Goal: Transaction & Acquisition: Purchase product/service

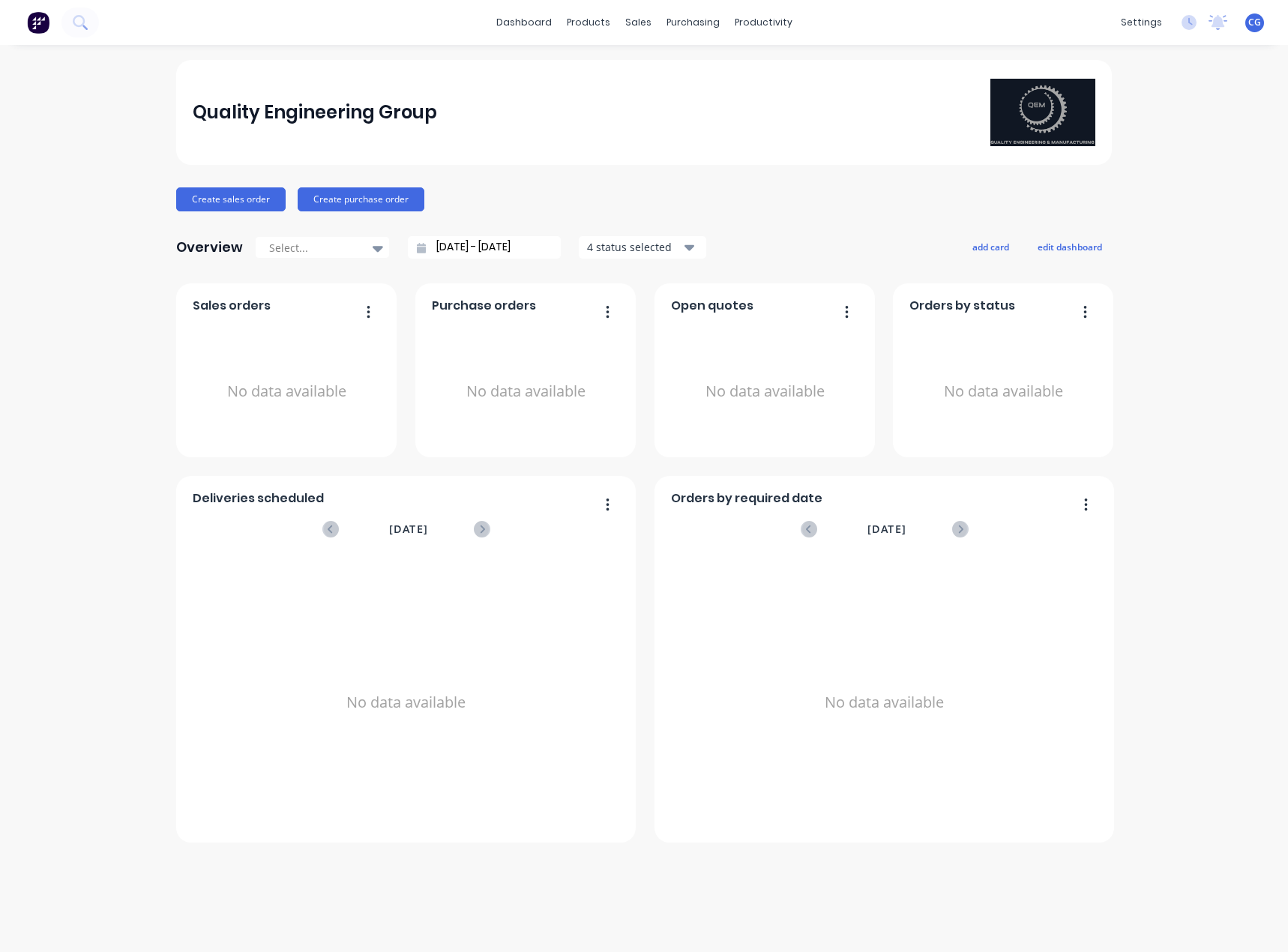
drag, startPoint x: 58, startPoint y: 475, endPoint x: 62, endPoint y: 461, distance: 14.6
click at [61, 469] on div "Quality Engineering Group Create sales order Create purchase order Overview Sel…" at bounding box center [644, 498] width 1288 height 877
click at [703, 77] on div "Sales Orders" at bounding box center [693, 72] width 62 height 13
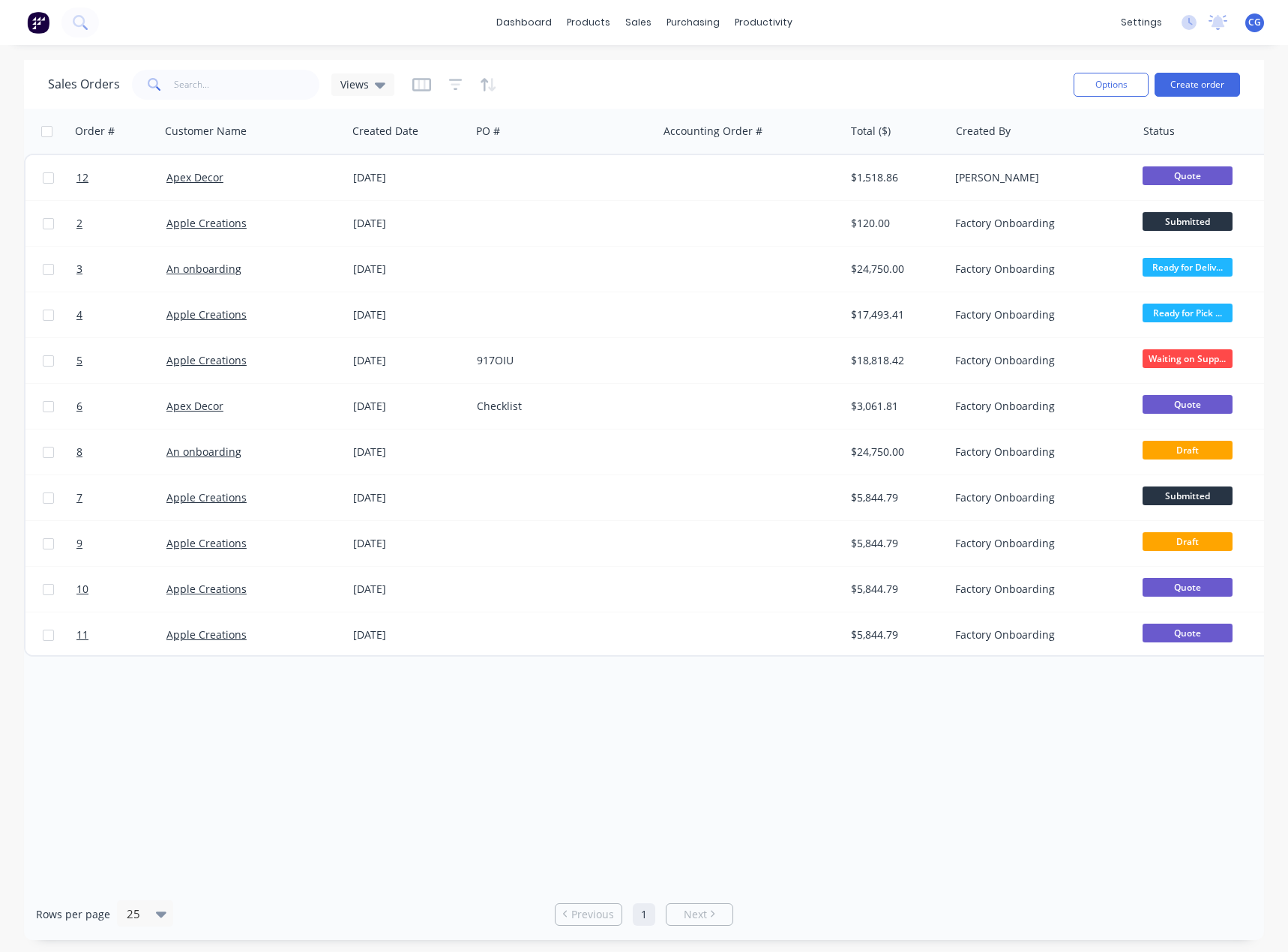
click at [1212, 92] on button "Create order" at bounding box center [1198, 85] width 85 height 24
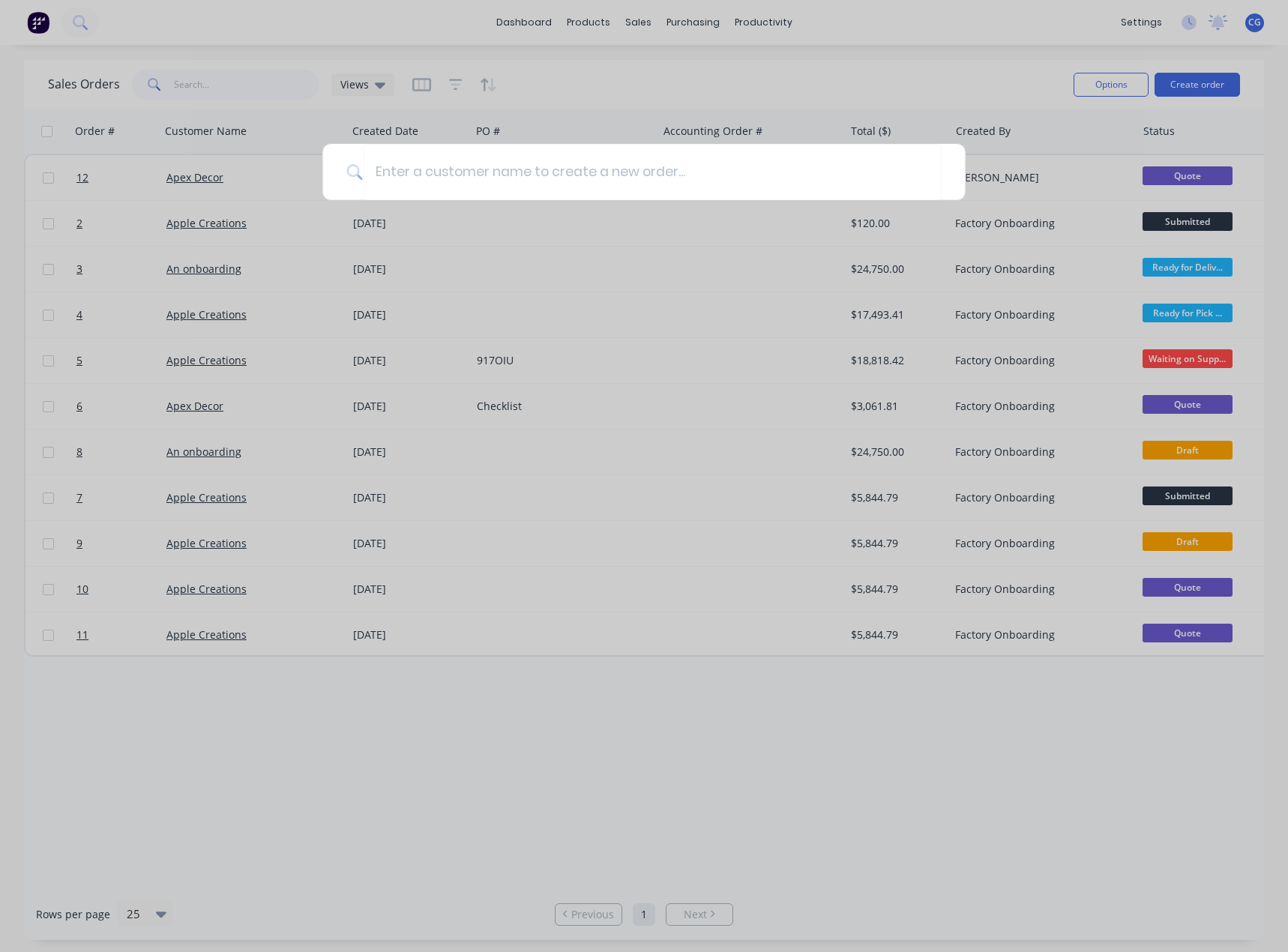
click at [539, 179] on input at bounding box center [652, 172] width 578 height 56
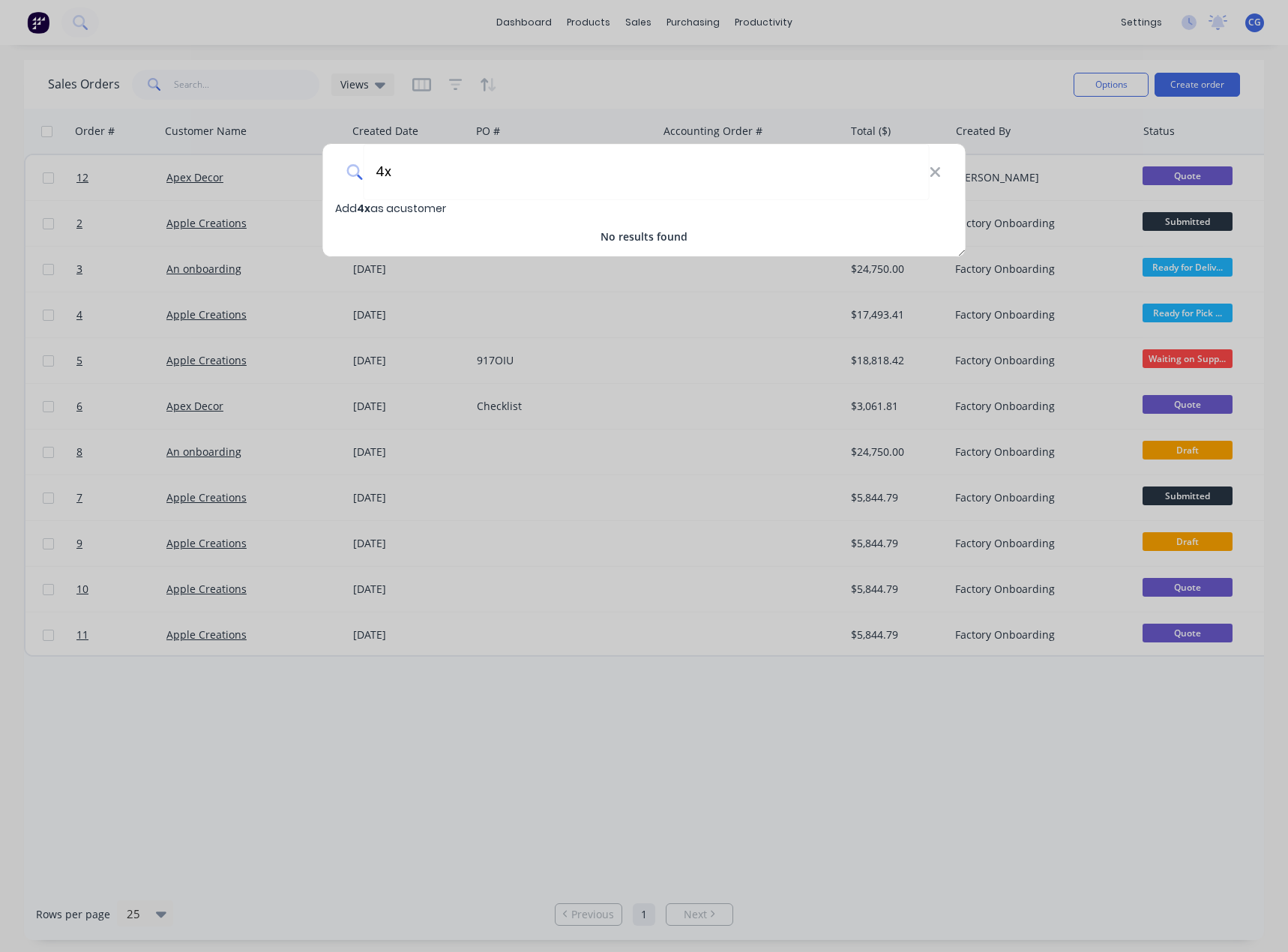
type input "4"
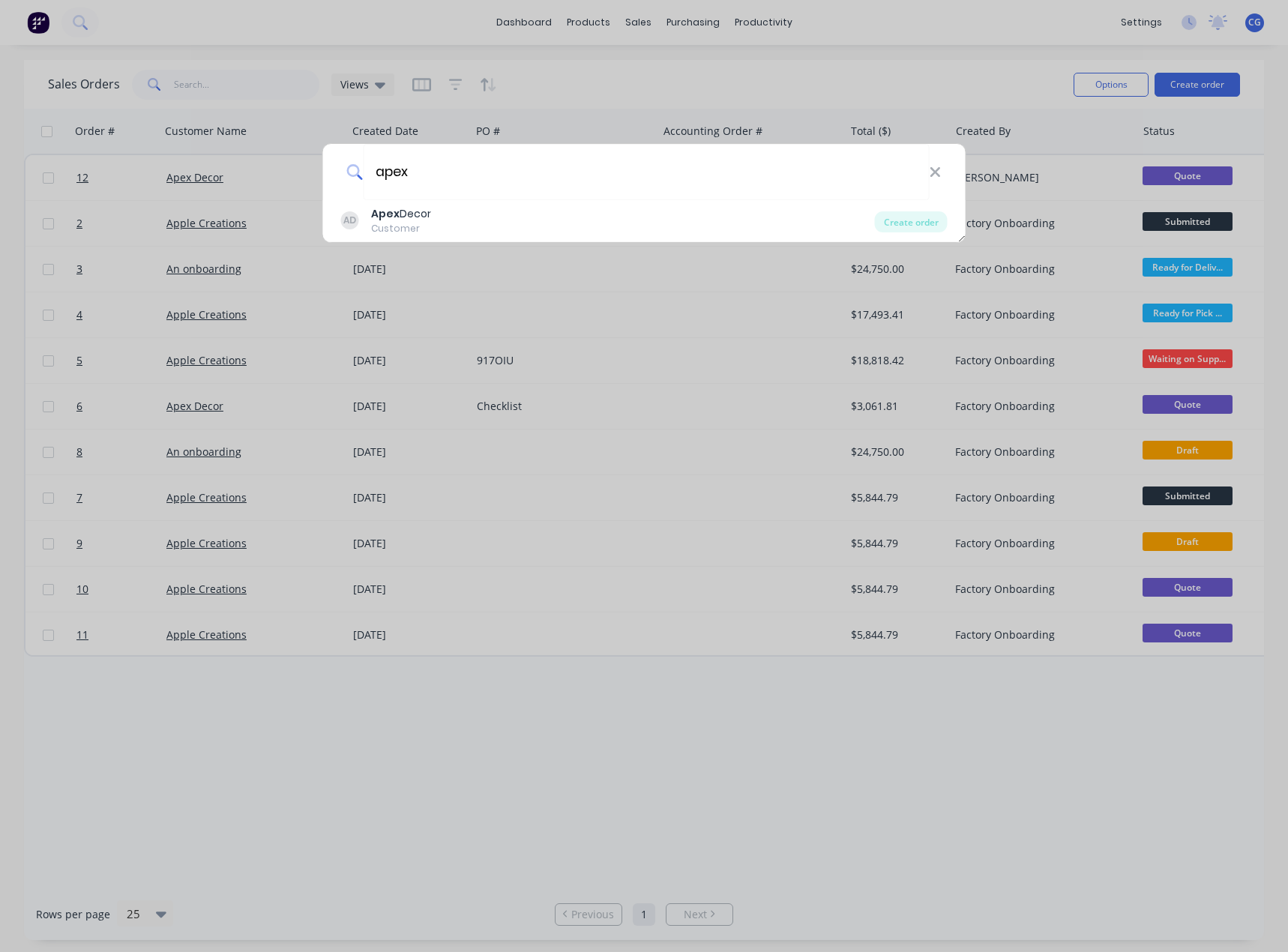
type input "apex"
click at [400, 222] on div "Customer" at bounding box center [401, 229] width 60 height 13
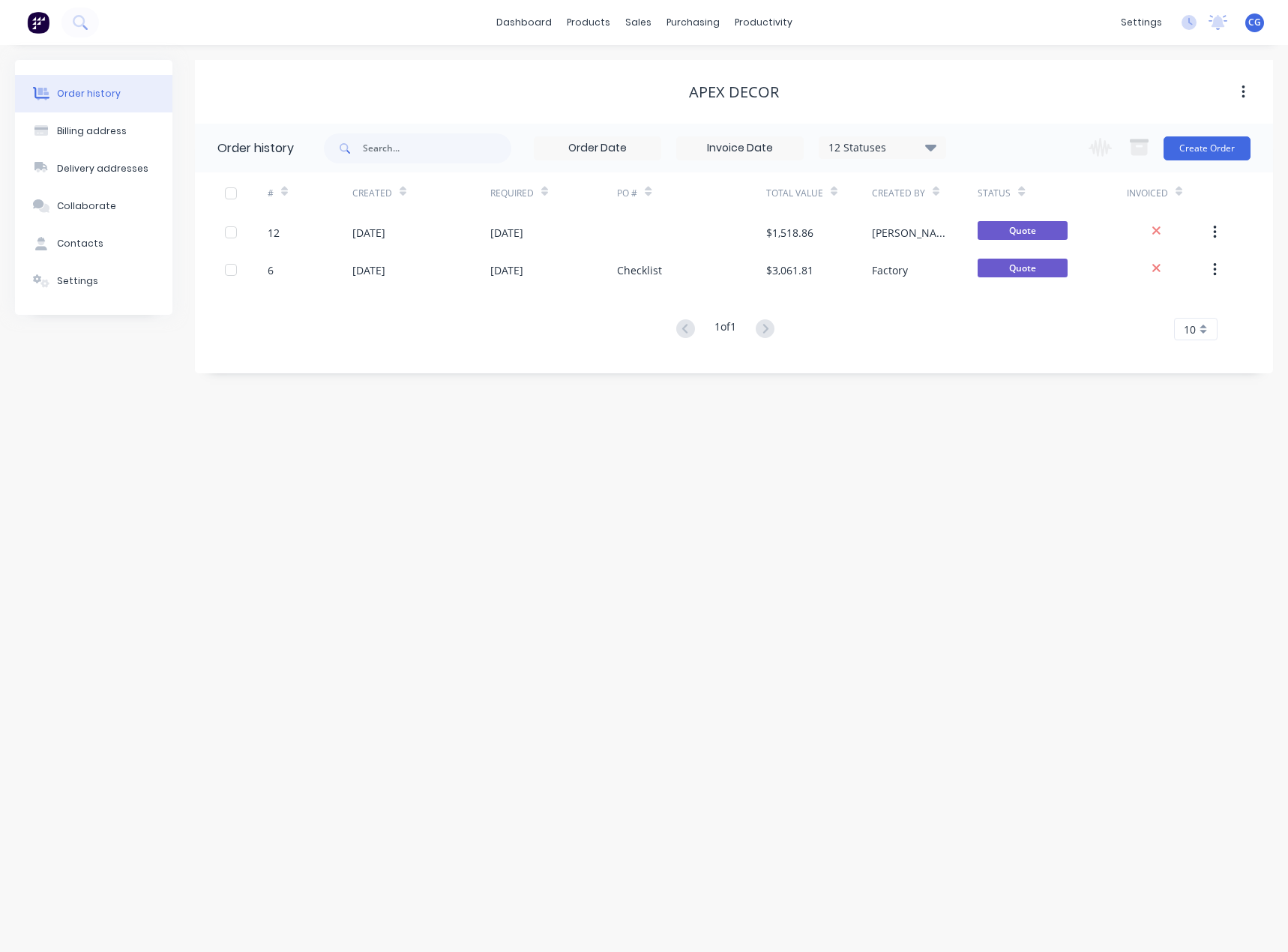
click at [1217, 147] on button "Create Order" at bounding box center [1207, 148] width 87 height 24
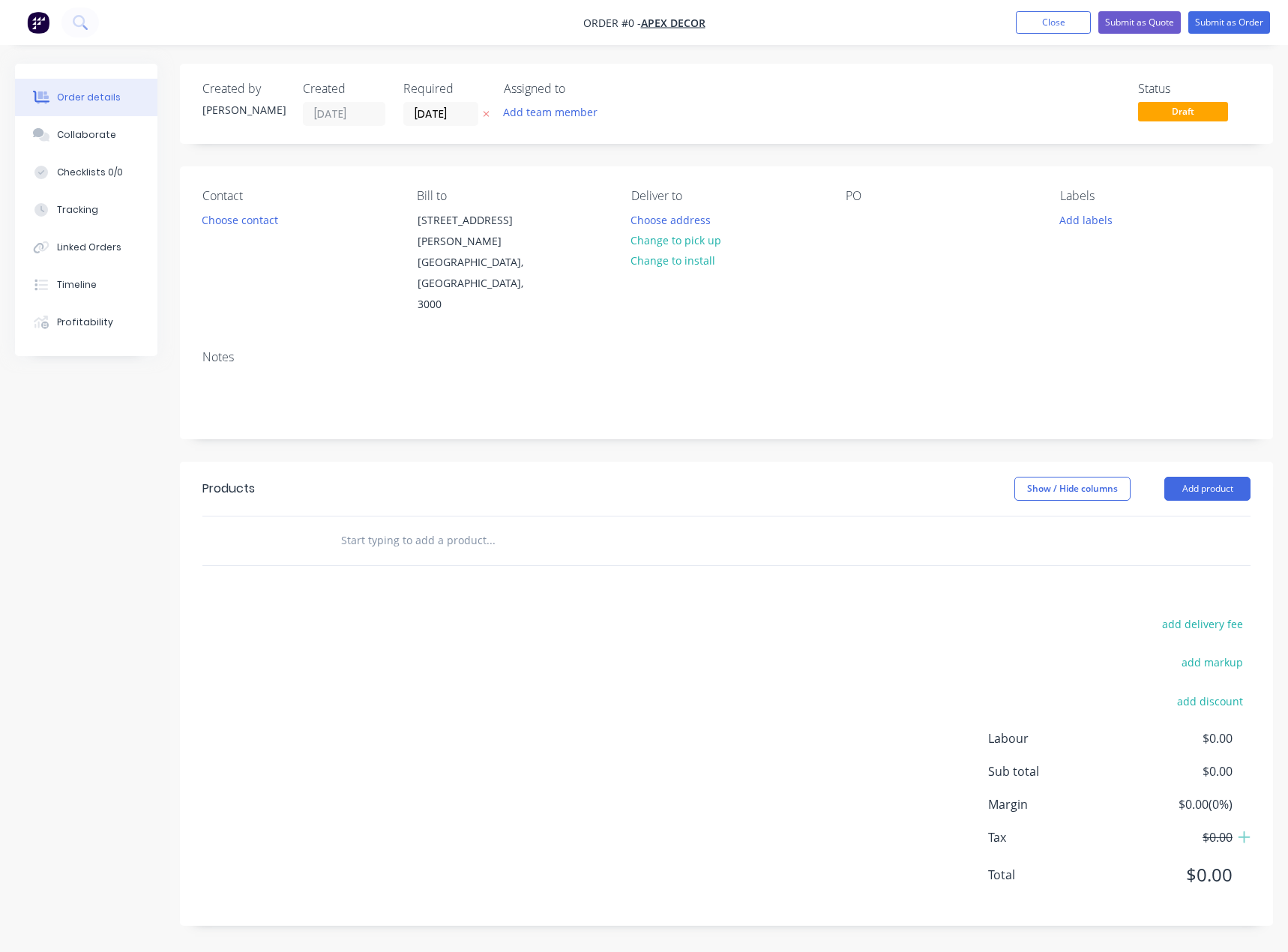
click at [407, 525] on input "text" at bounding box center [490, 541] width 300 height 30
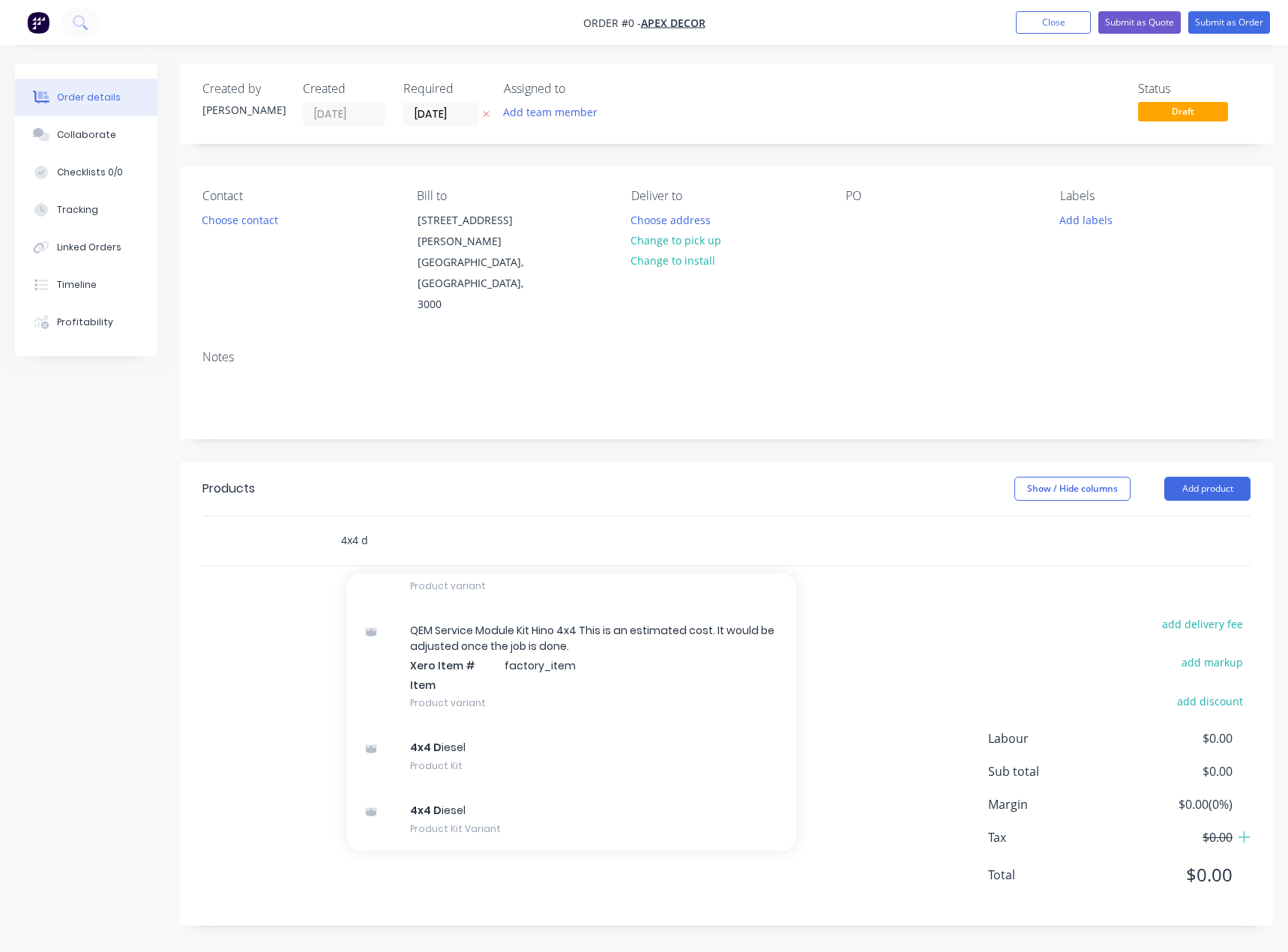
scroll to position [150, 0]
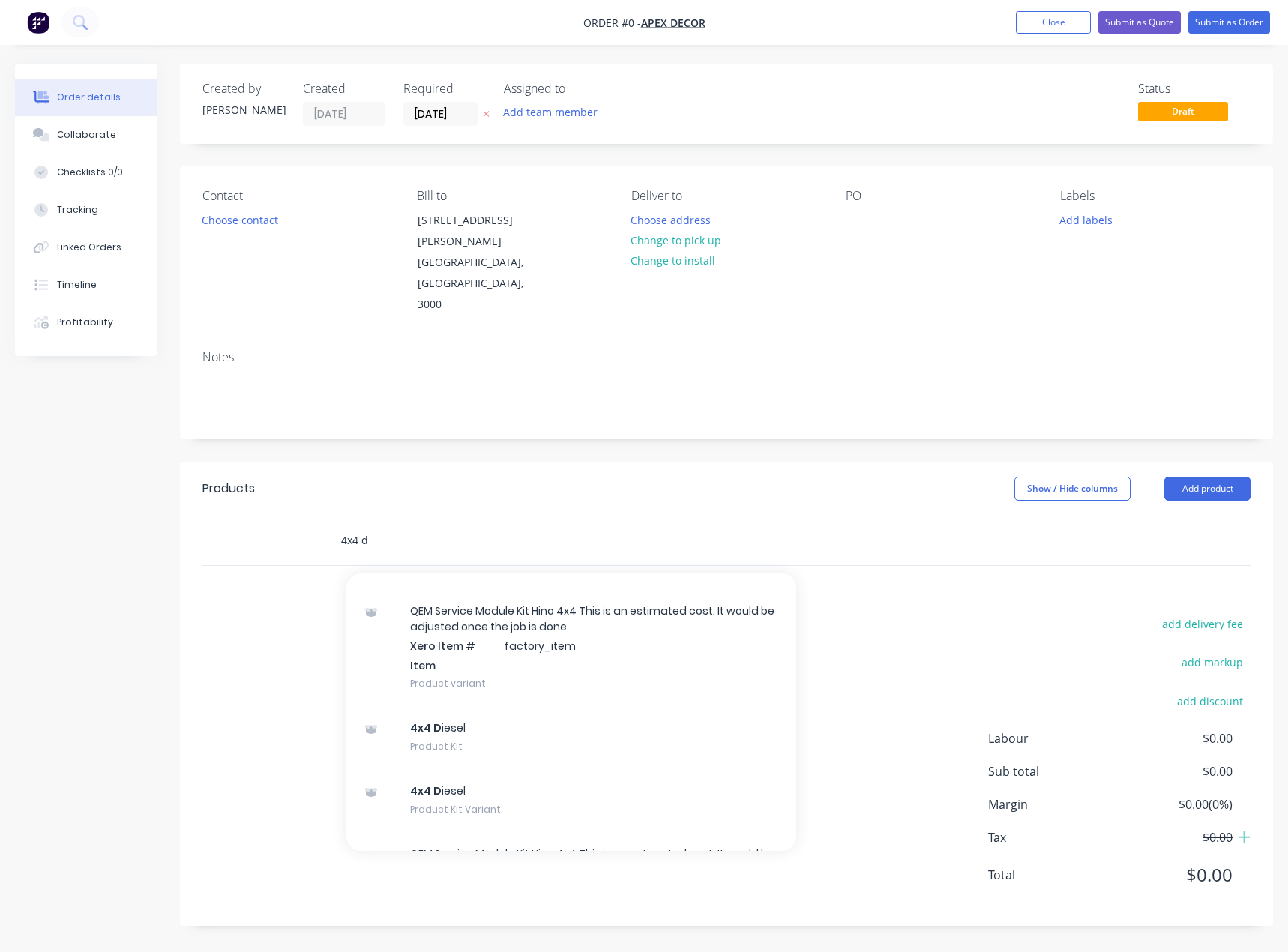
type input "4x4 d"
click at [450, 706] on div "4x4 D iesel Product Kit" at bounding box center [572, 737] width 450 height 63
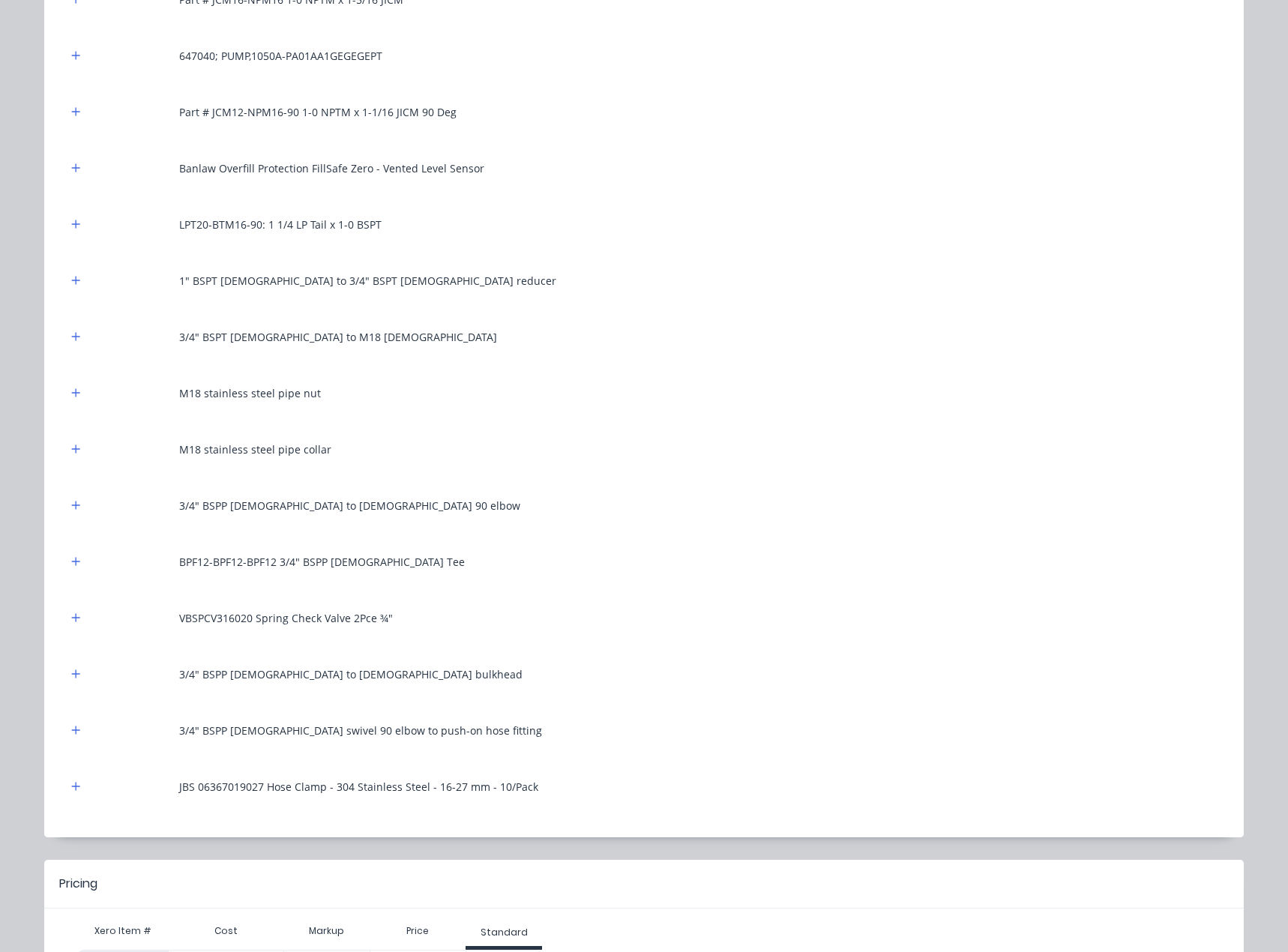
scroll to position [1090, 0]
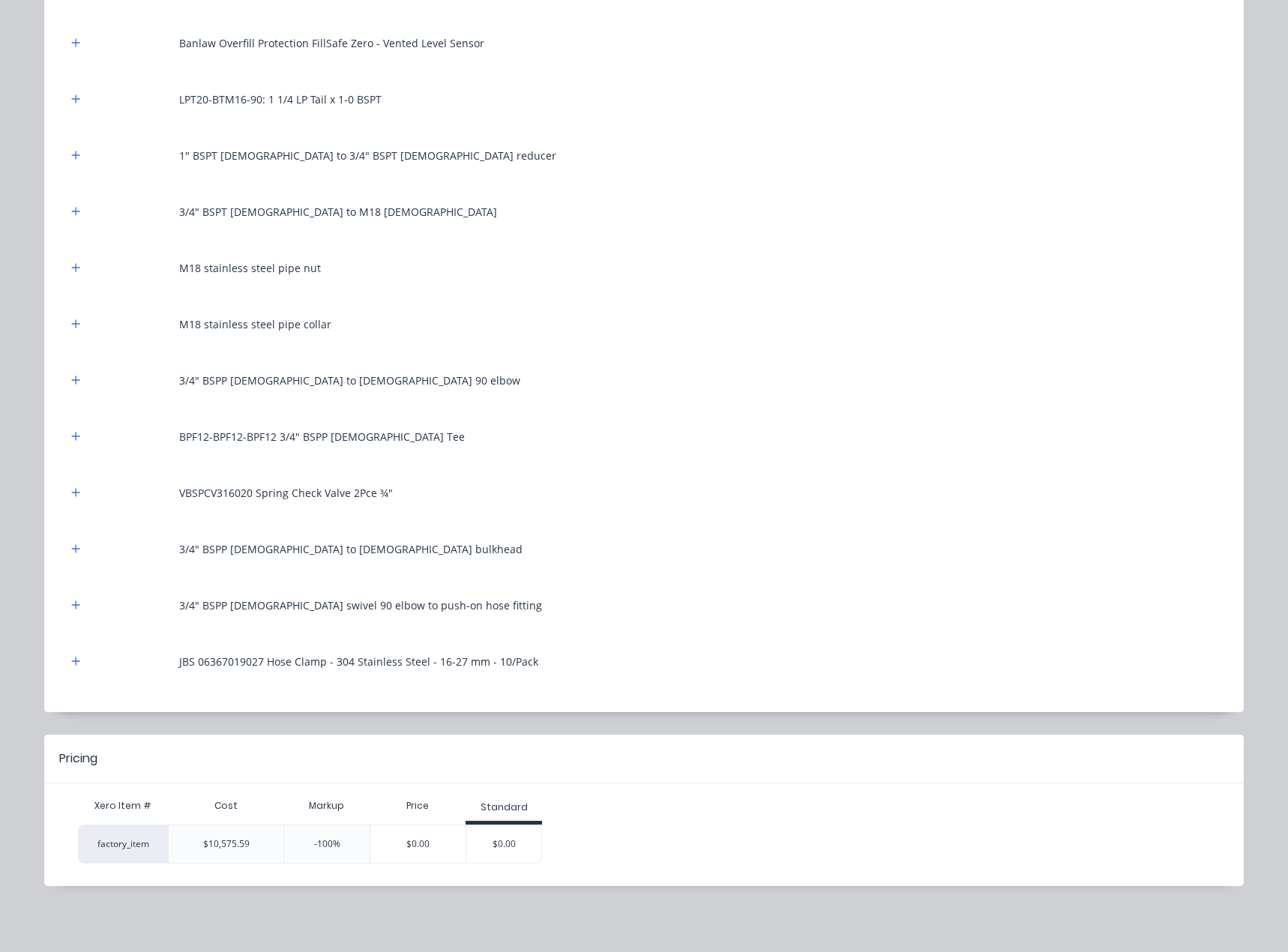
click at [405, 854] on div "$0.00" at bounding box center [418, 844] width 95 height 37
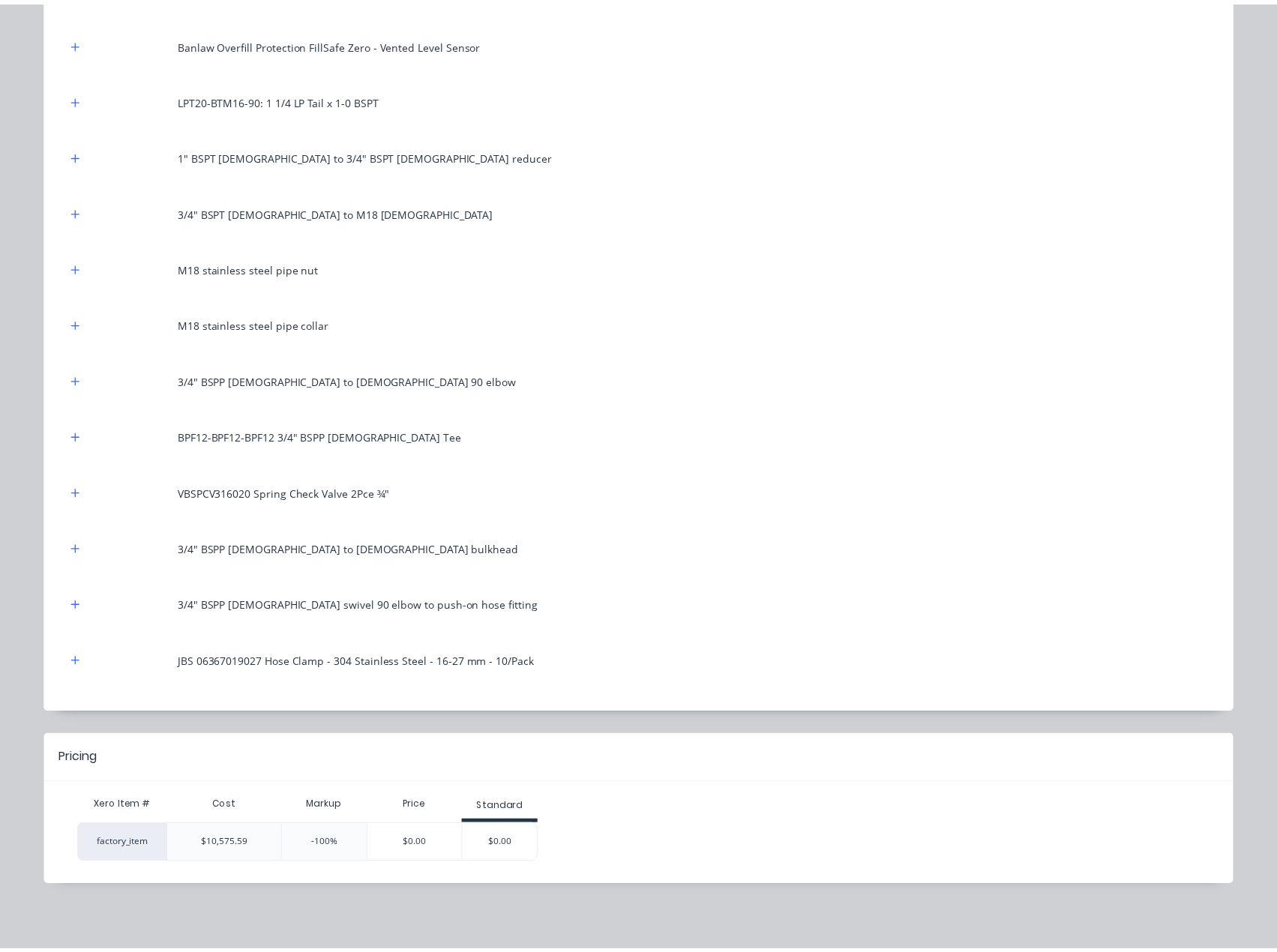
scroll to position [0, 0]
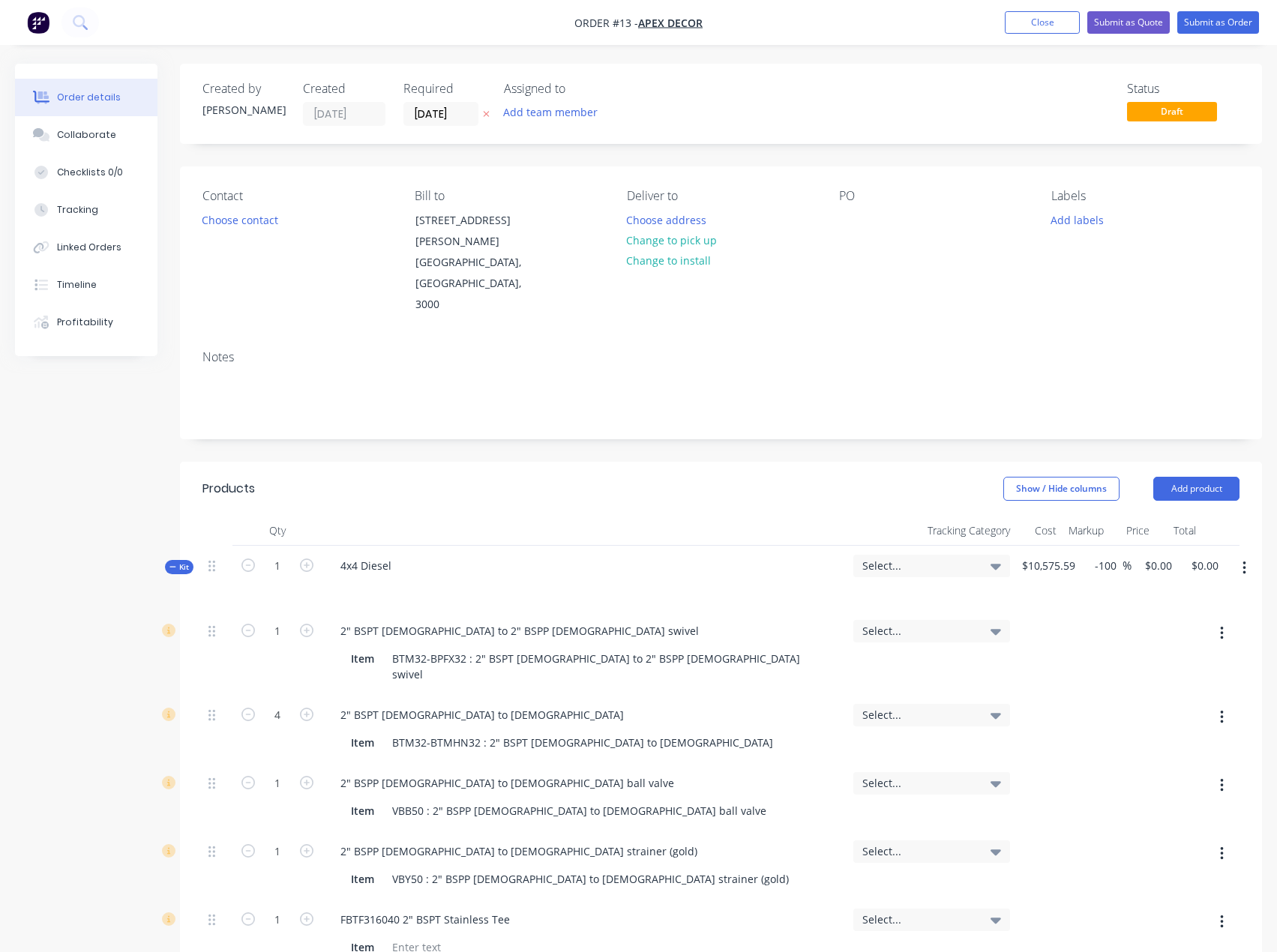
click at [1111, 555] on input "-100" at bounding box center [1108, 565] width 29 height 22
drag, startPoint x: 1110, startPoint y: 532, endPoint x: 1098, endPoint y: 533, distance: 12.0
click at [1098, 555] on input "-100" at bounding box center [1108, 565] width 29 height 22
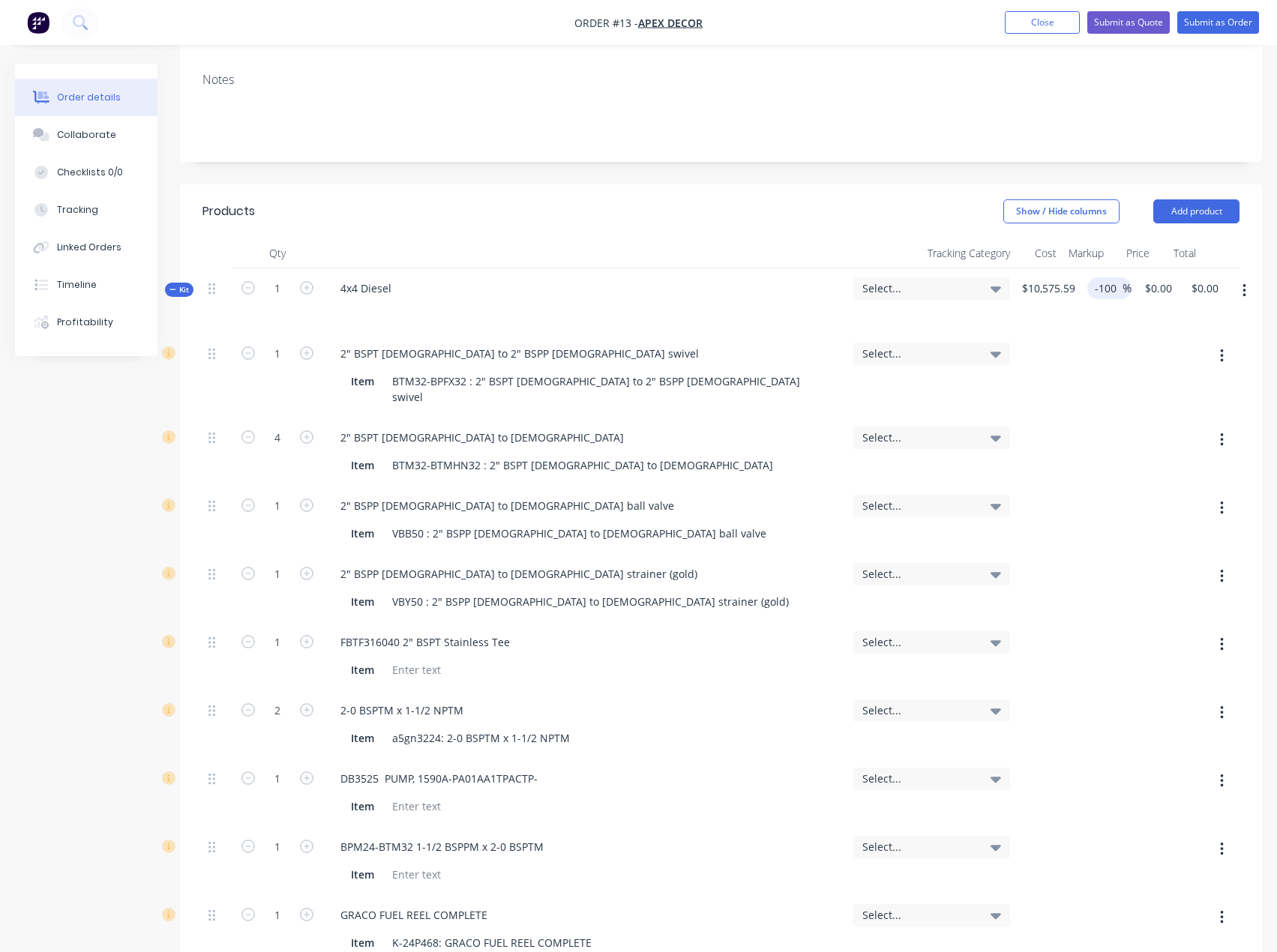
scroll to position [300, 0]
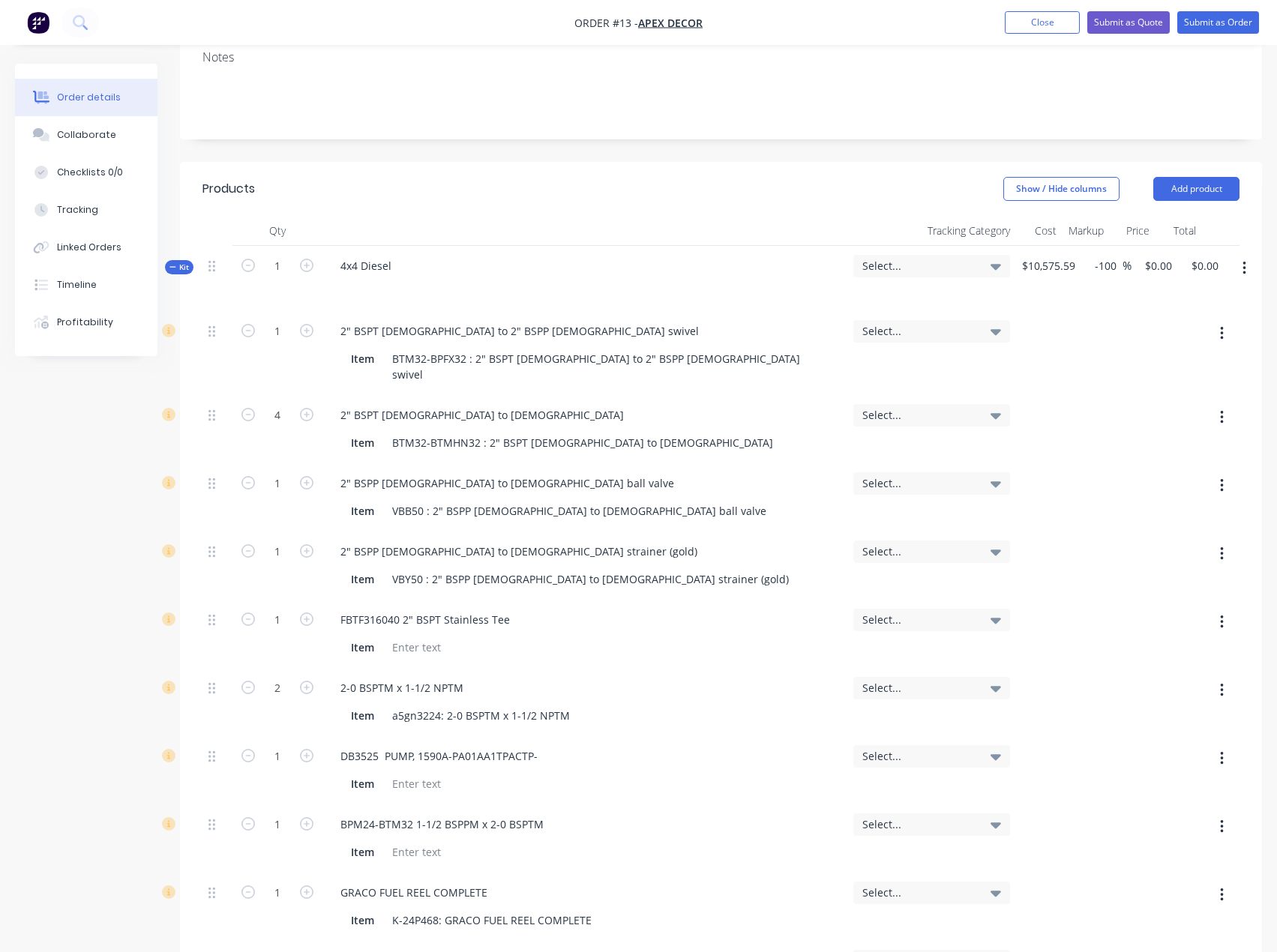
click at [989, 259] on div "Select..." at bounding box center [932, 266] width 139 height 13
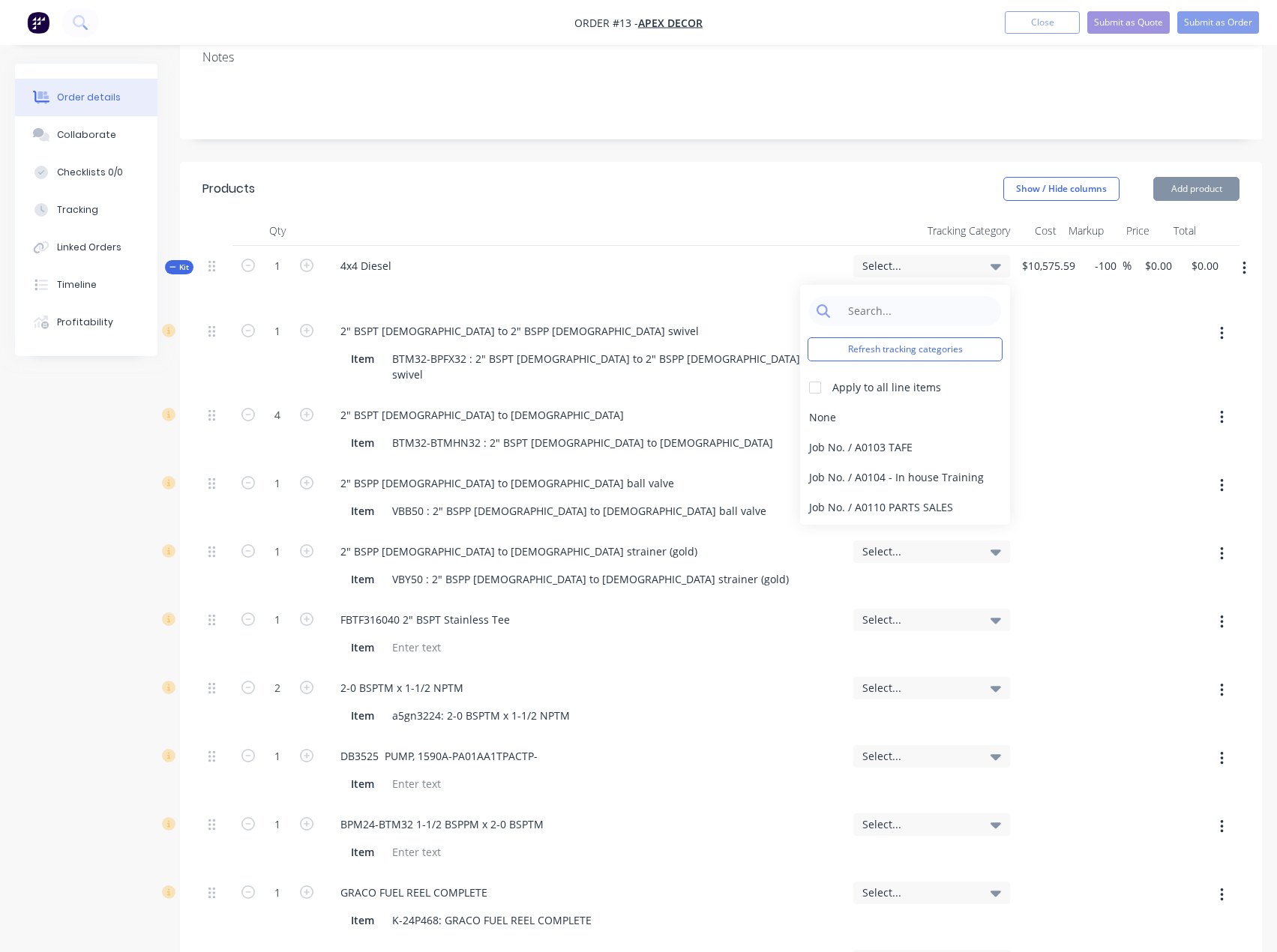
click at [989, 259] on div "Select..." at bounding box center [932, 266] width 139 height 13
click at [1001, 264] on icon at bounding box center [996, 267] width 10 height 6
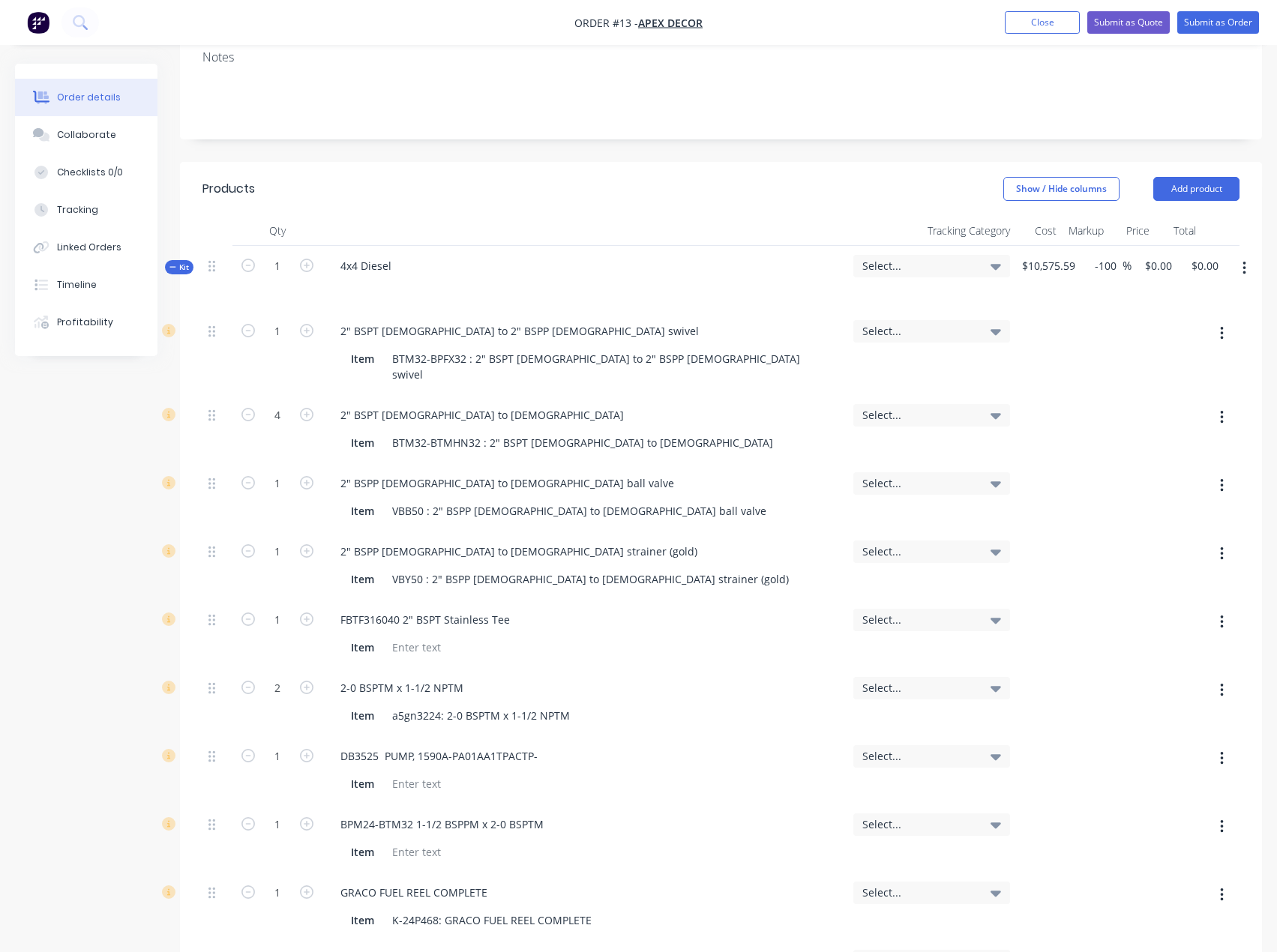
click at [693, 276] on div at bounding box center [585, 287] width 513 height 22
click at [944, 255] on div "Select..." at bounding box center [931, 266] width 157 height 23
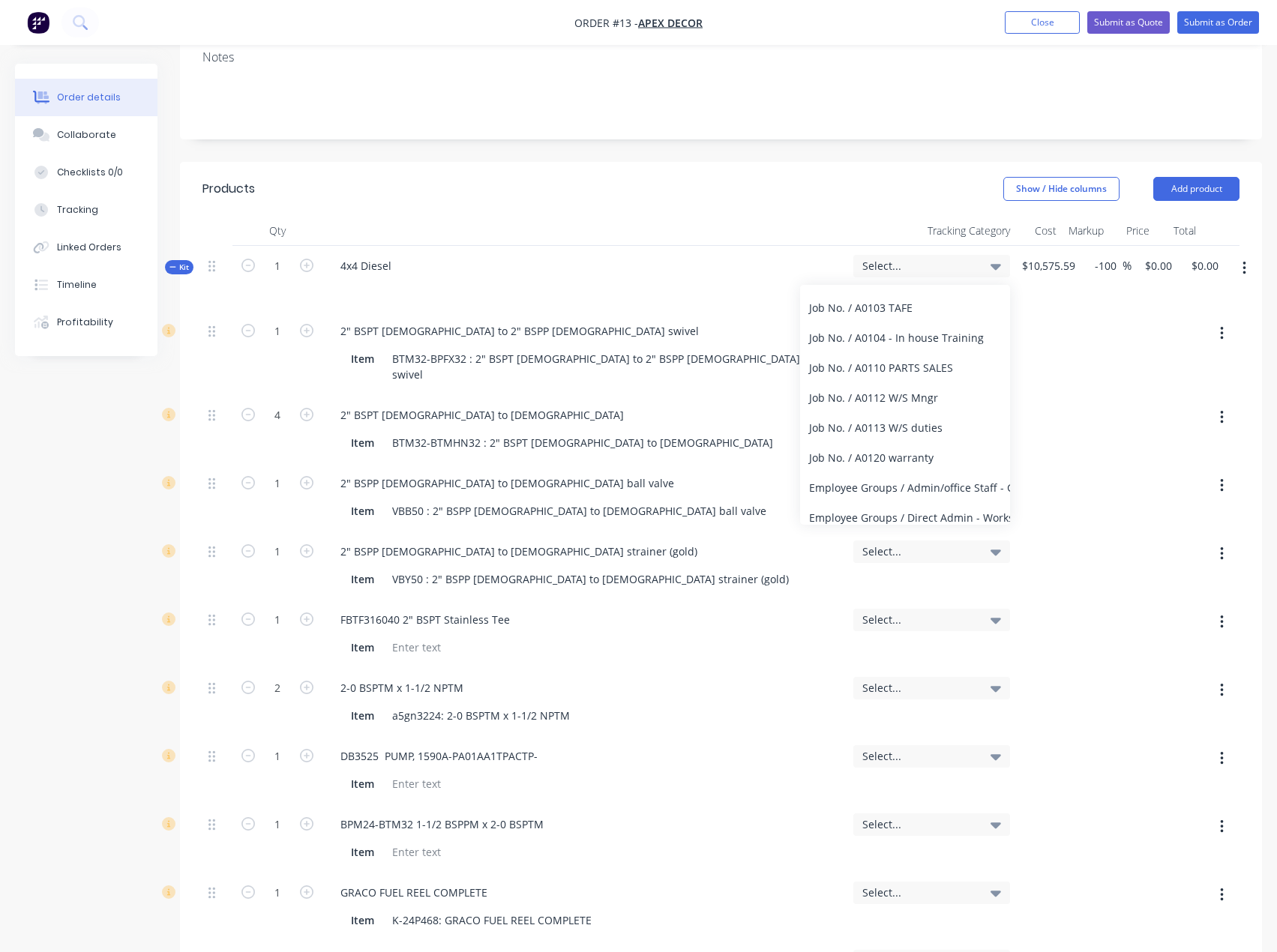
scroll to position [0, 0]
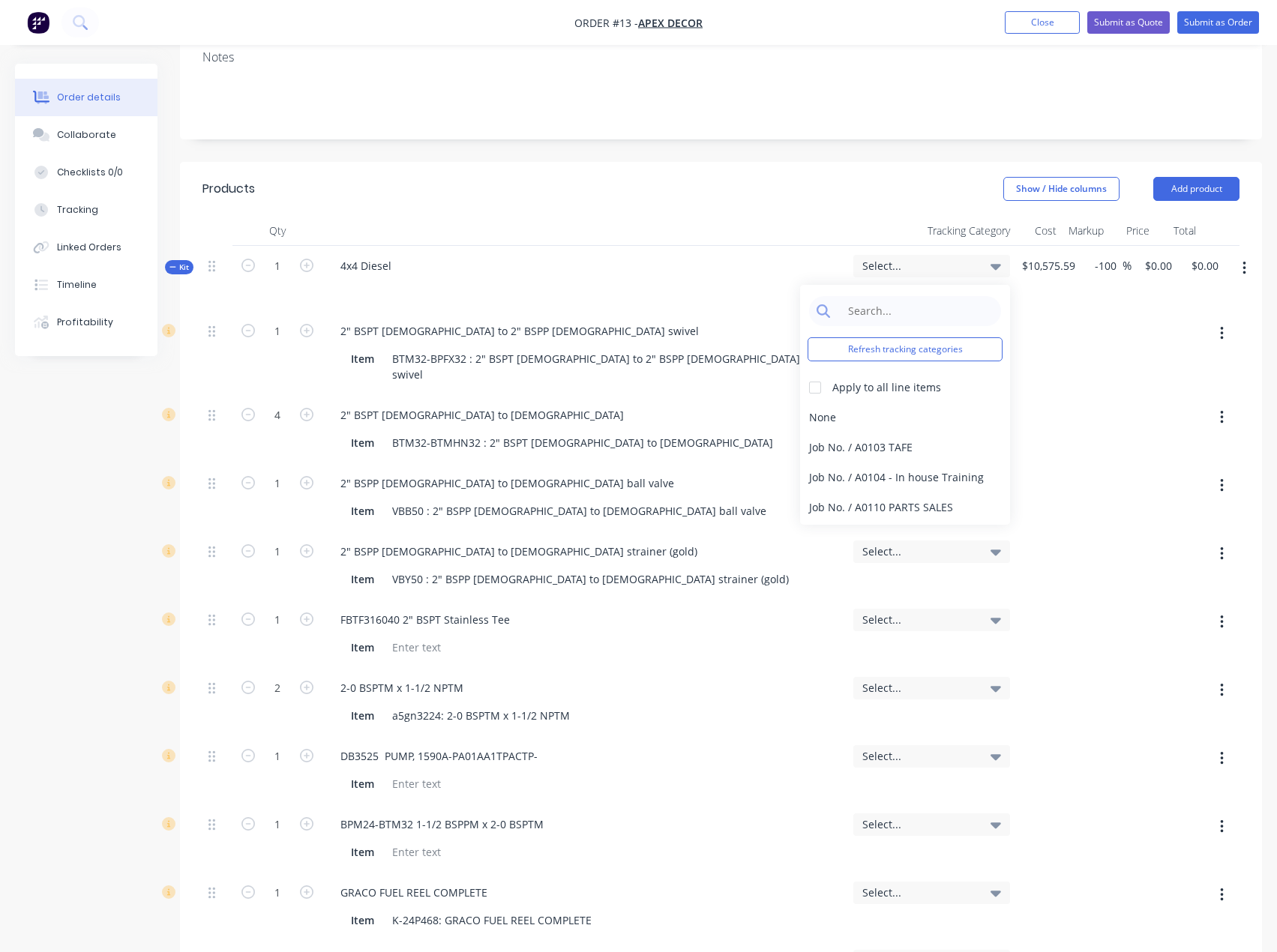
click at [662, 216] on div at bounding box center [584, 231] width 525 height 30
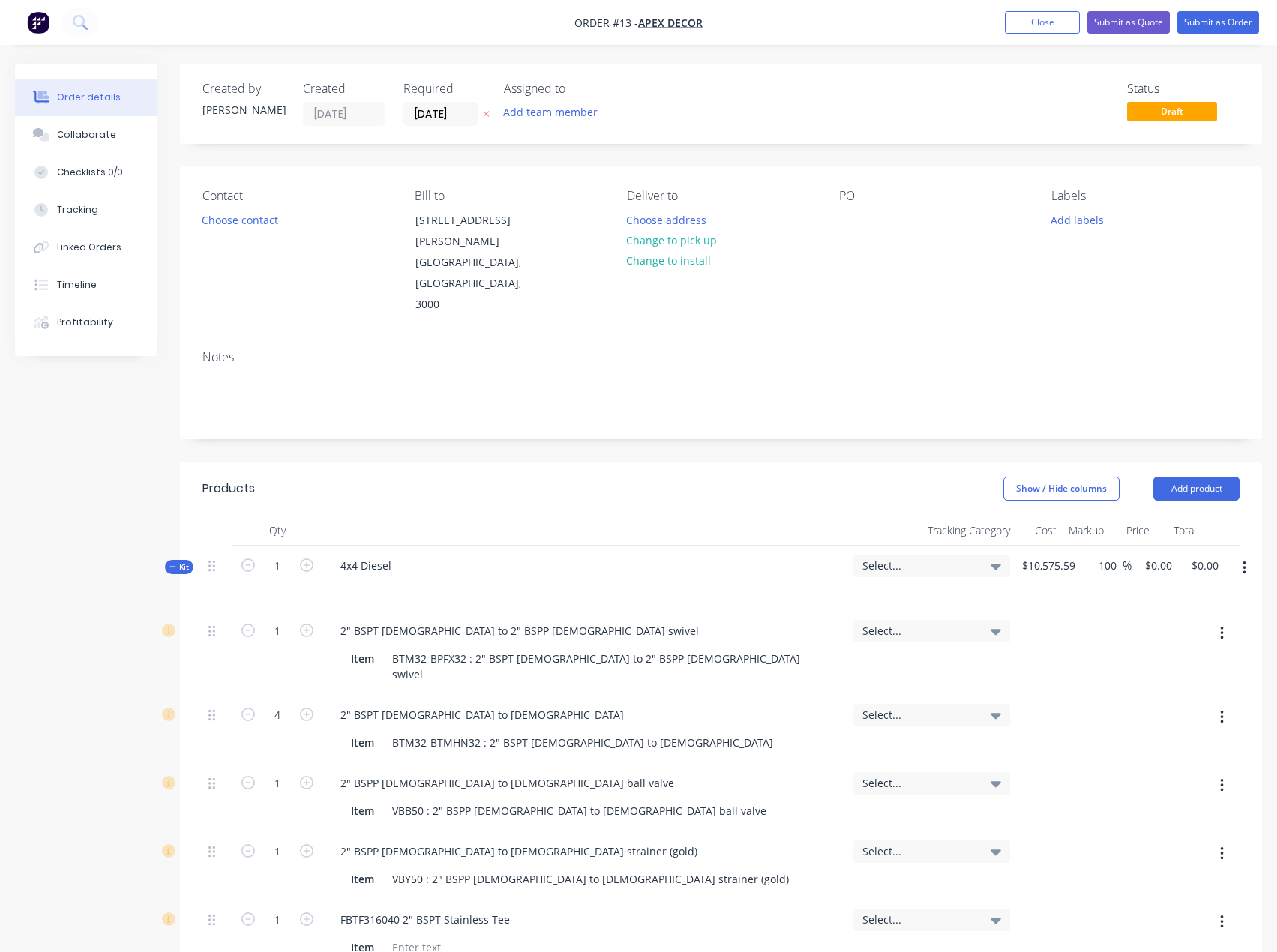
click at [978, 560] on div "Select..." at bounding box center [932, 566] width 139 height 13
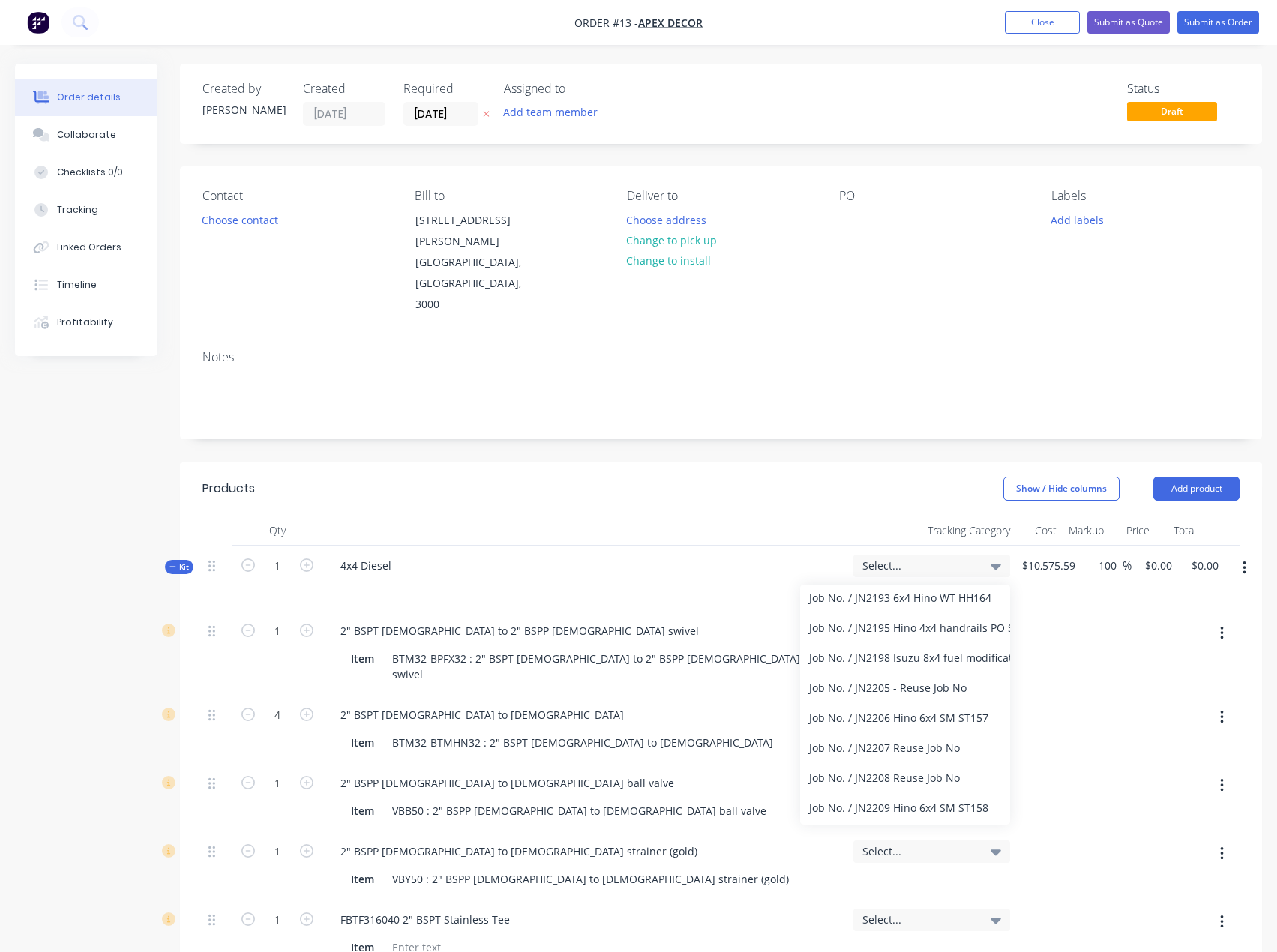
scroll to position [600, 0]
click at [903, 673] on div "Job No. / JN2205 - Reuse Job No" at bounding box center [905, 688] width 210 height 30
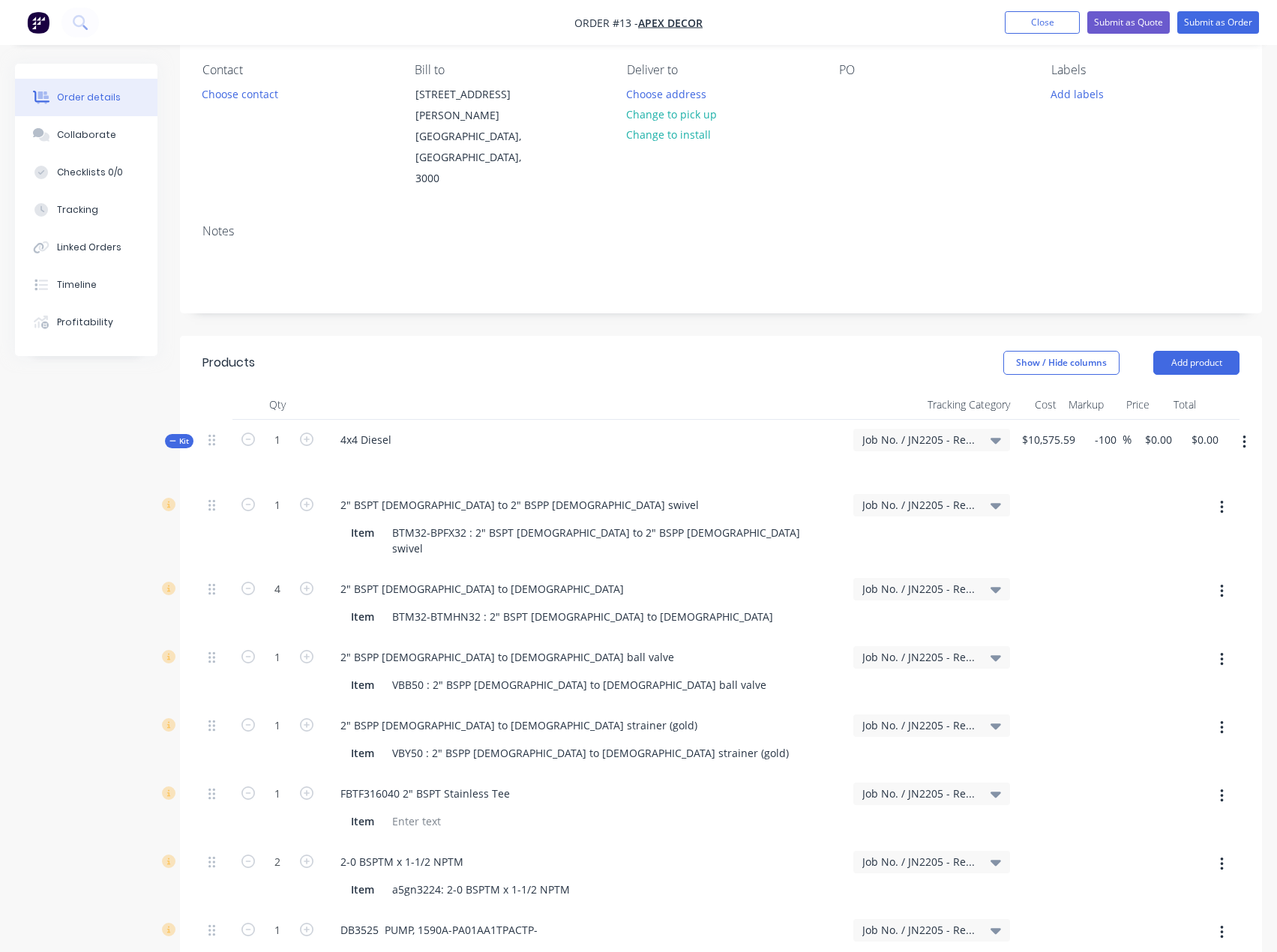
scroll to position [0, 0]
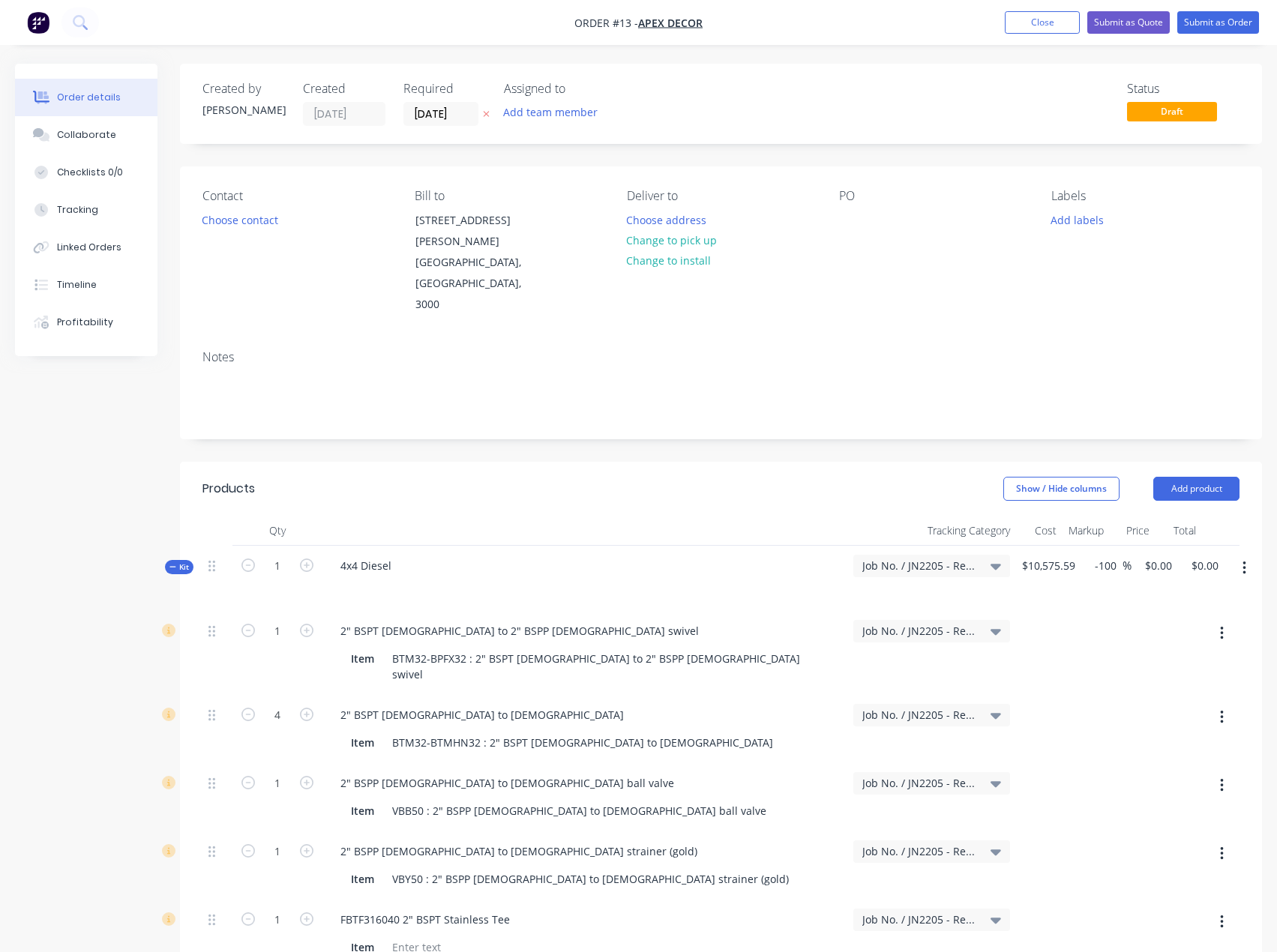
click at [992, 564] on icon at bounding box center [996, 567] width 10 height 6
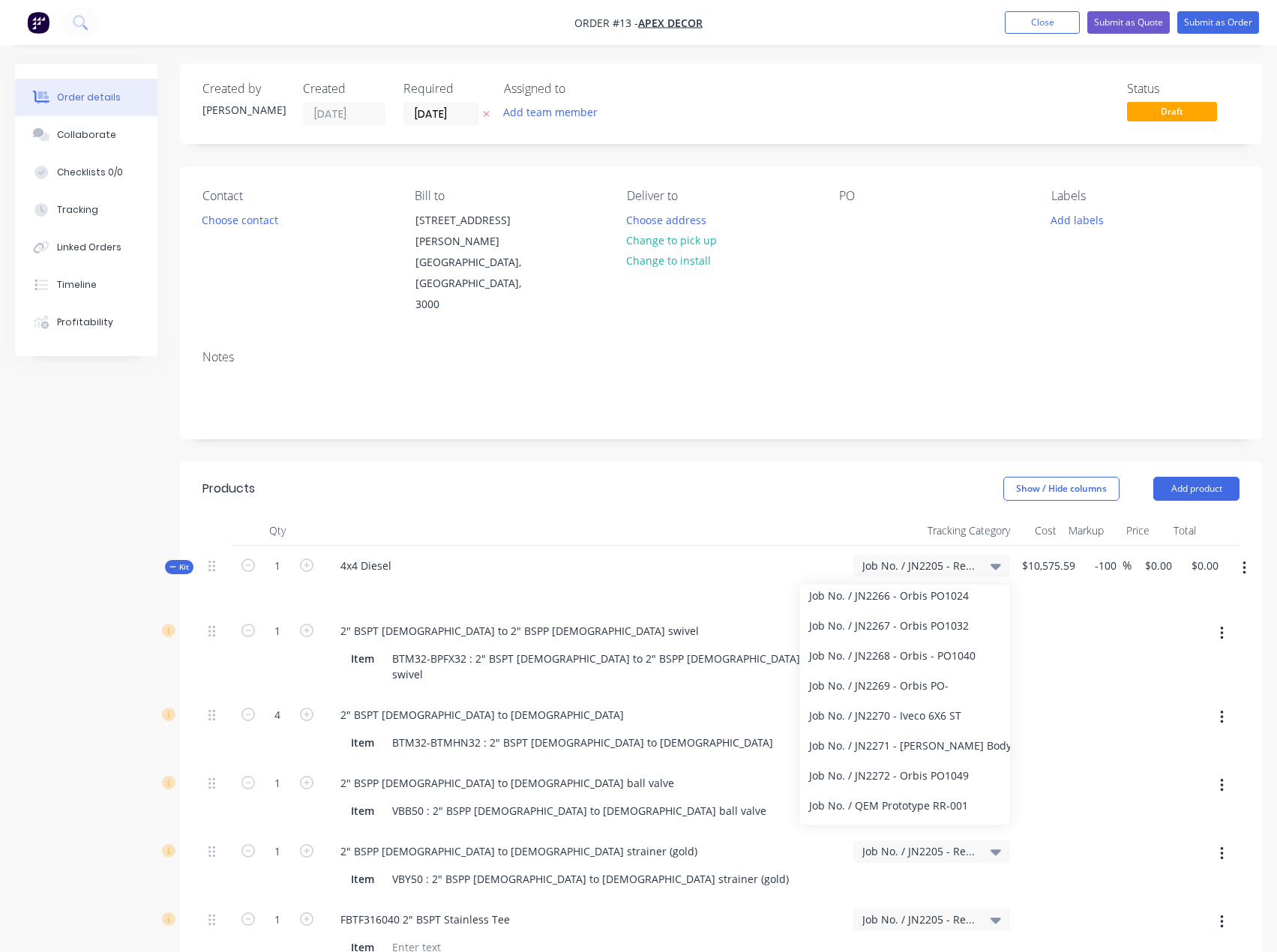
scroll to position [1647, 0]
click at [889, 735] on div "Job No. / JN2272 - Orbis PO1049" at bounding box center [905, 751] width 210 height 30
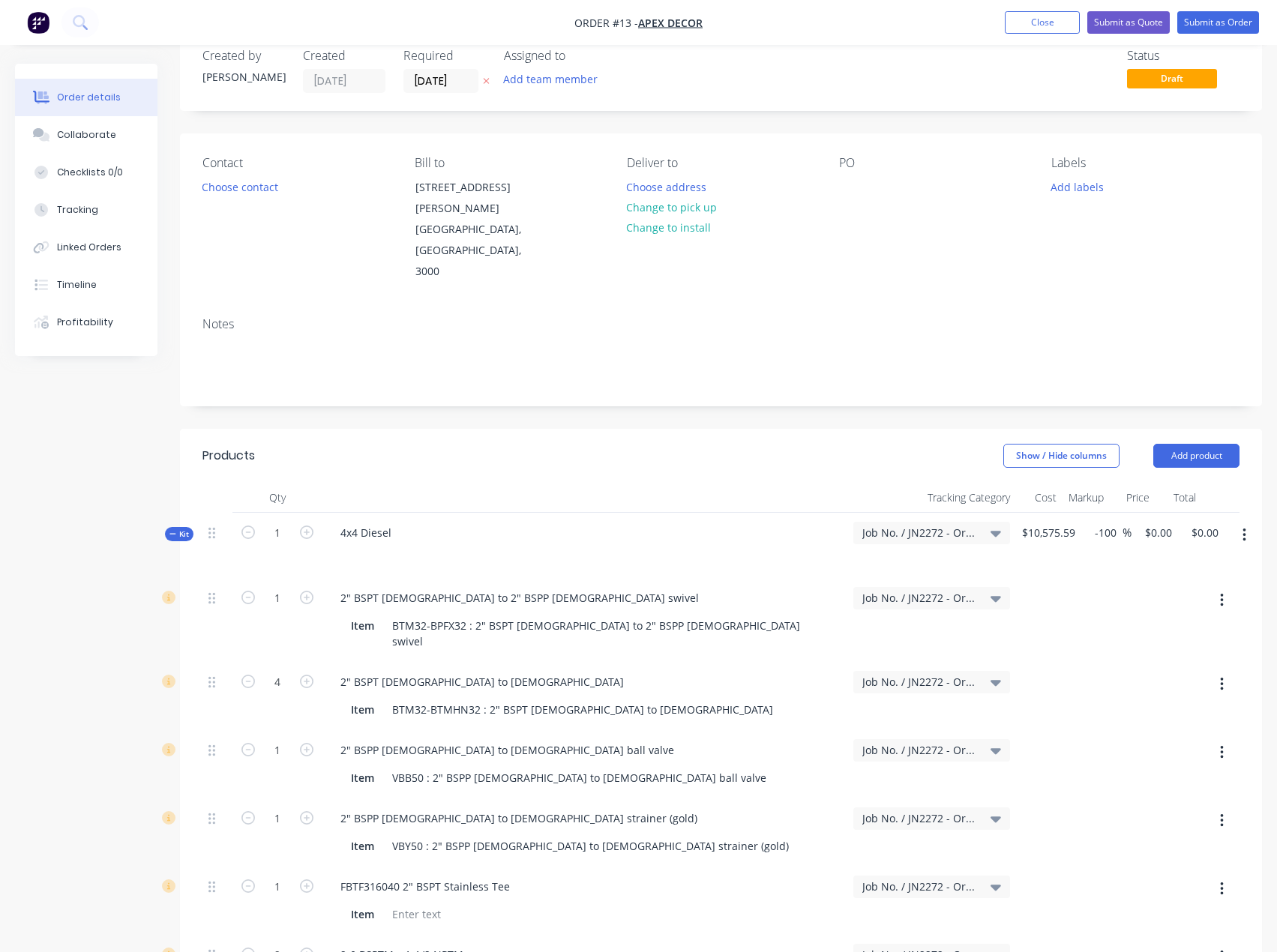
scroll to position [0, 0]
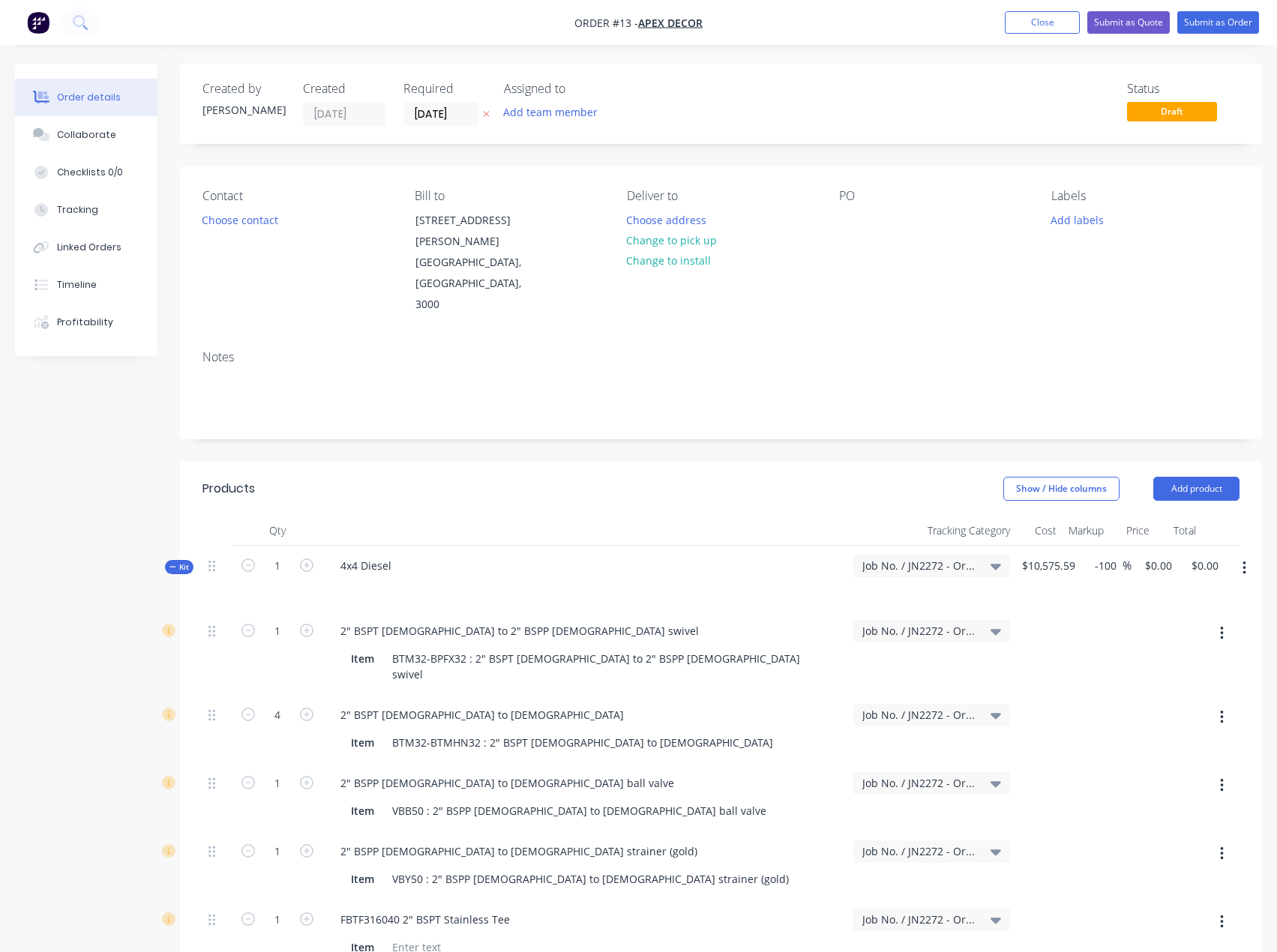
click at [176, 562] on span "Kit" at bounding box center [179, 567] width 20 height 11
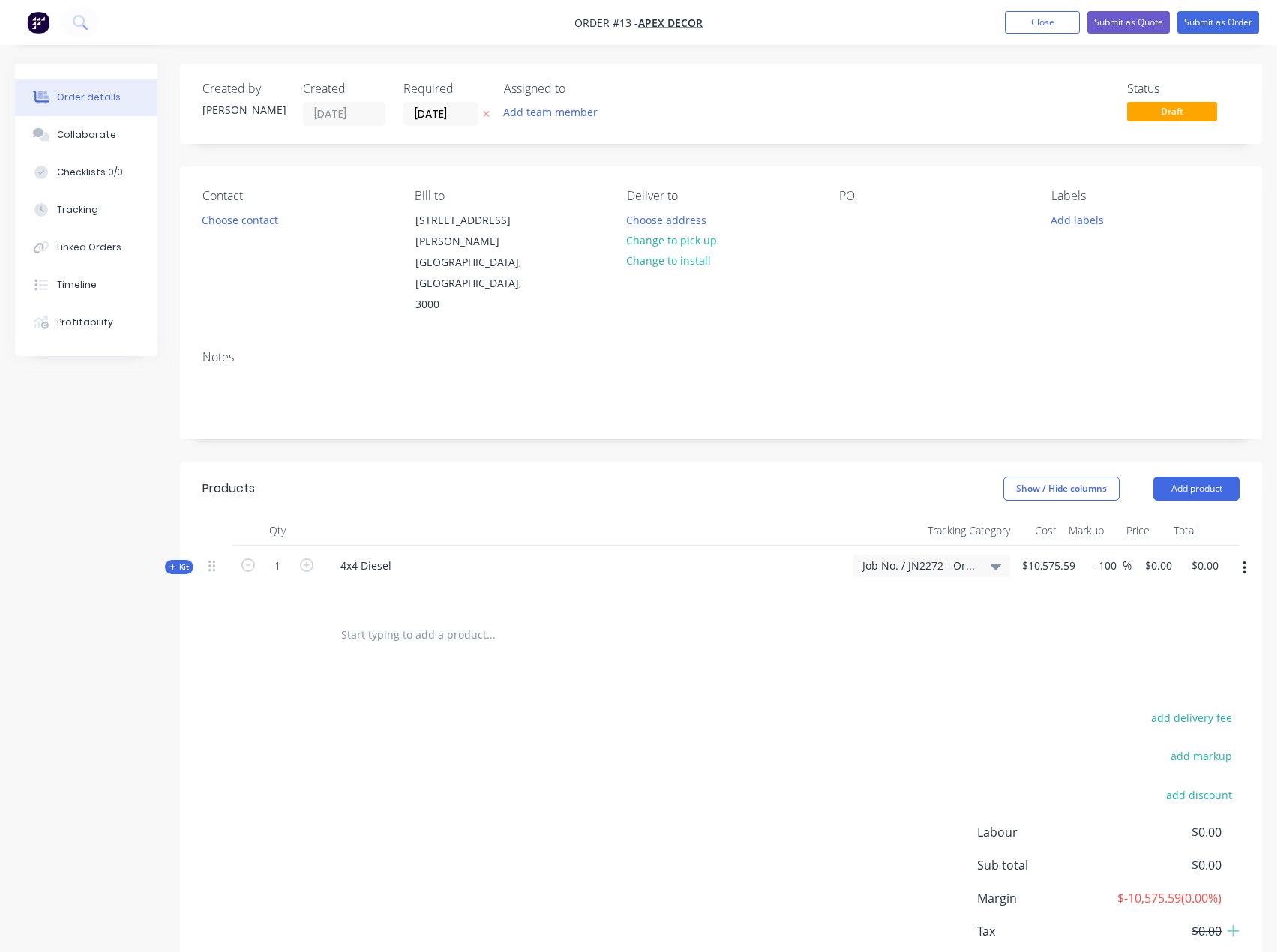
click at [1212, 477] on button "Add product" at bounding box center [1196, 488] width 86 height 24
click at [1178, 516] on div "Product catalogue" at bounding box center [1169, 526] width 116 height 22
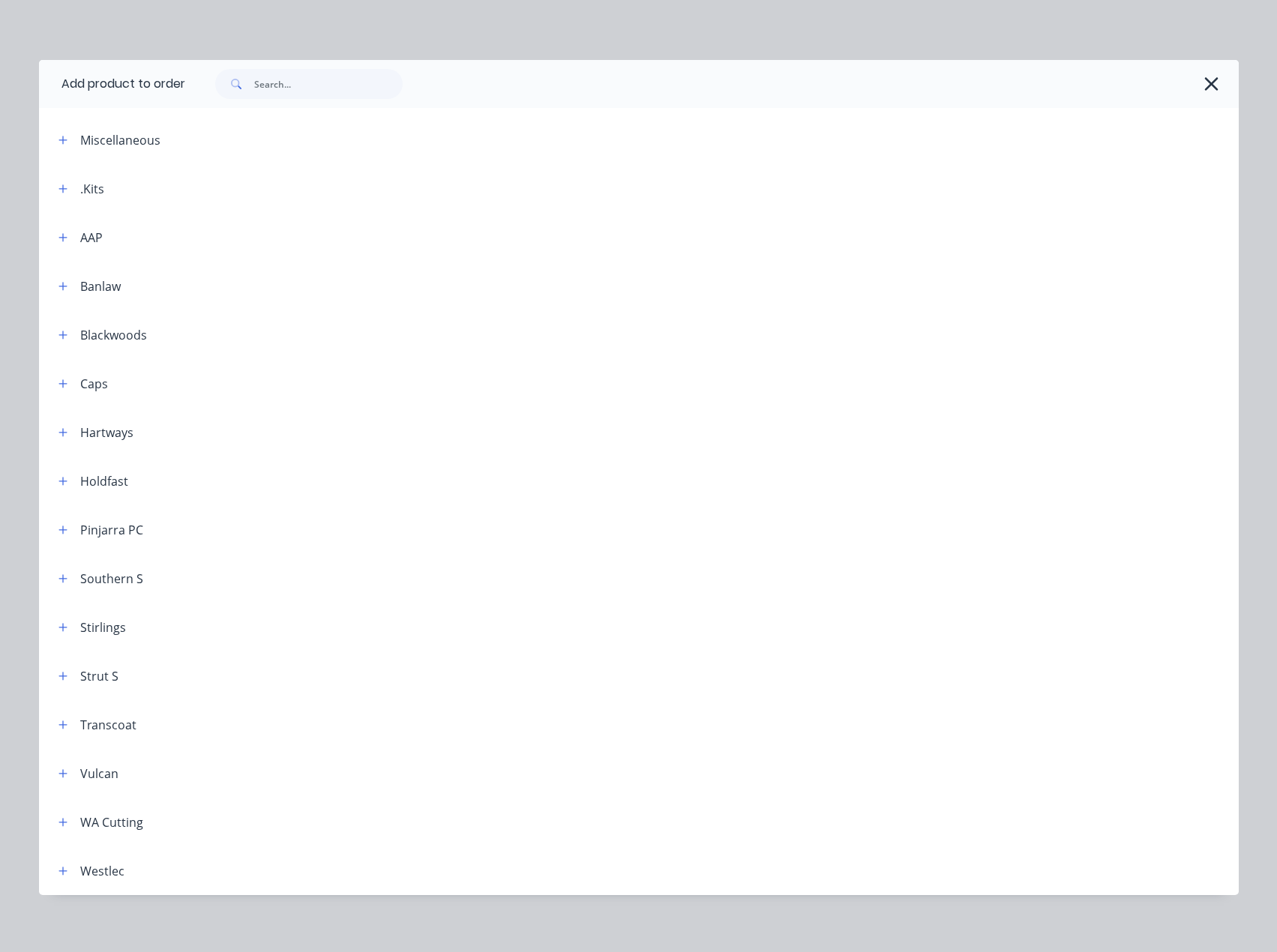
click at [59, 193] on icon "button" at bounding box center [63, 188] width 9 height 10
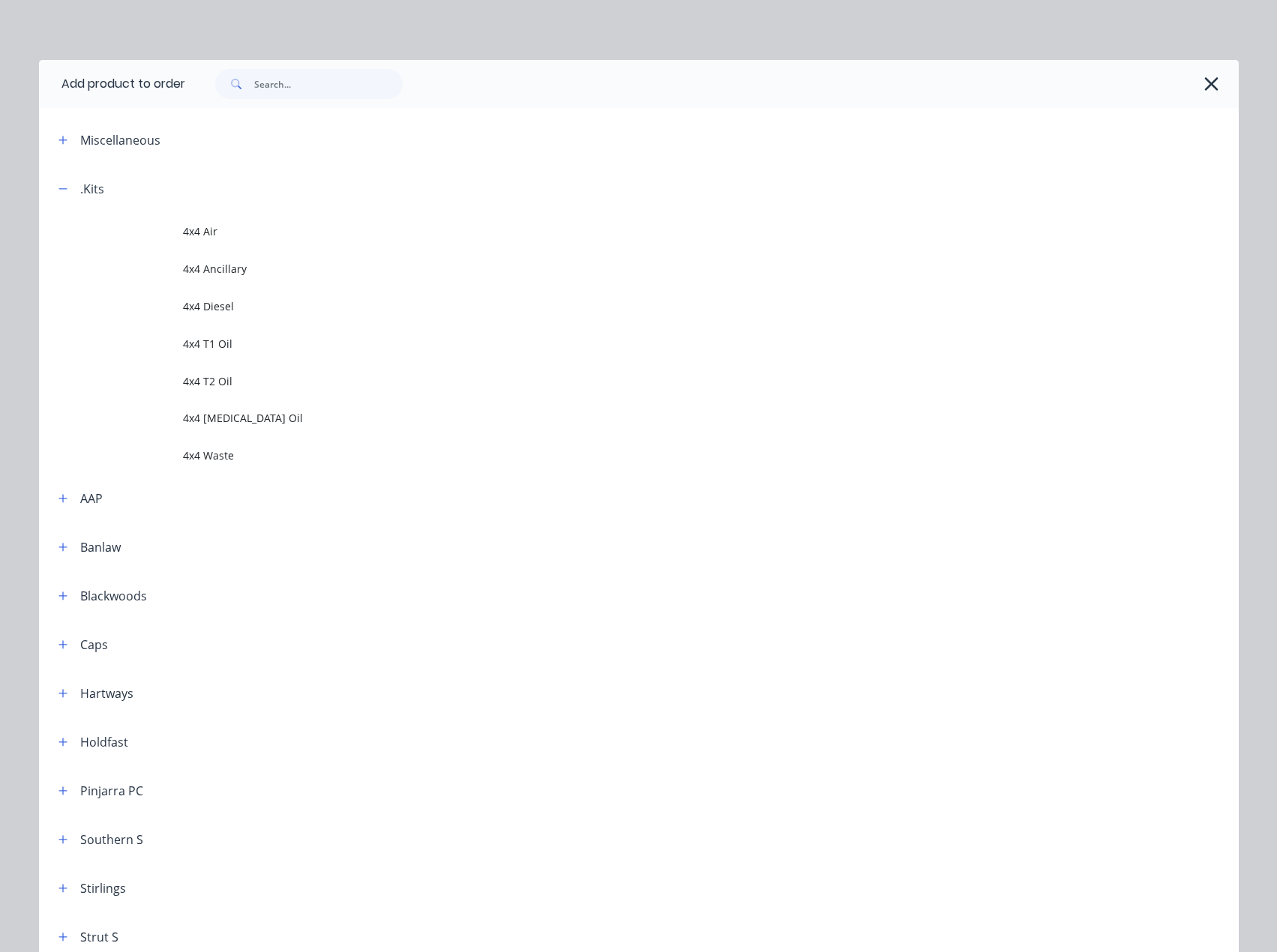
click at [222, 346] on span "4x4 T1 Oil" at bounding box center [605, 344] width 845 height 16
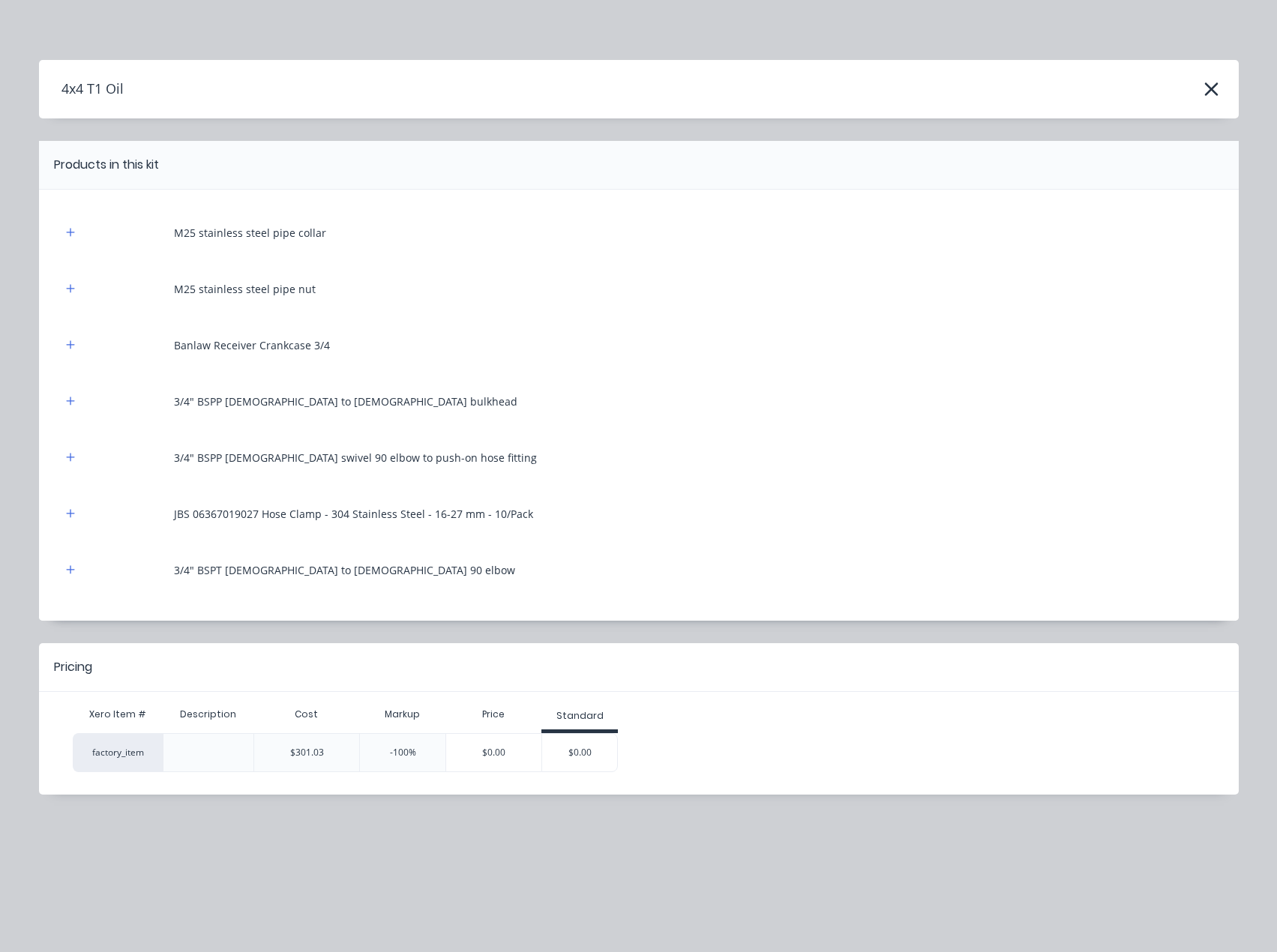
click at [505, 760] on div "$0.00" at bounding box center [494, 752] width 95 height 37
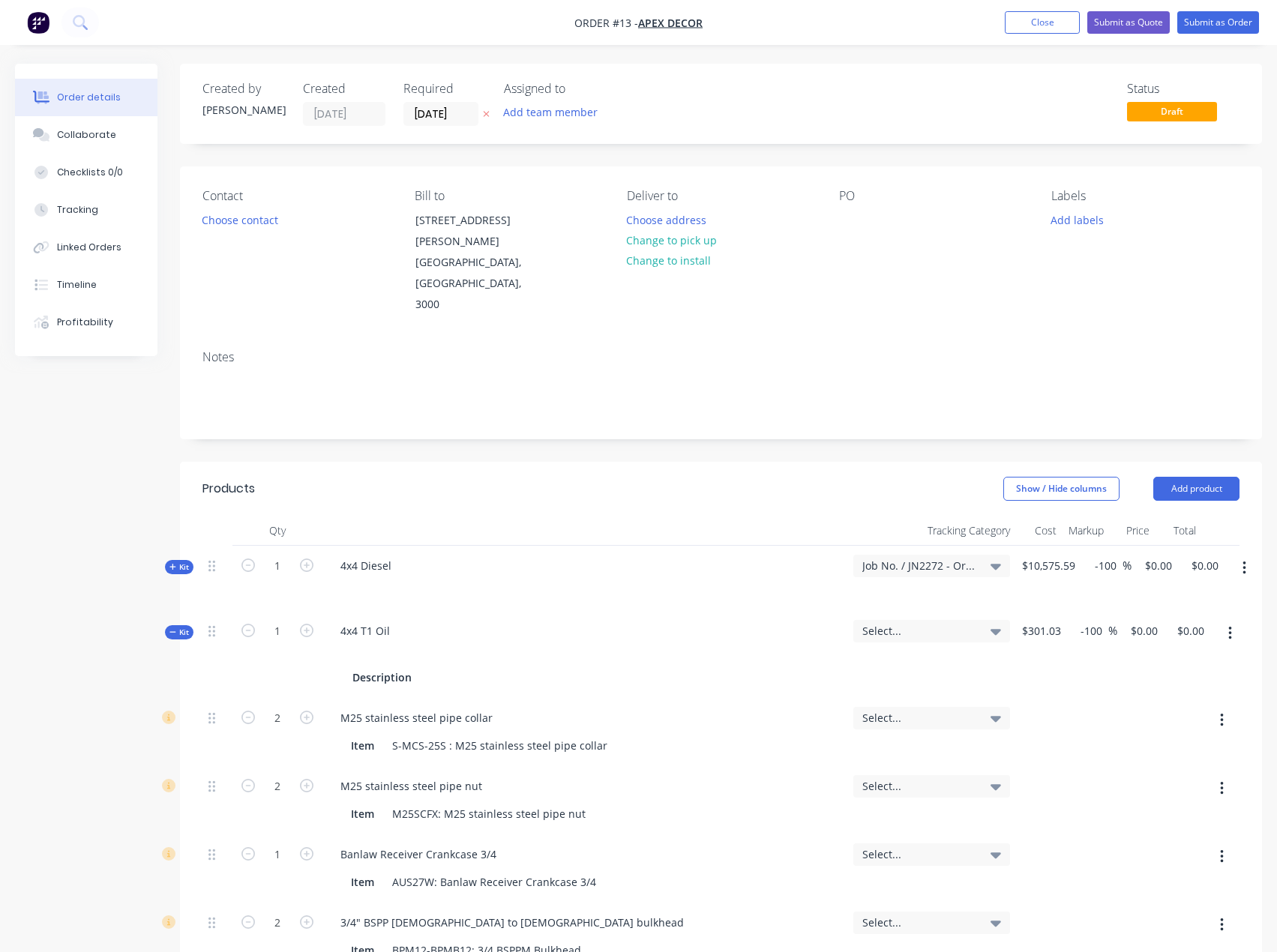
click at [947, 623] on span "Select..." at bounding box center [919, 631] width 113 height 16
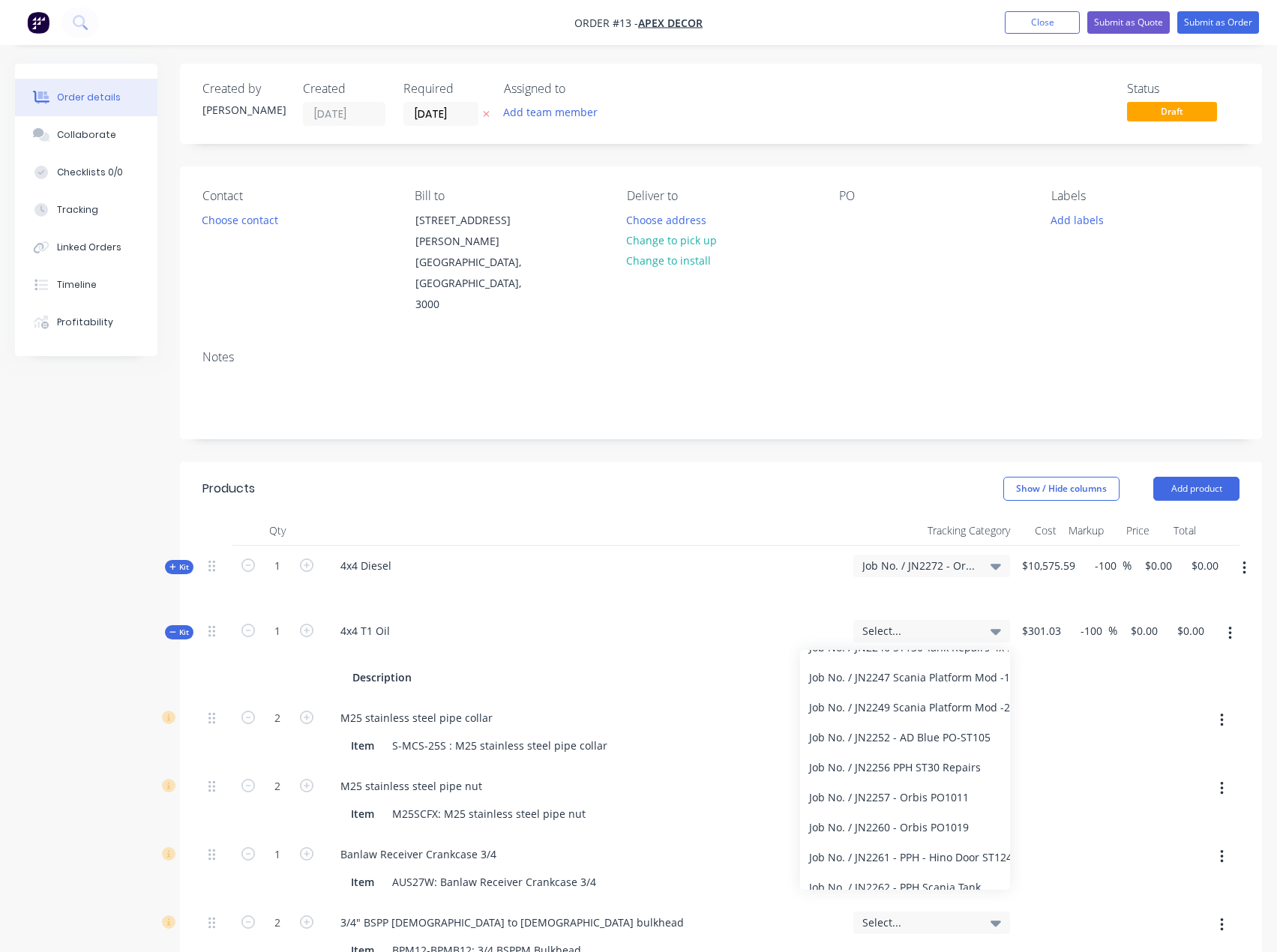
scroll to position [1647, 0]
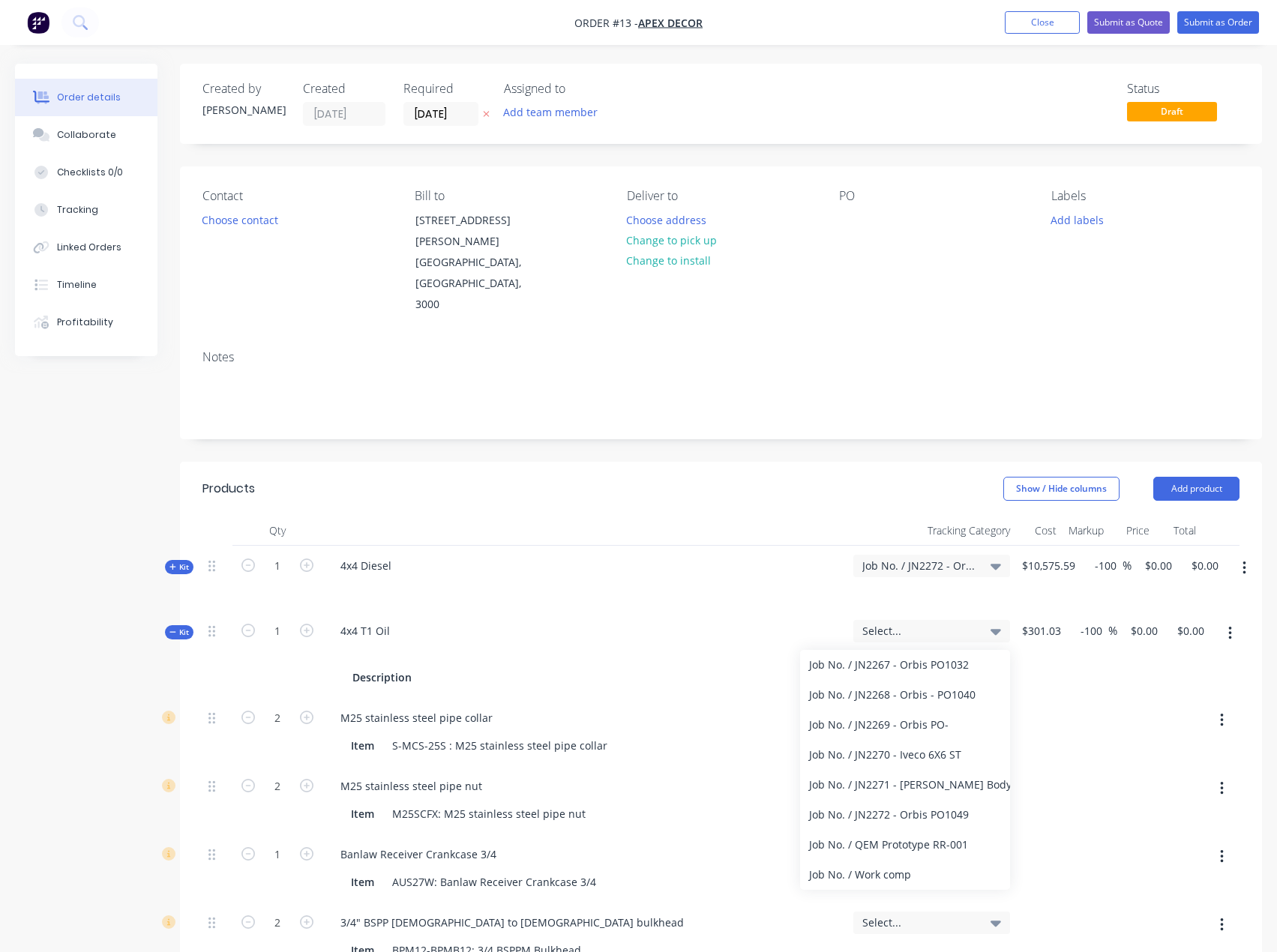
click at [931, 800] on div "Job No. / JN2272 - Orbis PO1049" at bounding box center [905, 815] width 210 height 30
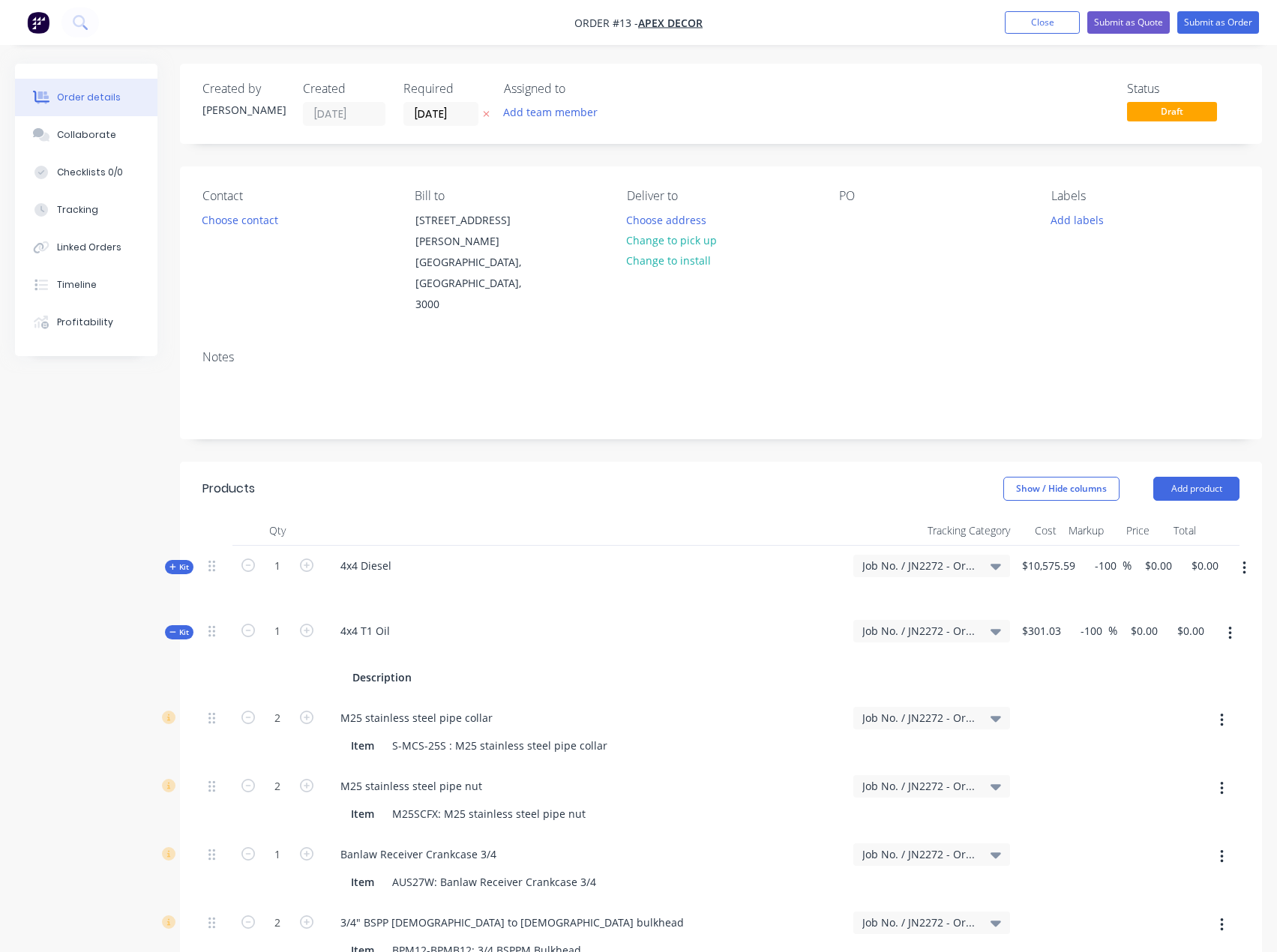
click at [171, 627] on span "Kit" at bounding box center [179, 633] width 20 height 11
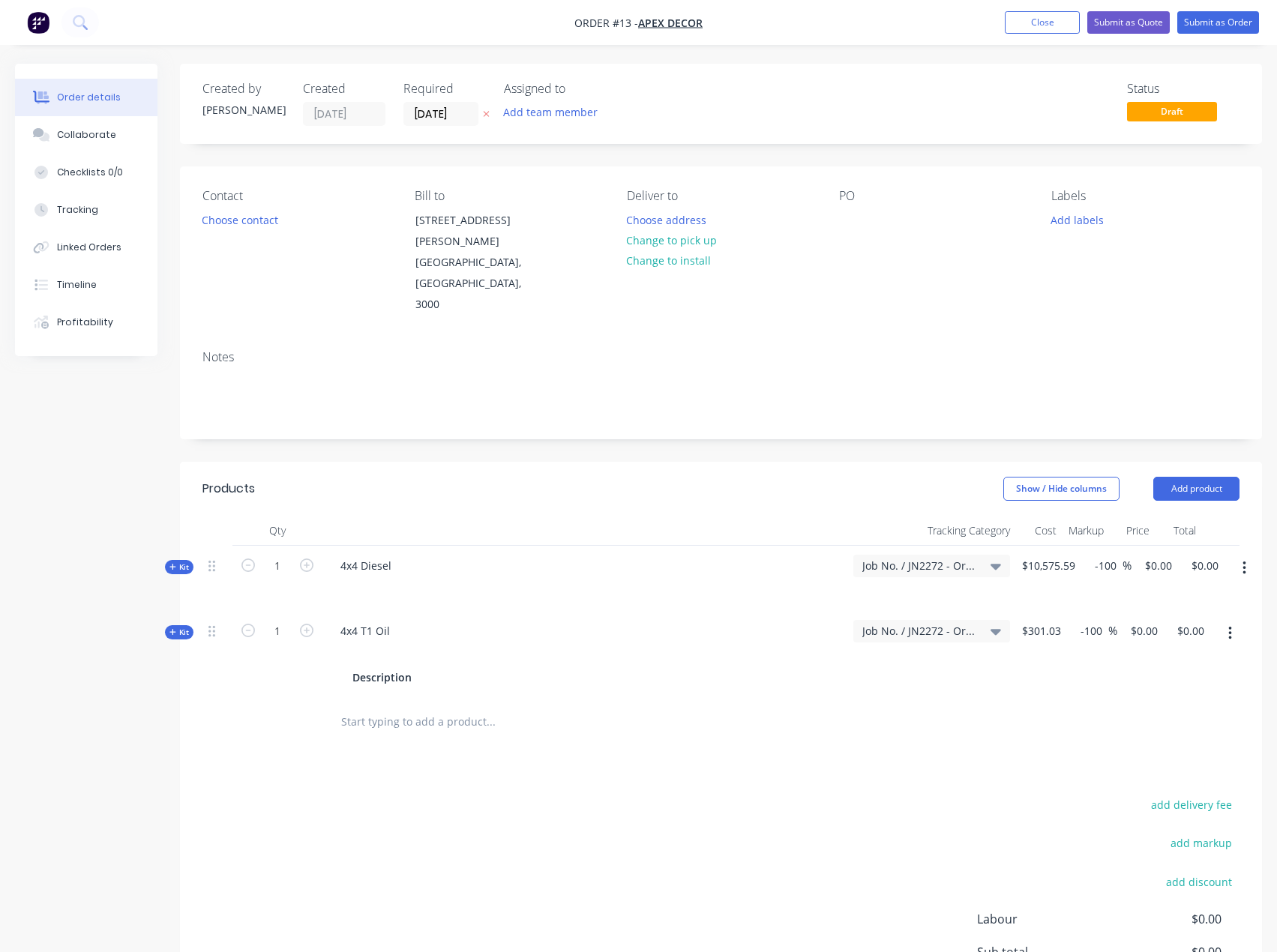
click at [1195, 477] on button "Add product" at bounding box center [1196, 488] width 86 height 24
click at [1125, 516] on div "Product catalogue" at bounding box center [1169, 526] width 116 height 22
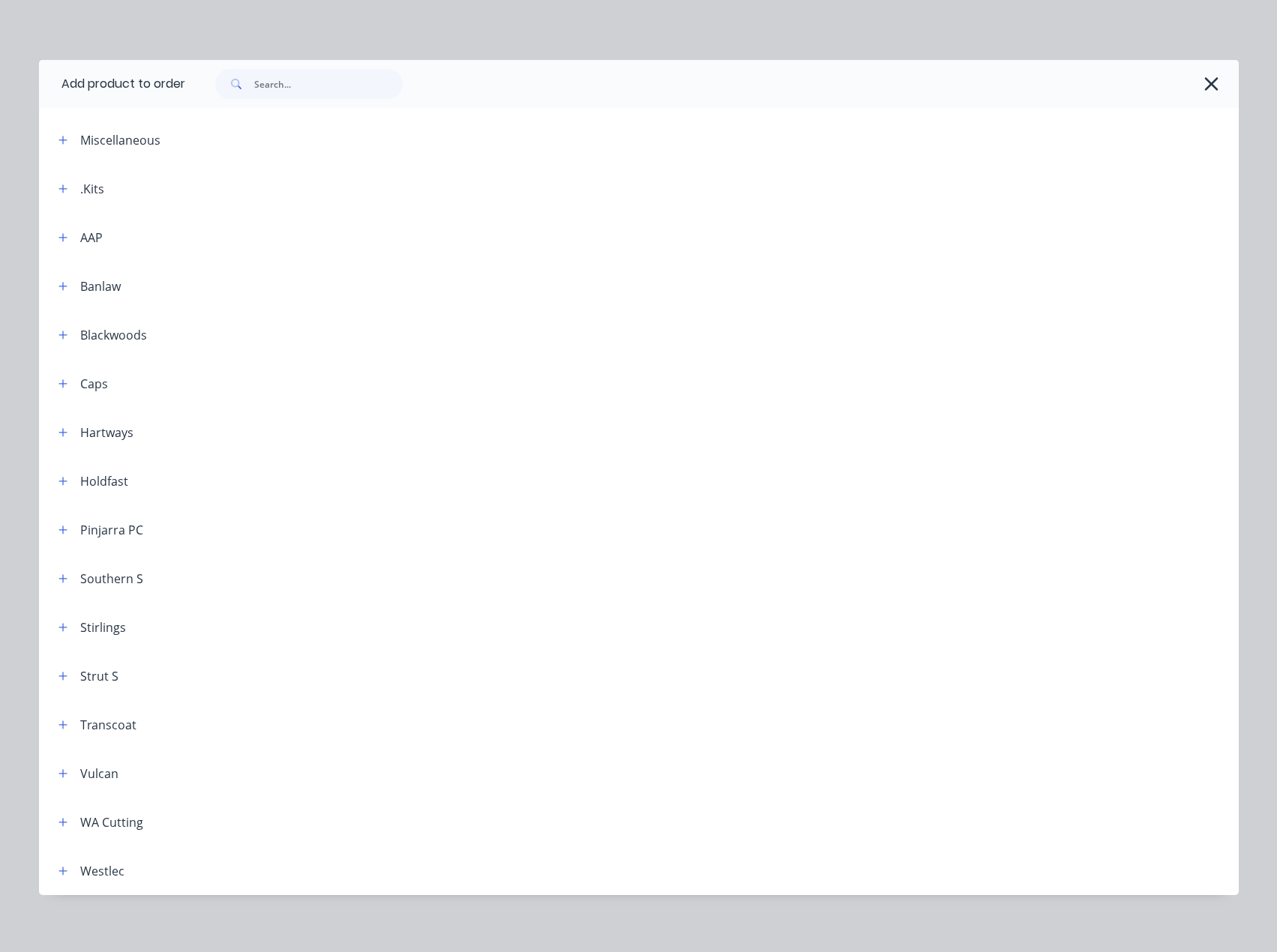
click at [59, 194] on icon "button" at bounding box center [63, 188] width 9 height 10
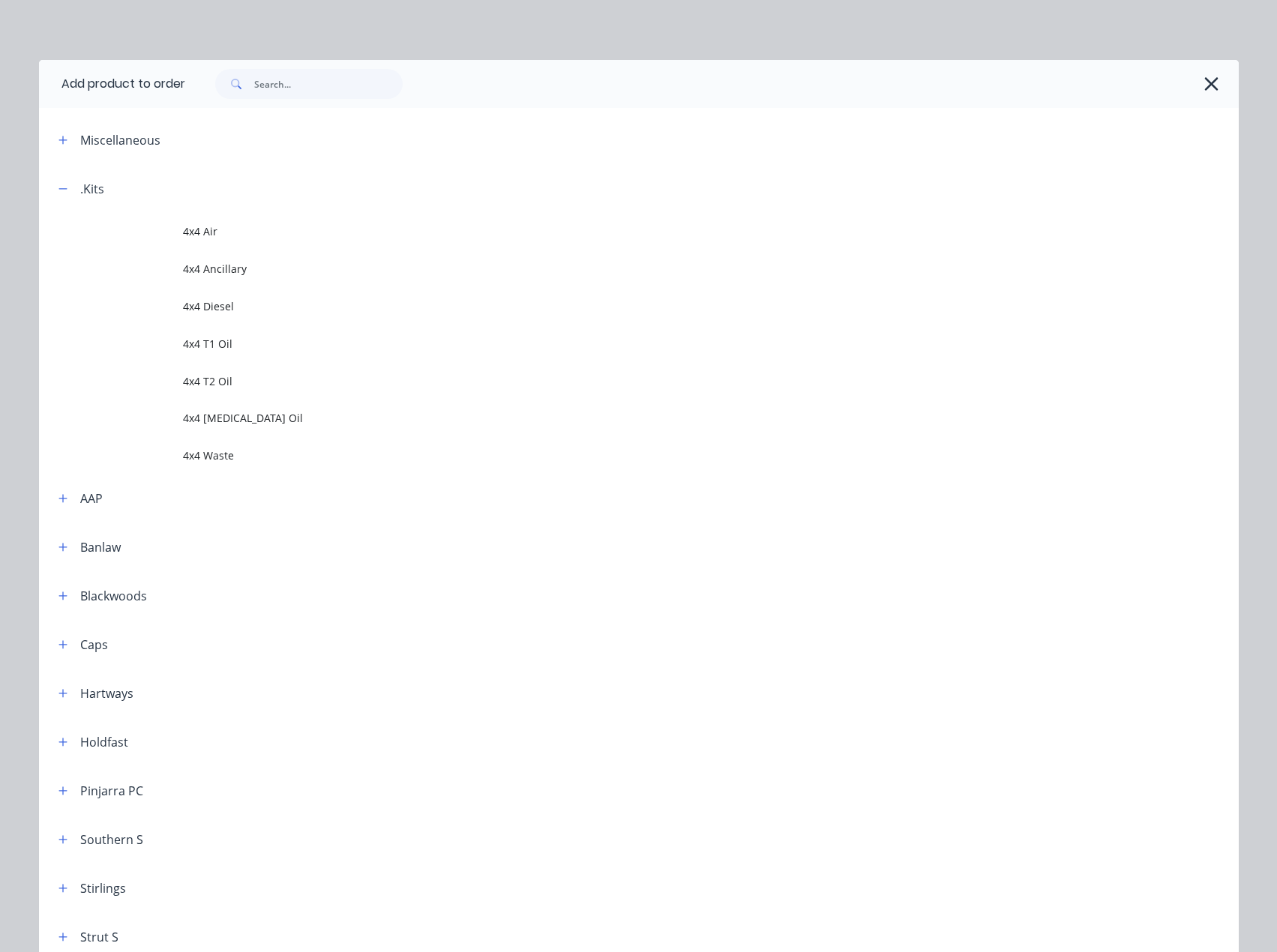
click at [208, 341] on span "4x4 T1 Oil" at bounding box center [605, 344] width 845 height 16
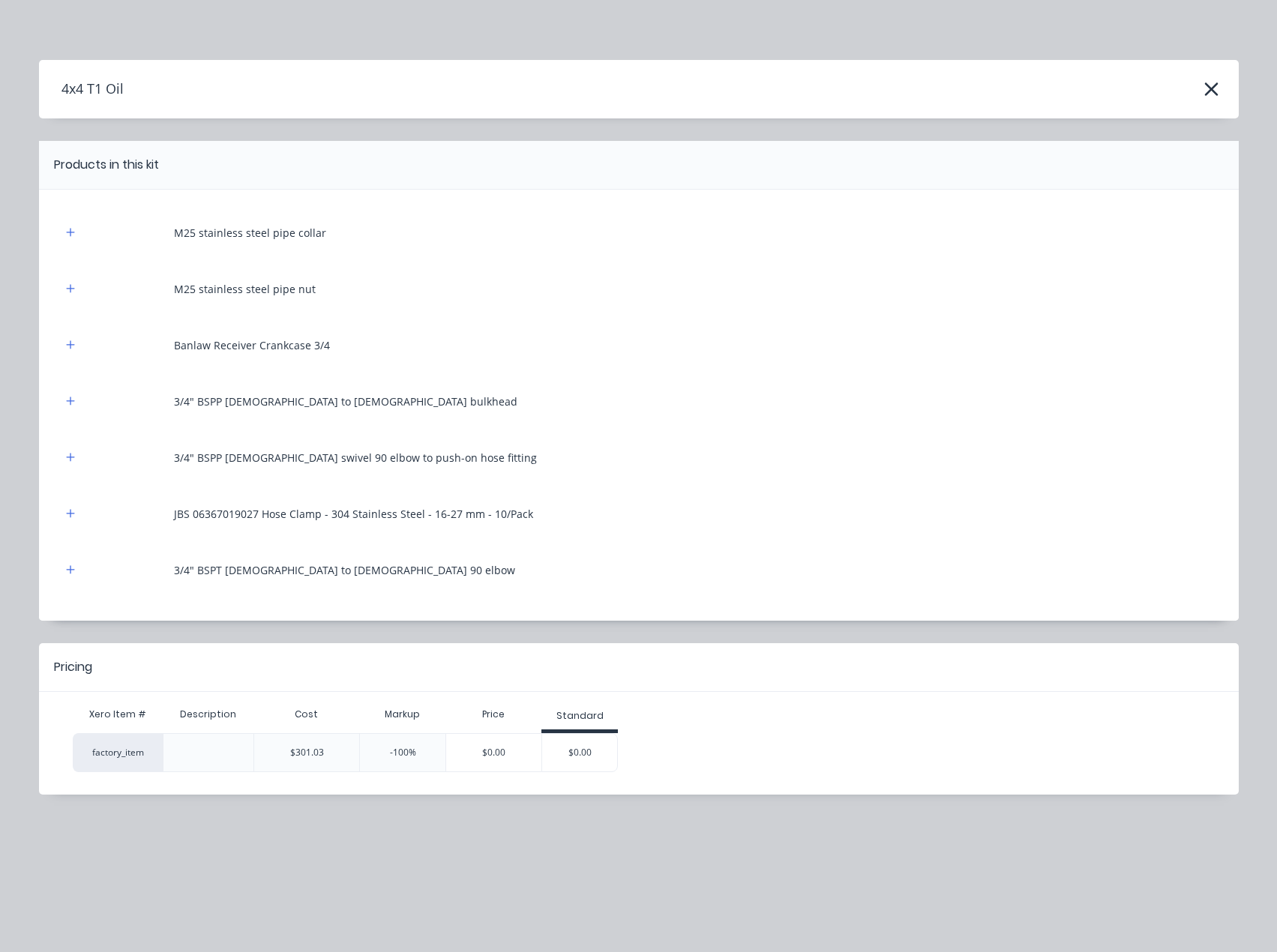
click at [511, 752] on div "$0.00" at bounding box center [494, 752] width 95 height 37
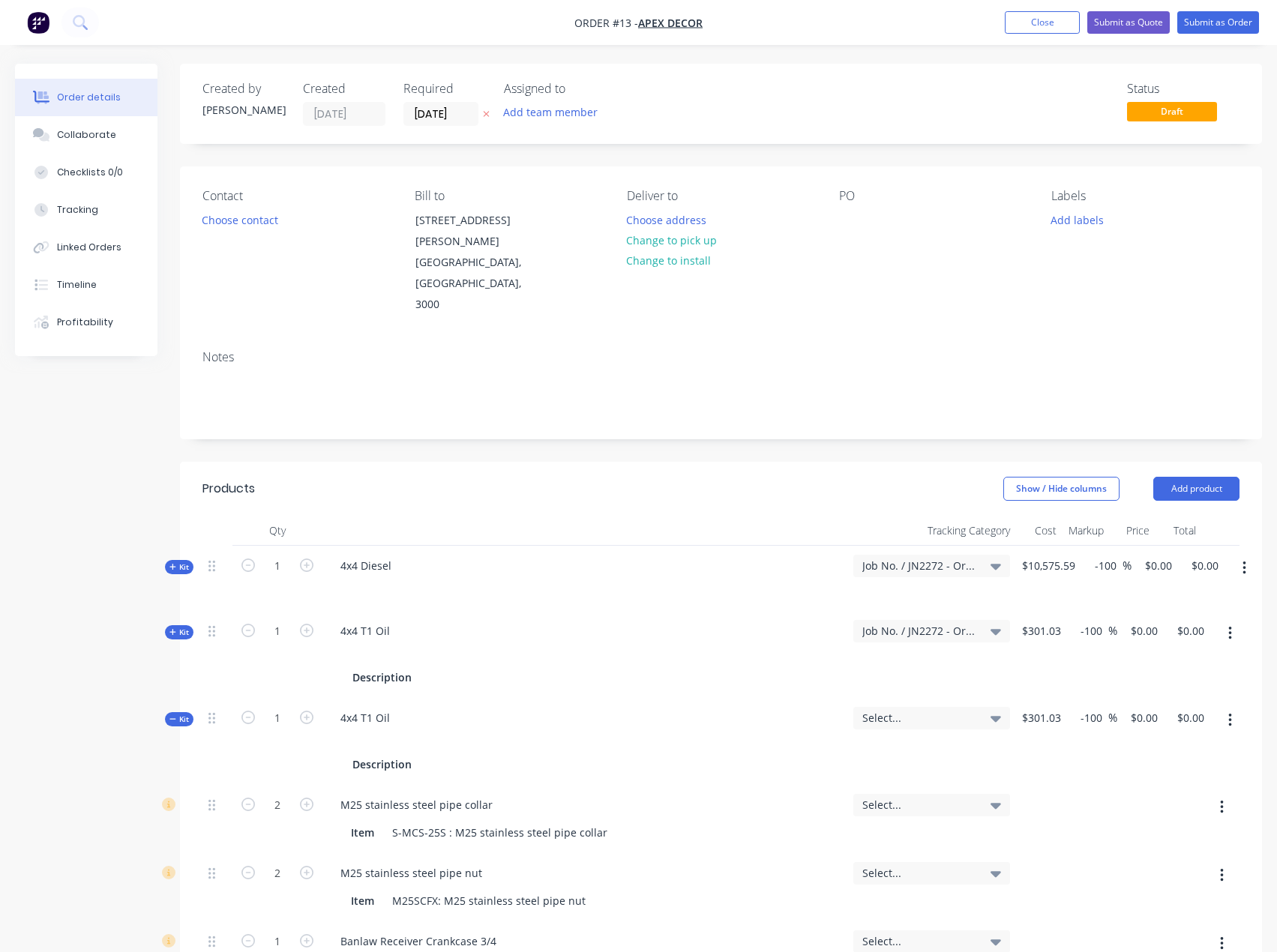
click at [1198, 477] on button "Add product" at bounding box center [1196, 488] width 86 height 24
click at [1179, 516] on div "Product catalogue" at bounding box center [1169, 526] width 116 height 22
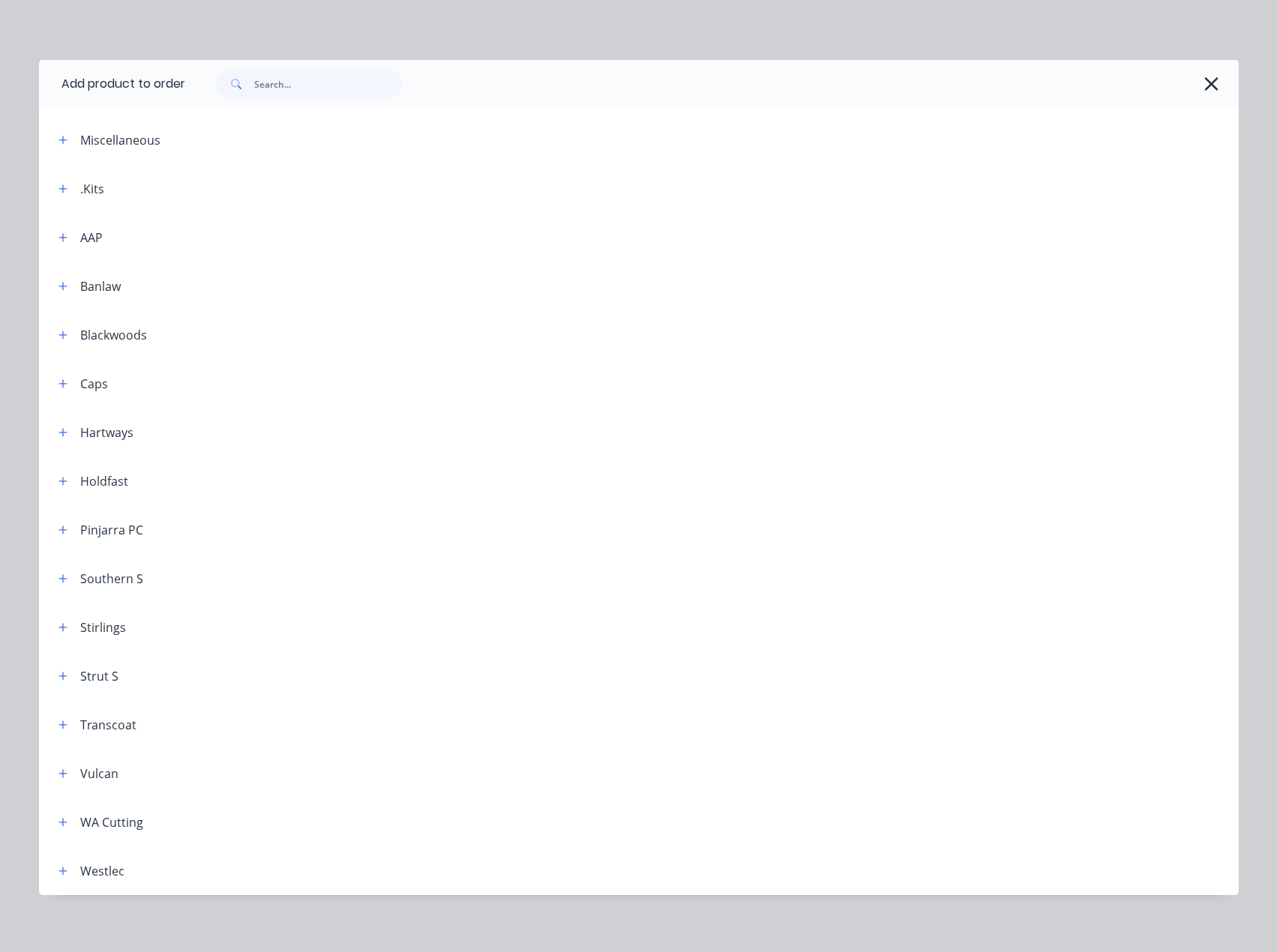
click at [54, 189] on button "button" at bounding box center [64, 189] width 19 height 19
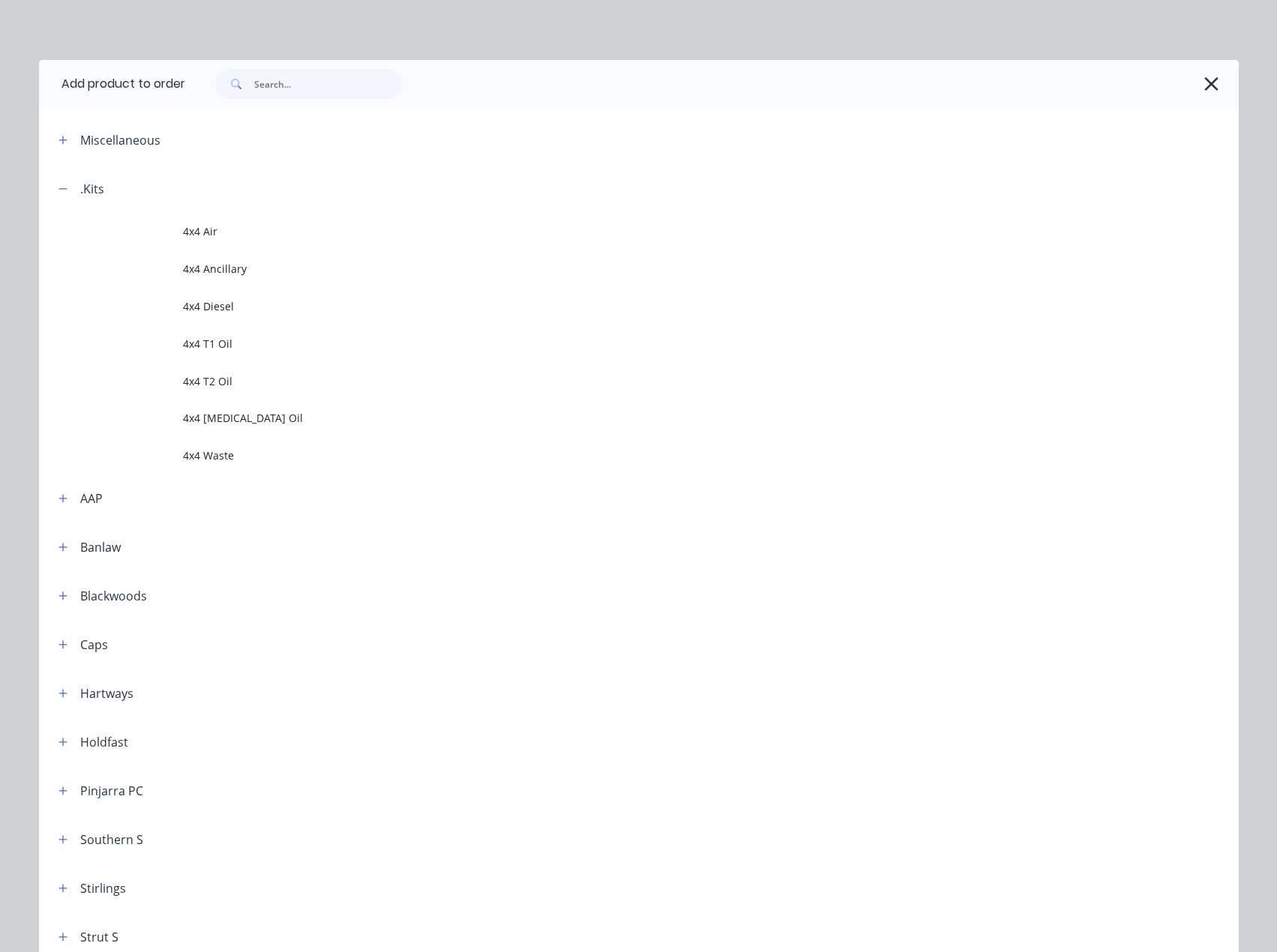
click at [198, 374] on span "4x4 T2 Oil" at bounding box center [605, 381] width 845 height 16
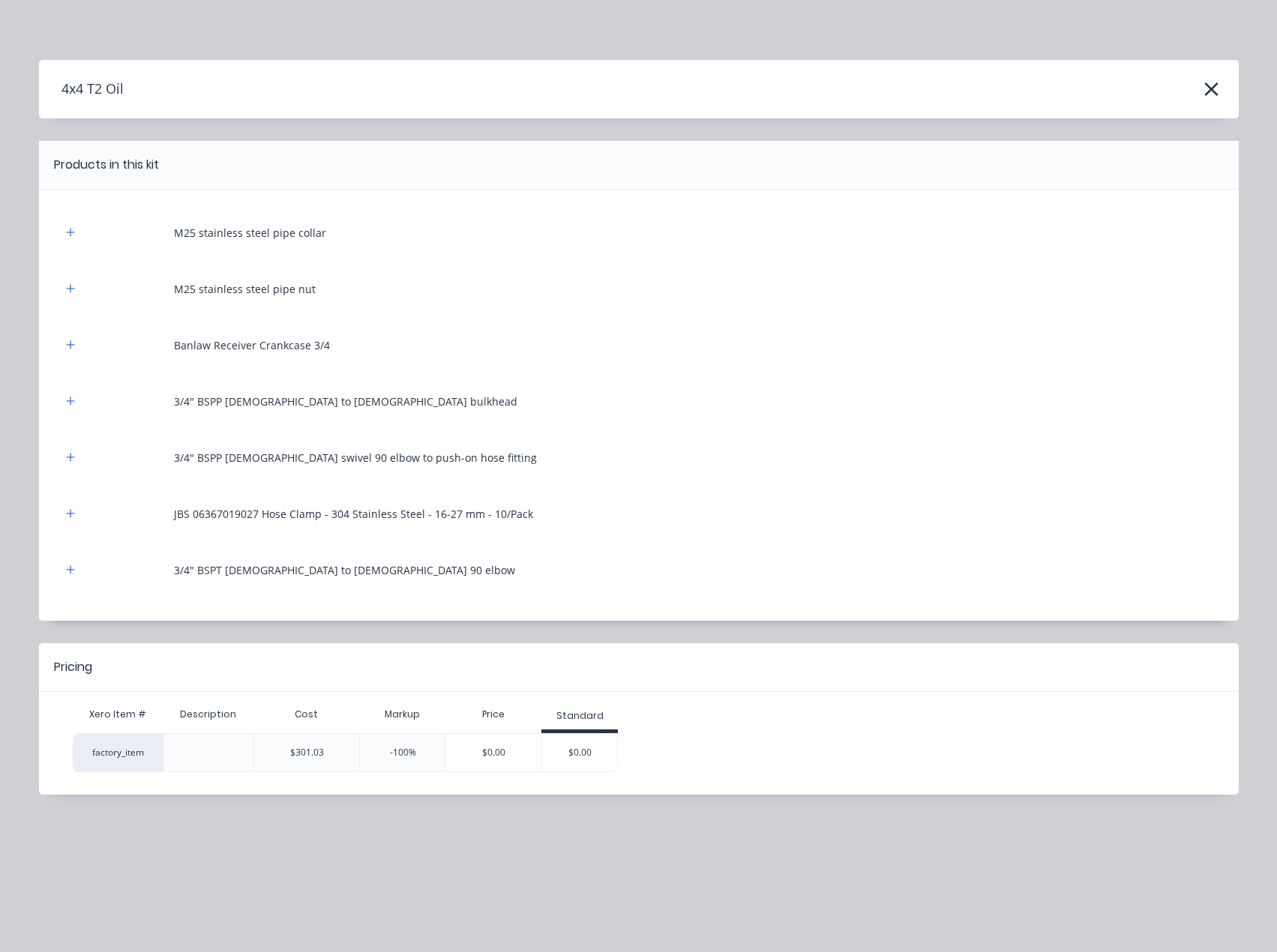
click at [500, 746] on div "$0.00" at bounding box center [494, 752] width 95 height 37
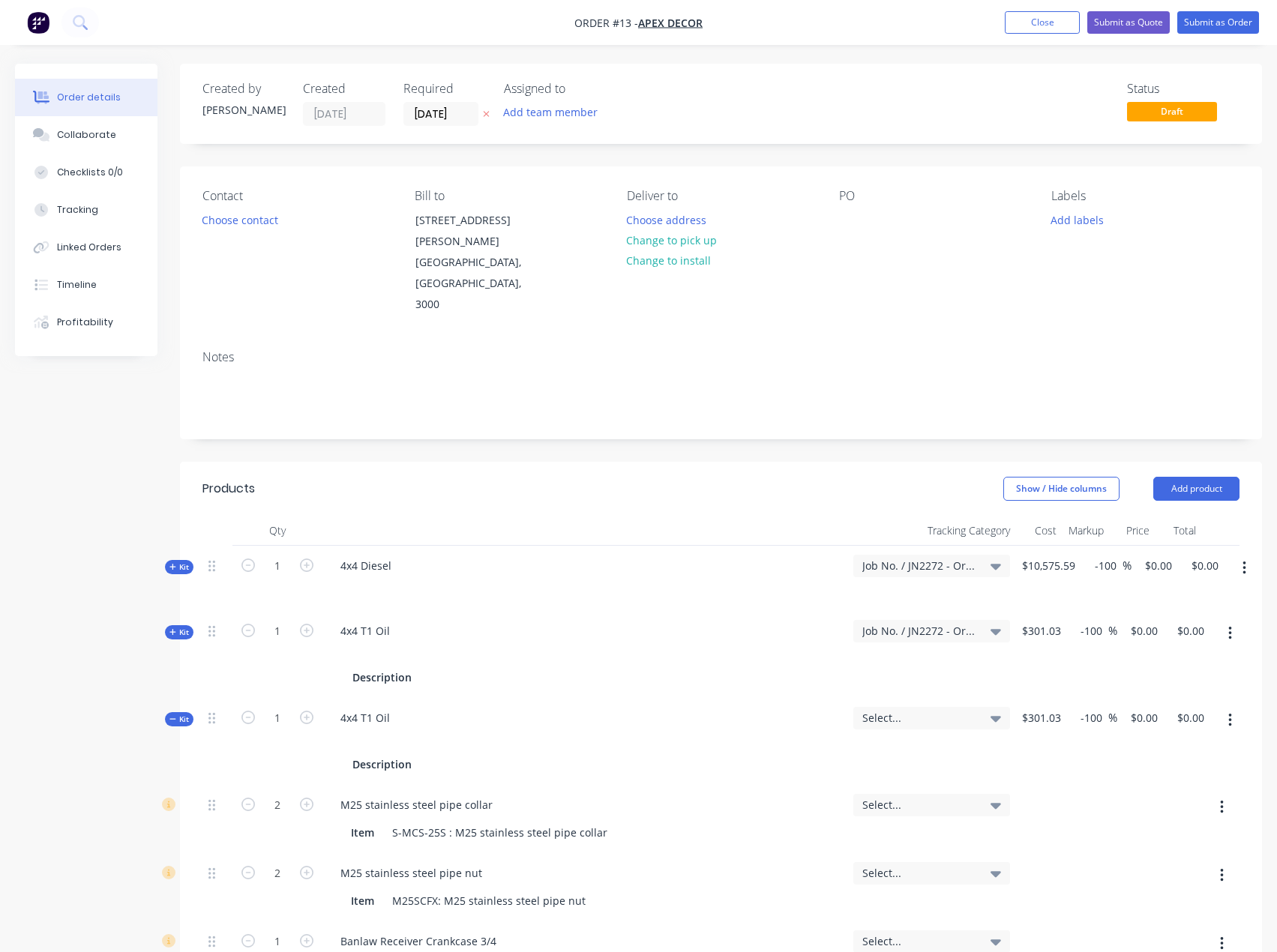
click at [1206, 477] on button "Add product" at bounding box center [1196, 488] width 86 height 24
click at [1152, 516] on div "Product catalogue" at bounding box center [1169, 526] width 116 height 22
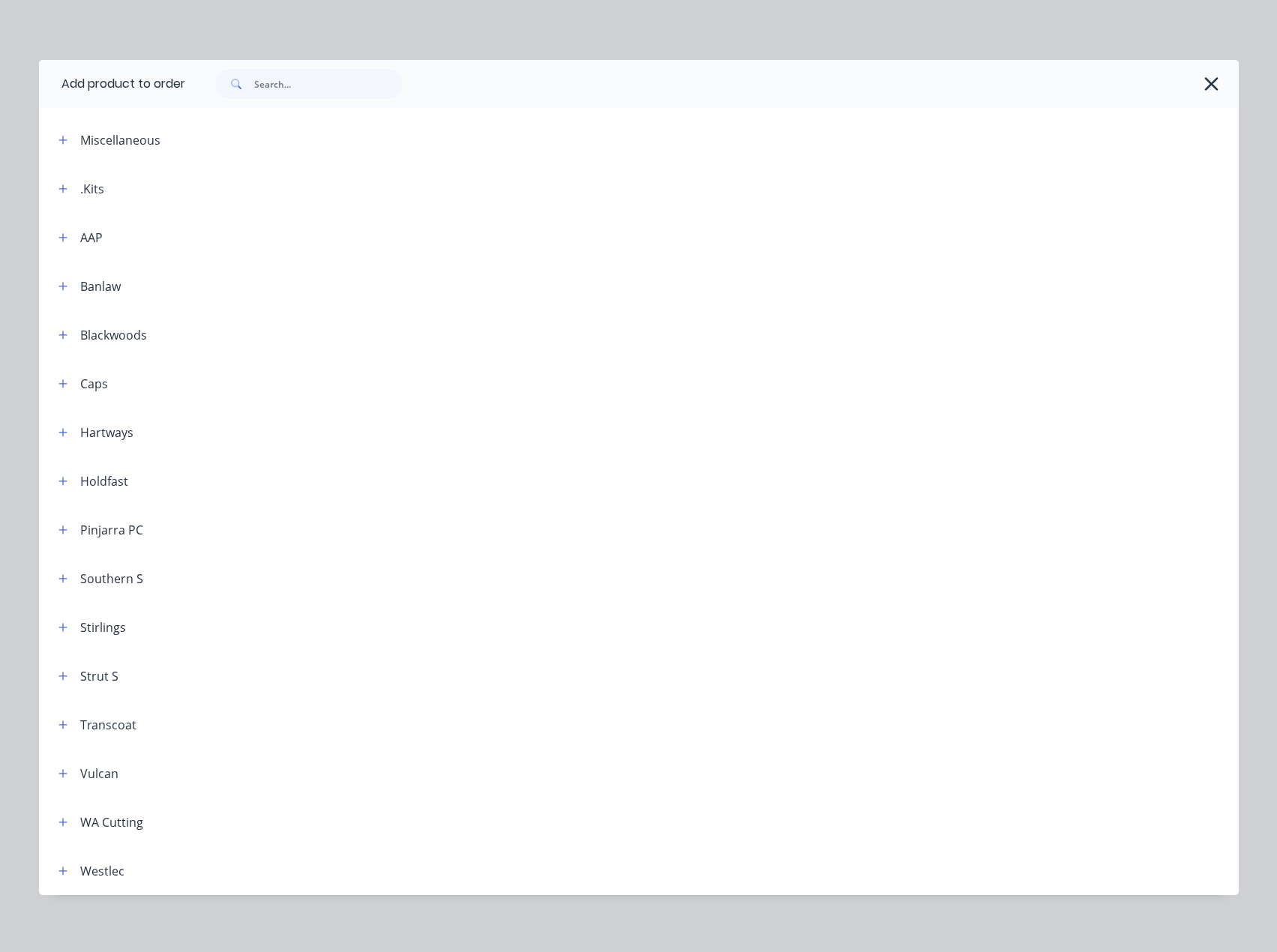
click at [62, 190] on icon "button" at bounding box center [63, 188] width 9 height 10
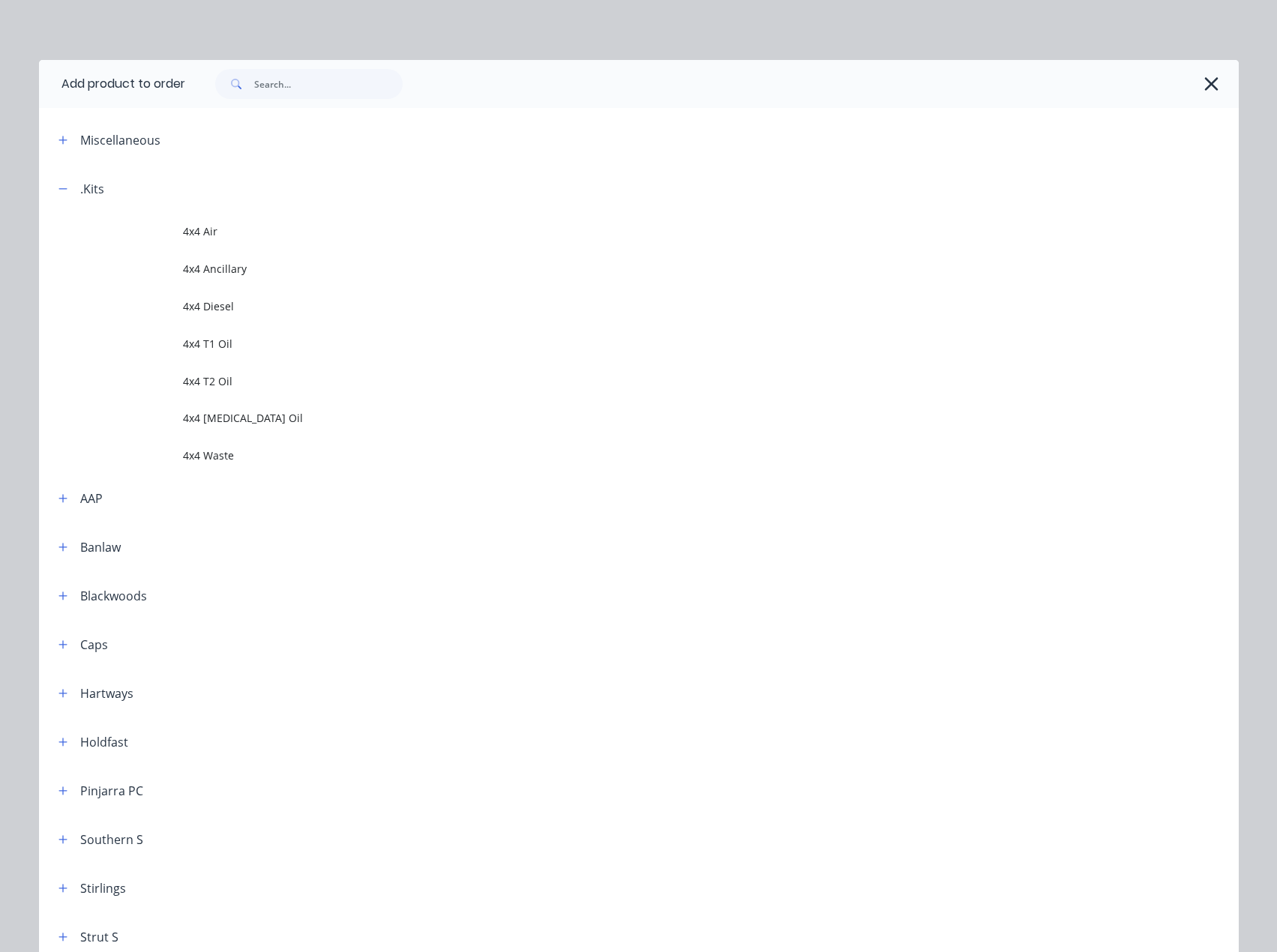
click at [176, 409] on td at bounding box center [111, 418] width 144 height 37
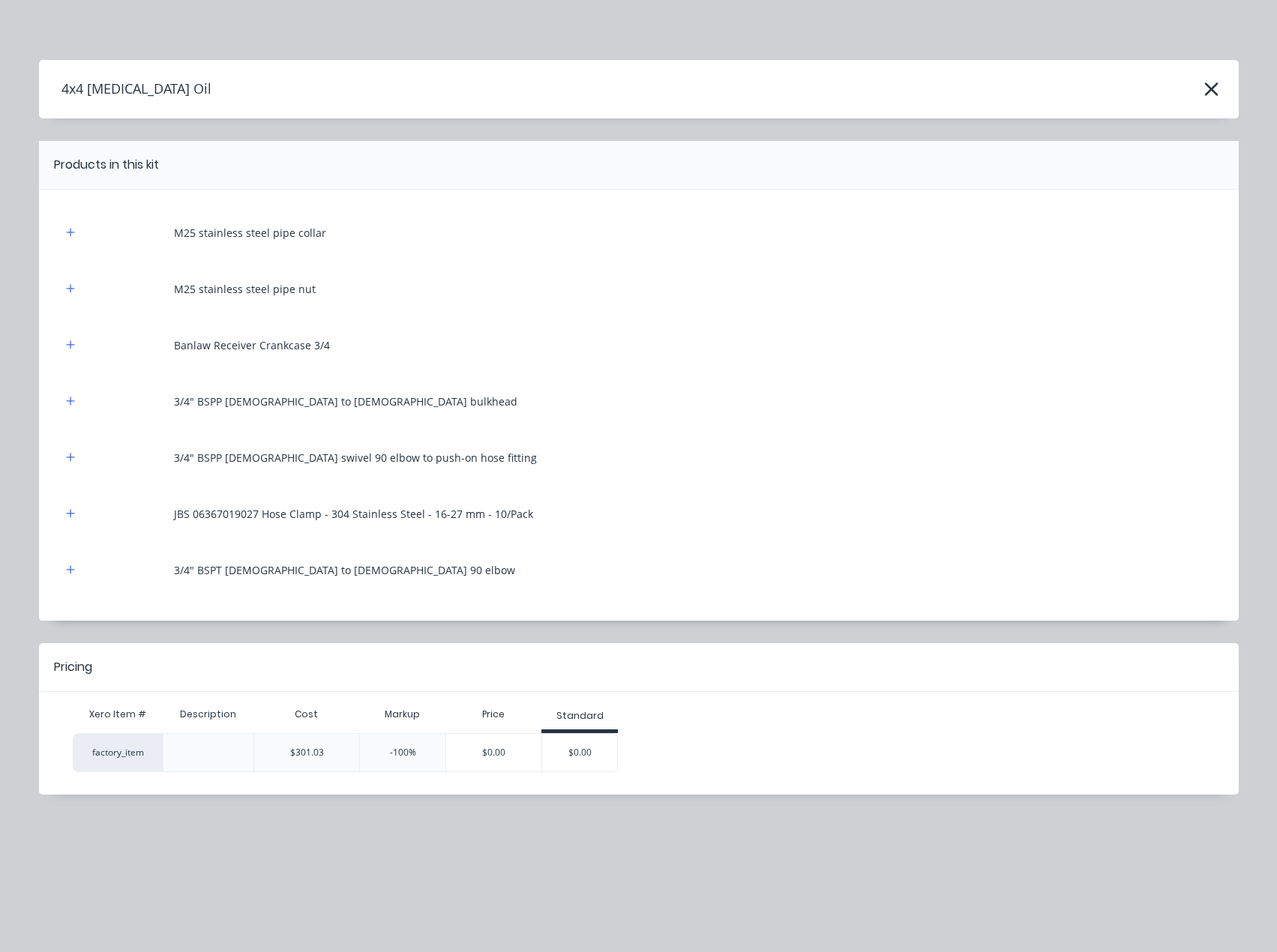
click at [489, 752] on div "$0.00" at bounding box center [494, 752] width 95 height 37
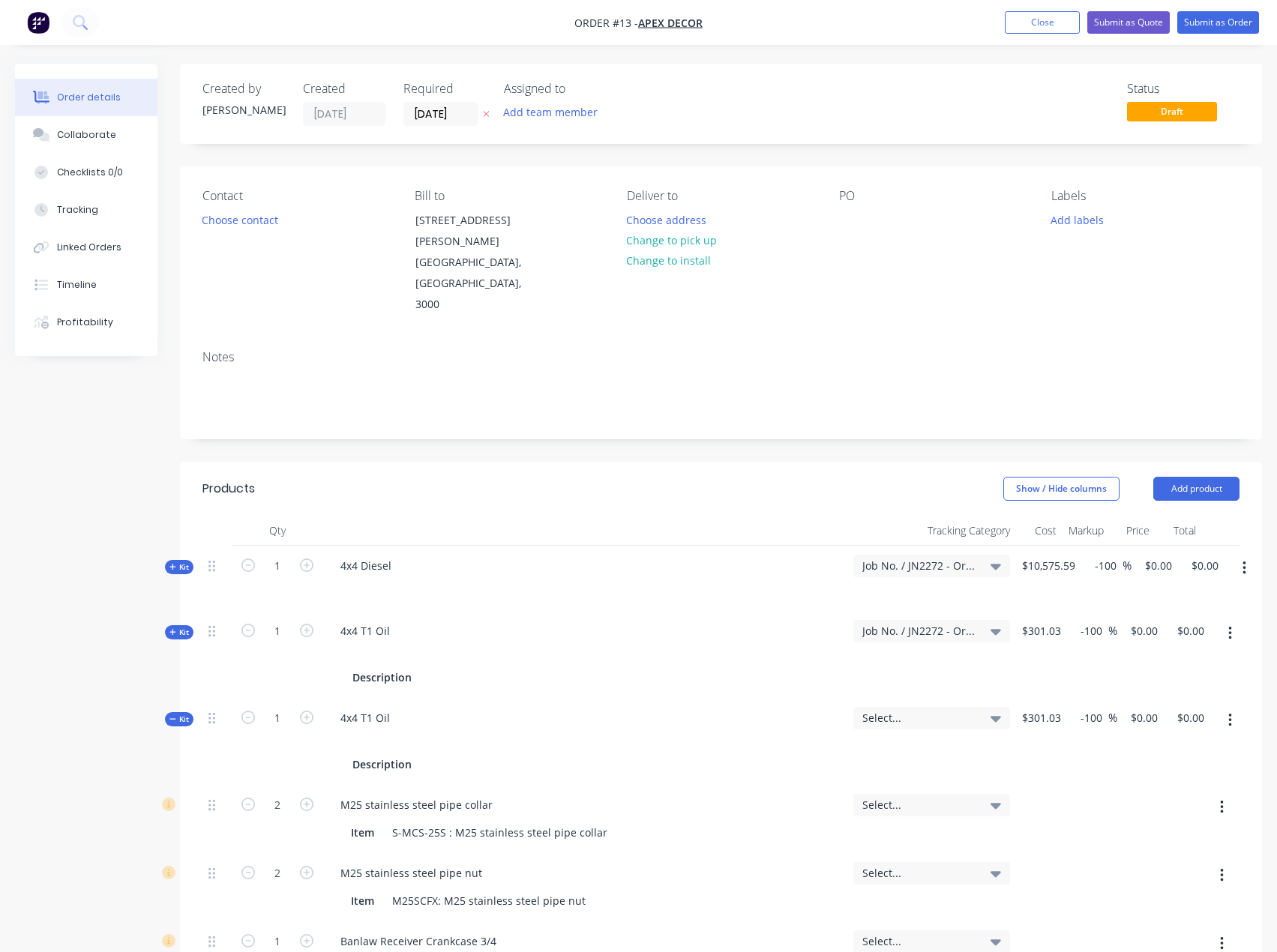
click at [966, 707] on div "Select..." at bounding box center [931, 718] width 157 height 23
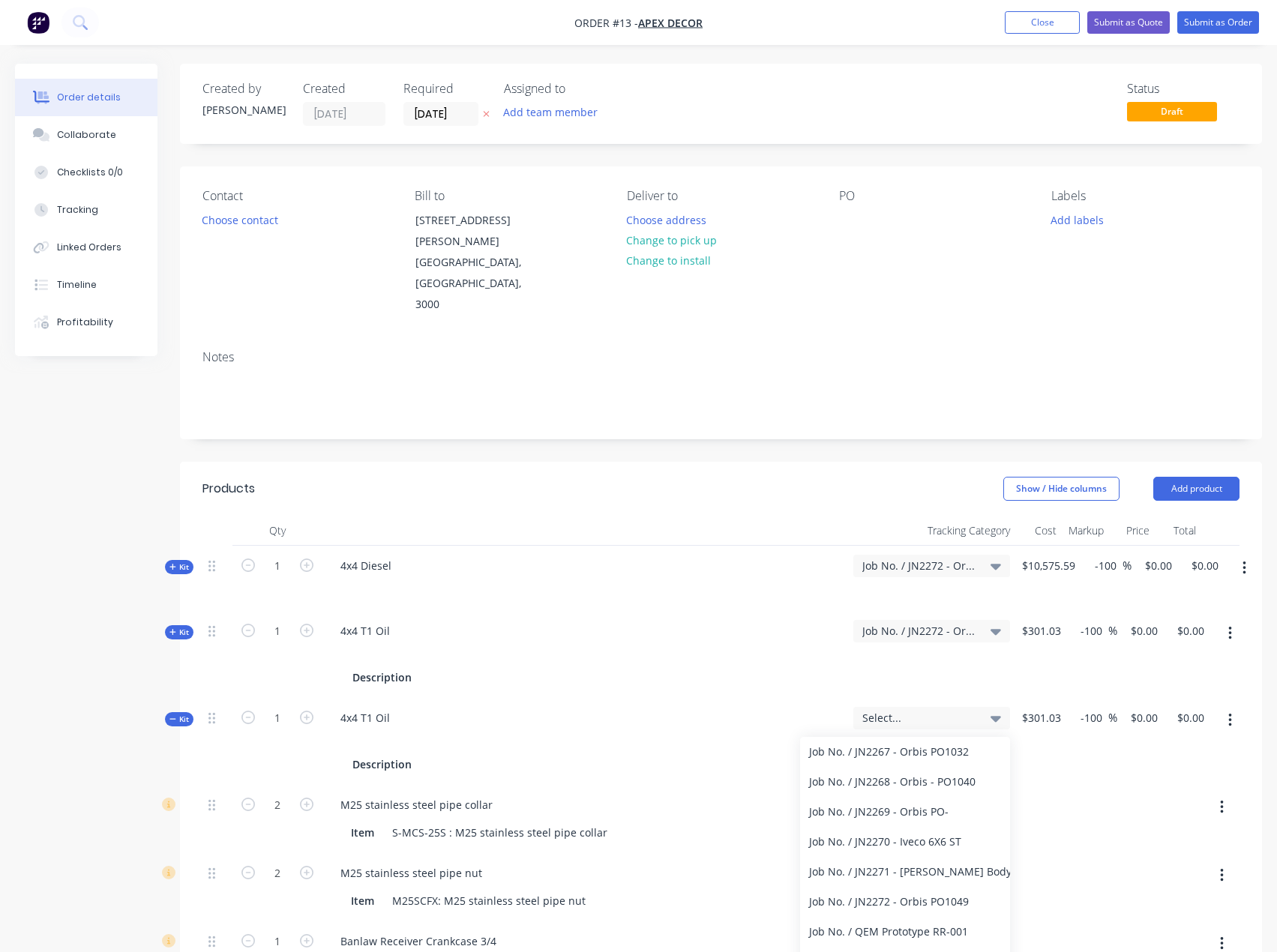
click at [917, 887] on div "Job No. / JN2272 - Orbis PO1049" at bounding box center [905, 903] width 210 height 30
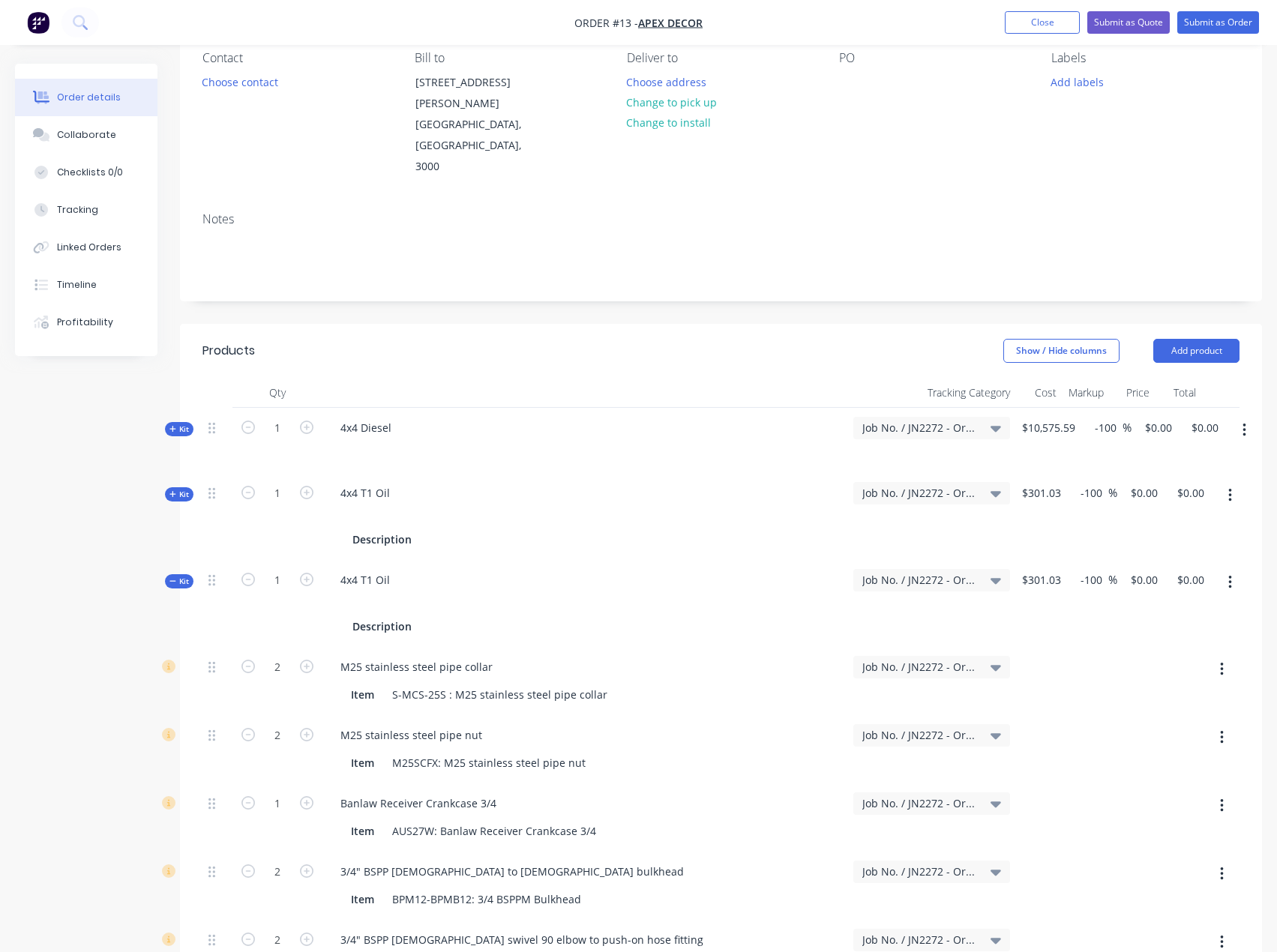
scroll to position [150, 0]
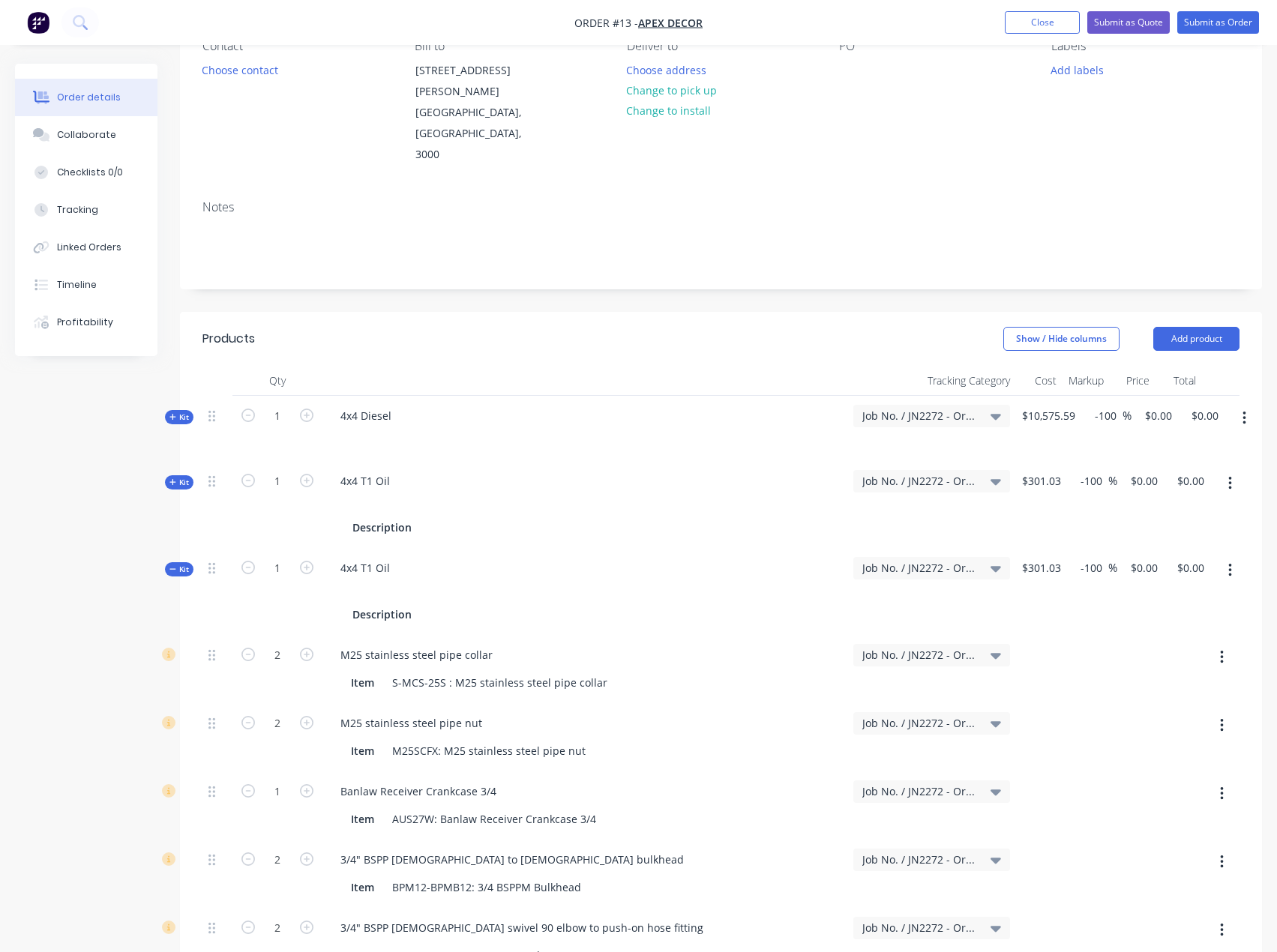
click at [212, 562] on icon at bounding box center [211, 568] width 7 height 13
click at [1237, 557] on button "button" at bounding box center [1229, 570] width 35 height 27
click at [1163, 719] on div "Delete" at bounding box center [1177, 730] width 116 height 22
click at [174, 565] on icon "button" at bounding box center [172, 569] width 7 height 8
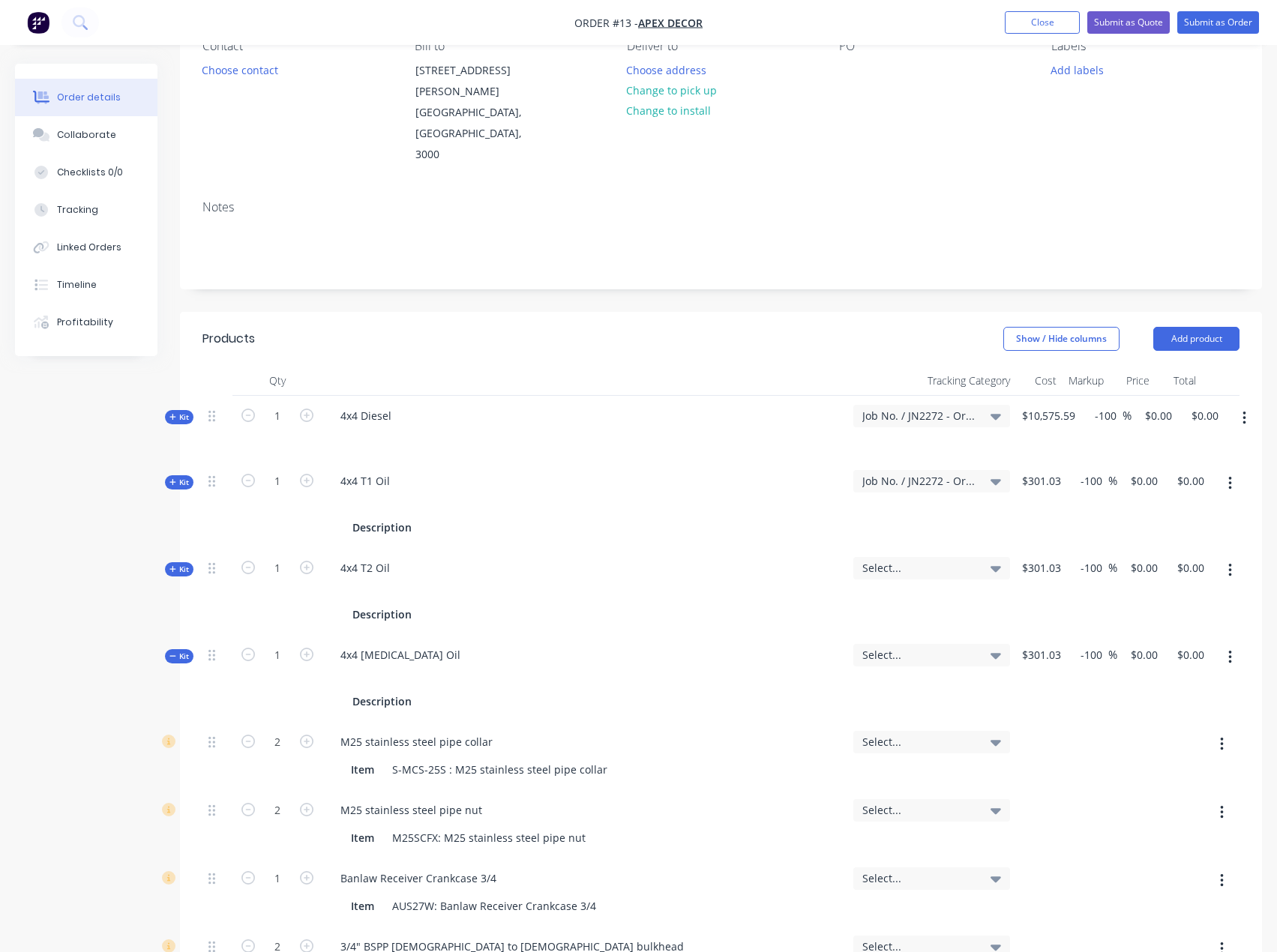
click at [173, 653] on icon "button" at bounding box center [172, 657] width 7 height 8
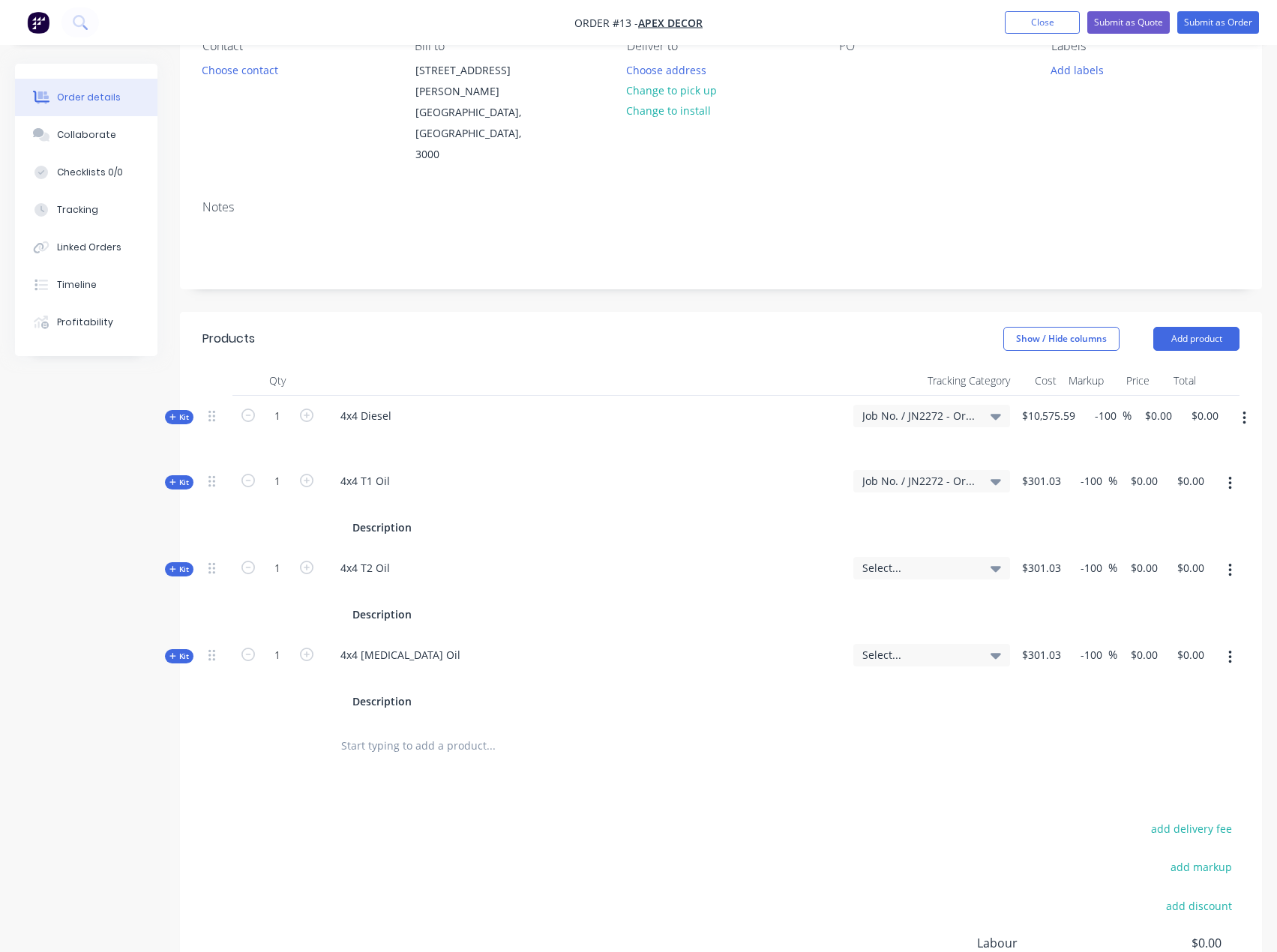
click at [303, 474] on icon "button" at bounding box center [307, 481] width 13 height 13
type input "2"
click at [1113, 472] on span "%" at bounding box center [1113, 481] width 9 height 17
click at [1115, 405] on input "-100" at bounding box center [1108, 415] width 29 height 22
drag, startPoint x: 1119, startPoint y: 379, endPoint x: 1084, endPoint y: 393, distance: 37.7
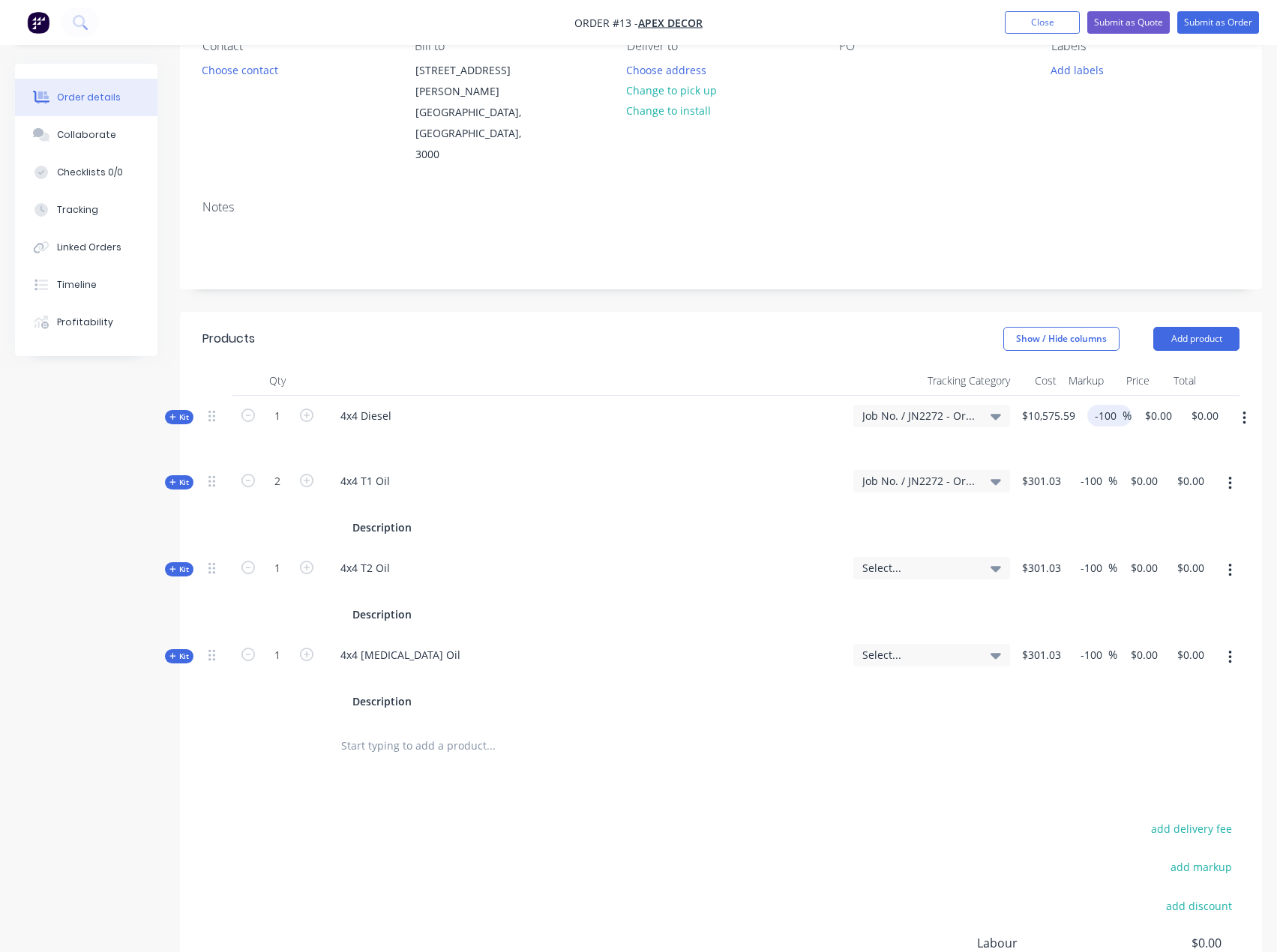
click at [1090, 405] on div "-100 -100 %" at bounding box center [1109, 415] width 45 height 22
type input "0"
type input "3"
type input "20"
type input "$12,690.708"
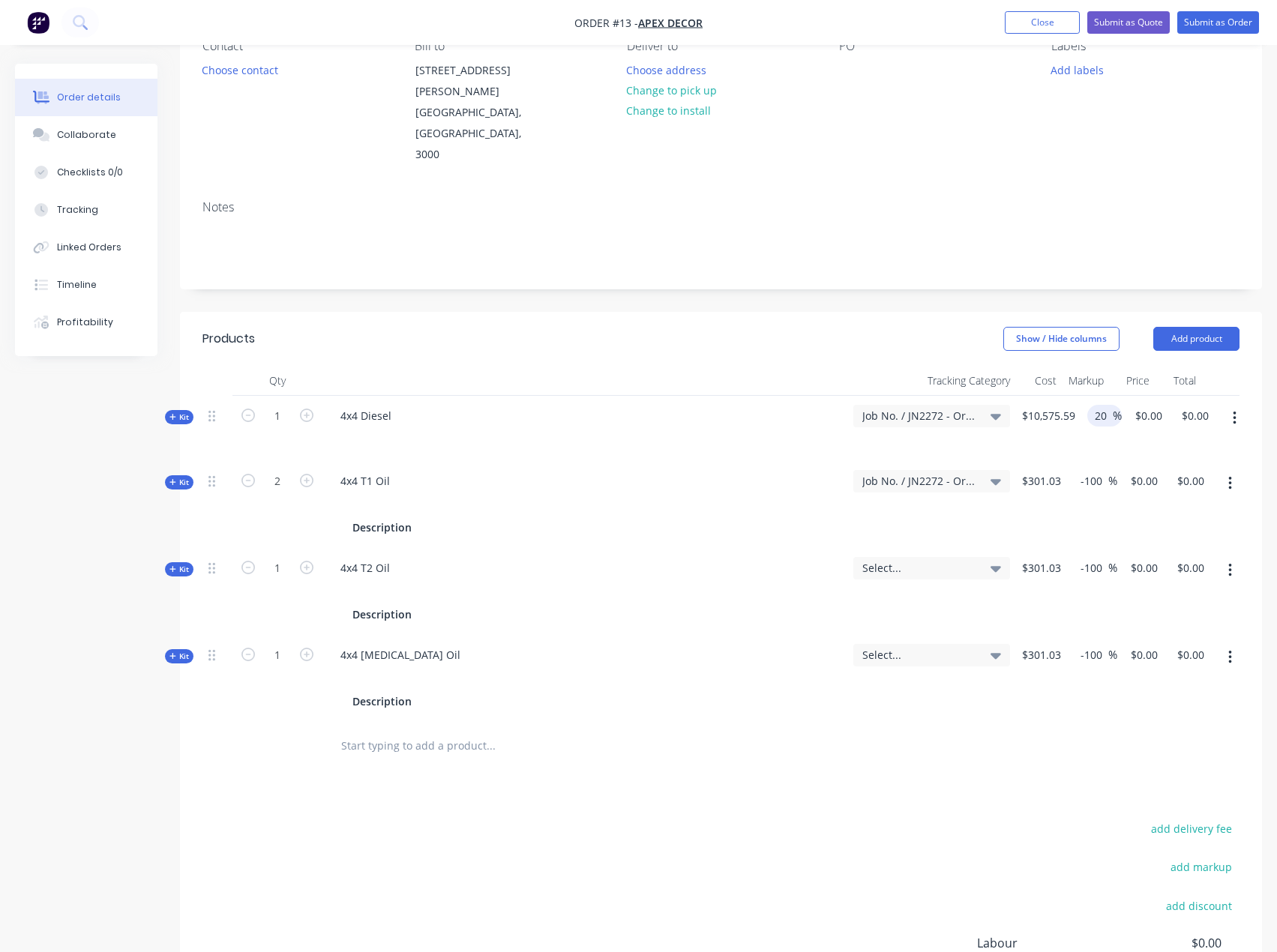
type input "$12,690.71"
click at [1088, 470] on input "-100" at bounding box center [1094, 481] width 29 height 22
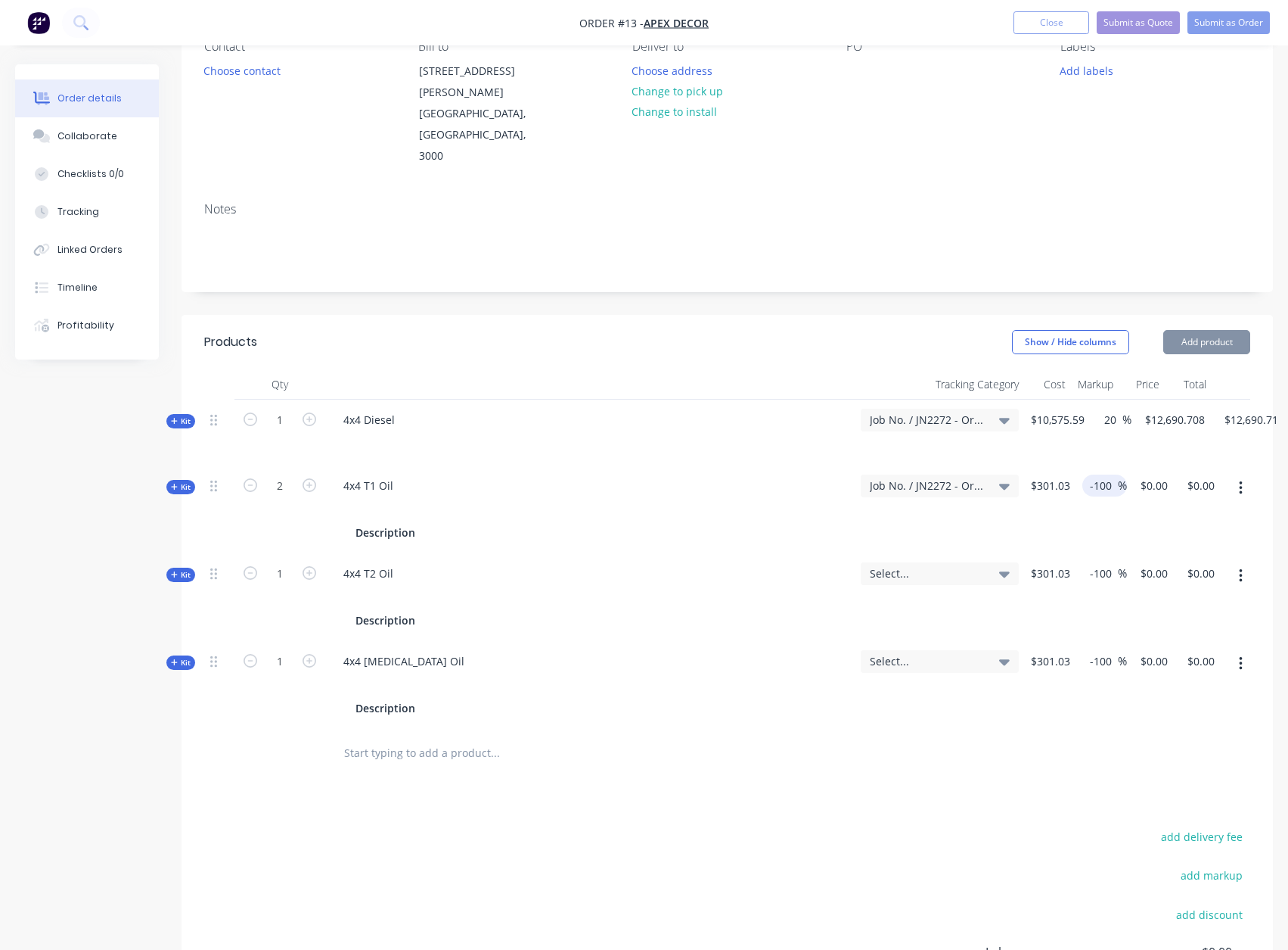
drag, startPoint x: 1089, startPoint y: 444, endPoint x: 1138, endPoint y: 454, distance: 50.0
click at [1138, 465] on div "Kit 2 4x4 T1 Oil Description Job No. / JN2272 - Orbis PO1049 $301.03 -100 -100 …" at bounding box center [727, 509] width 1046 height 88
type input "20"
type input "$361.236"
type input "$722.47"
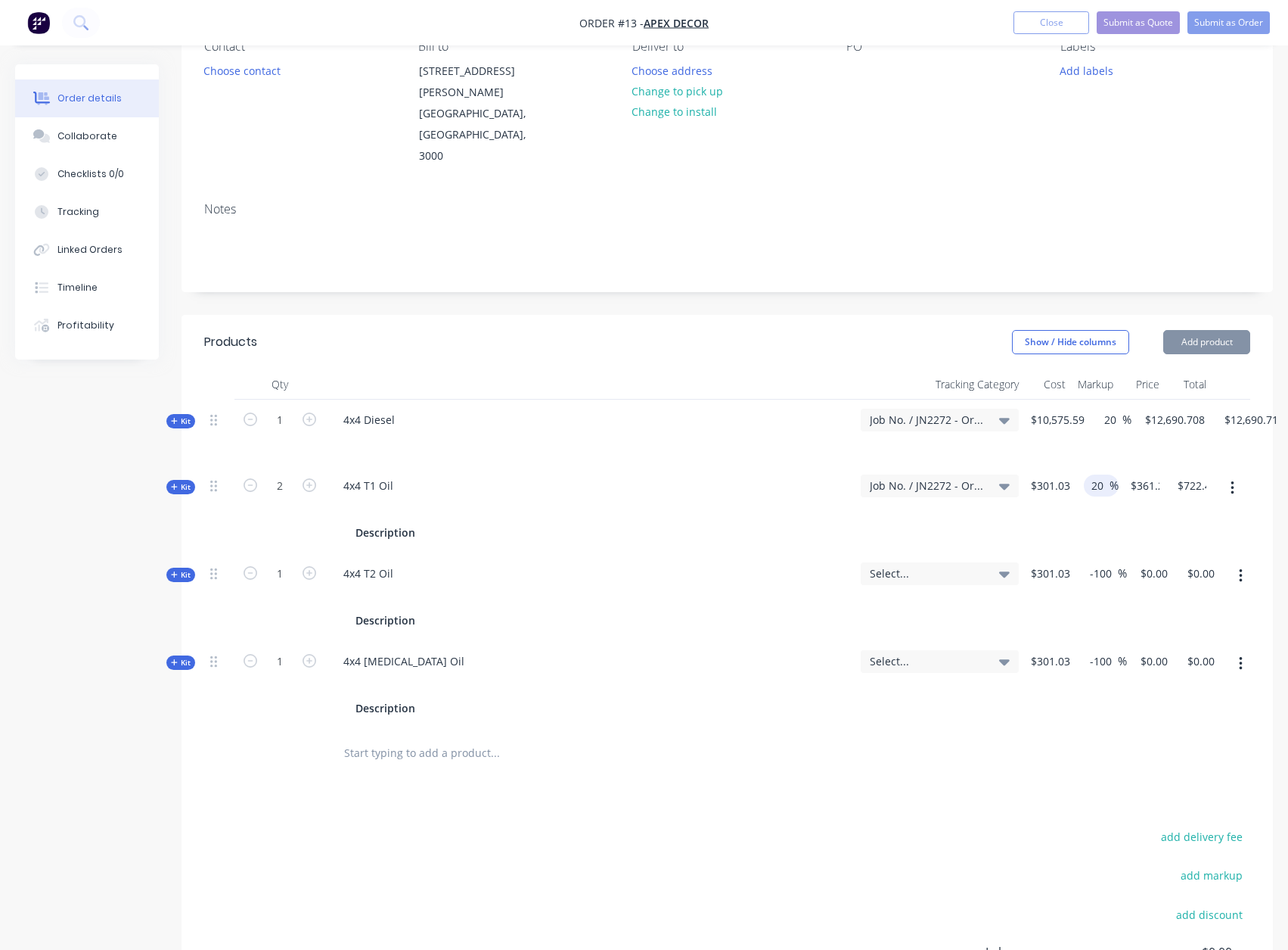
click at [1099, 562] on input "-100" at bounding box center [1103, 572] width 30 height 22
click at [1086, 562] on div "-100 -100 %" at bounding box center [1104, 572] width 45 height 22
drag, startPoint x: 1087, startPoint y: 530, endPoint x: 1128, endPoint y: 530, distance: 41.0
click at [1133, 553] on div "Kit 1 4x4 T2 Oil Description Select... $301.03 -100 -100 % $0.00 $0.00 $0.00 $0…" at bounding box center [727, 597] width 1046 height 88
drag, startPoint x: 1116, startPoint y: 566, endPoint x: 1106, endPoint y: 545, distance: 23.3
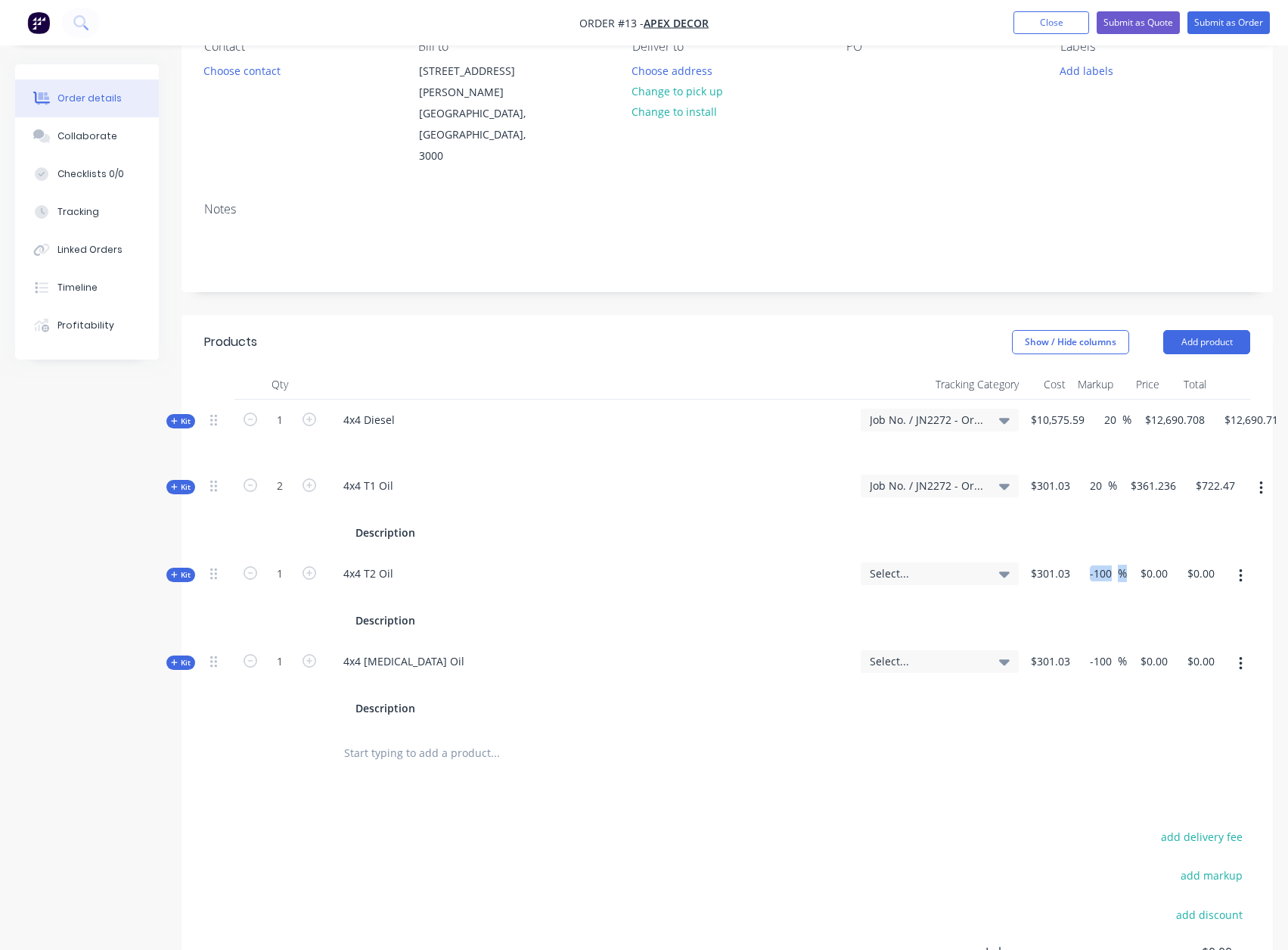
click at [1115, 564] on div "-100 -100 %" at bounding box center [1101, 597] width 51 height 88
click at [1104, 562] on input "-100" at bounding box center [1103, 572] width 30 height 22
drag, startPoint x: 1090, startPoint y: 531, endPoint x: 1114, endPoint y: 533, distance: 24.1
click at [1114, 562] on input "-100" at bounding box center [1103, 572] width 30 height 22
type input "20"
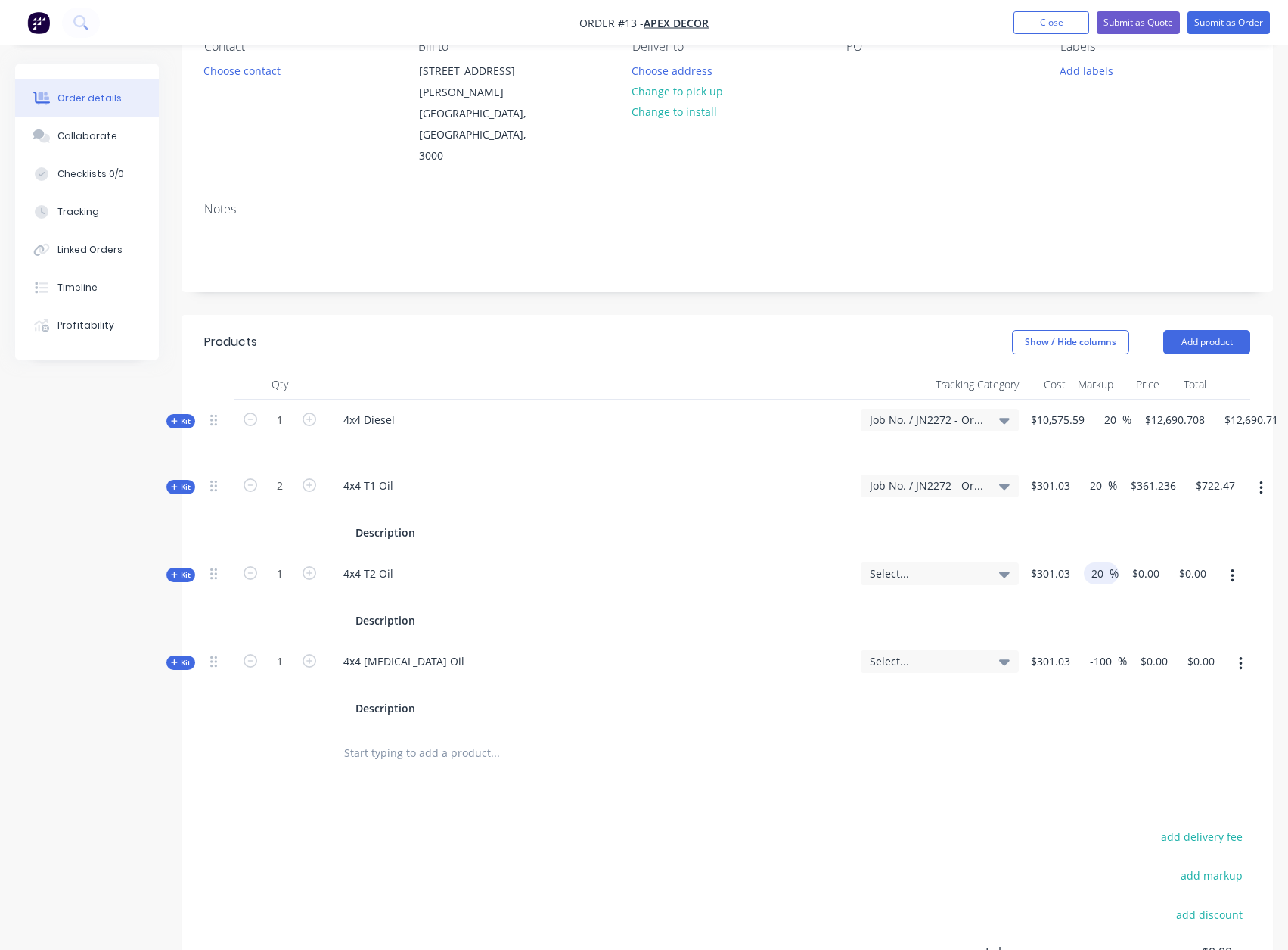
type input "$361.236"
type input "$361.24"
click at [1093, 650] on input "-100" at bounding box center [1103, 660] width 30 height 22
drag, startPoint x: 1089, startPoint y: 620, endPoint x: 1127, endPoint y: 623, distance: 38.1
click at [1127, 641] on div "Kit 1 4x4 [MEDICAL_DATA] Oil Description Select... $301.03 -100 -100 % $0.00 $0…" at bounding box center [727, 685] width 1046 height 88
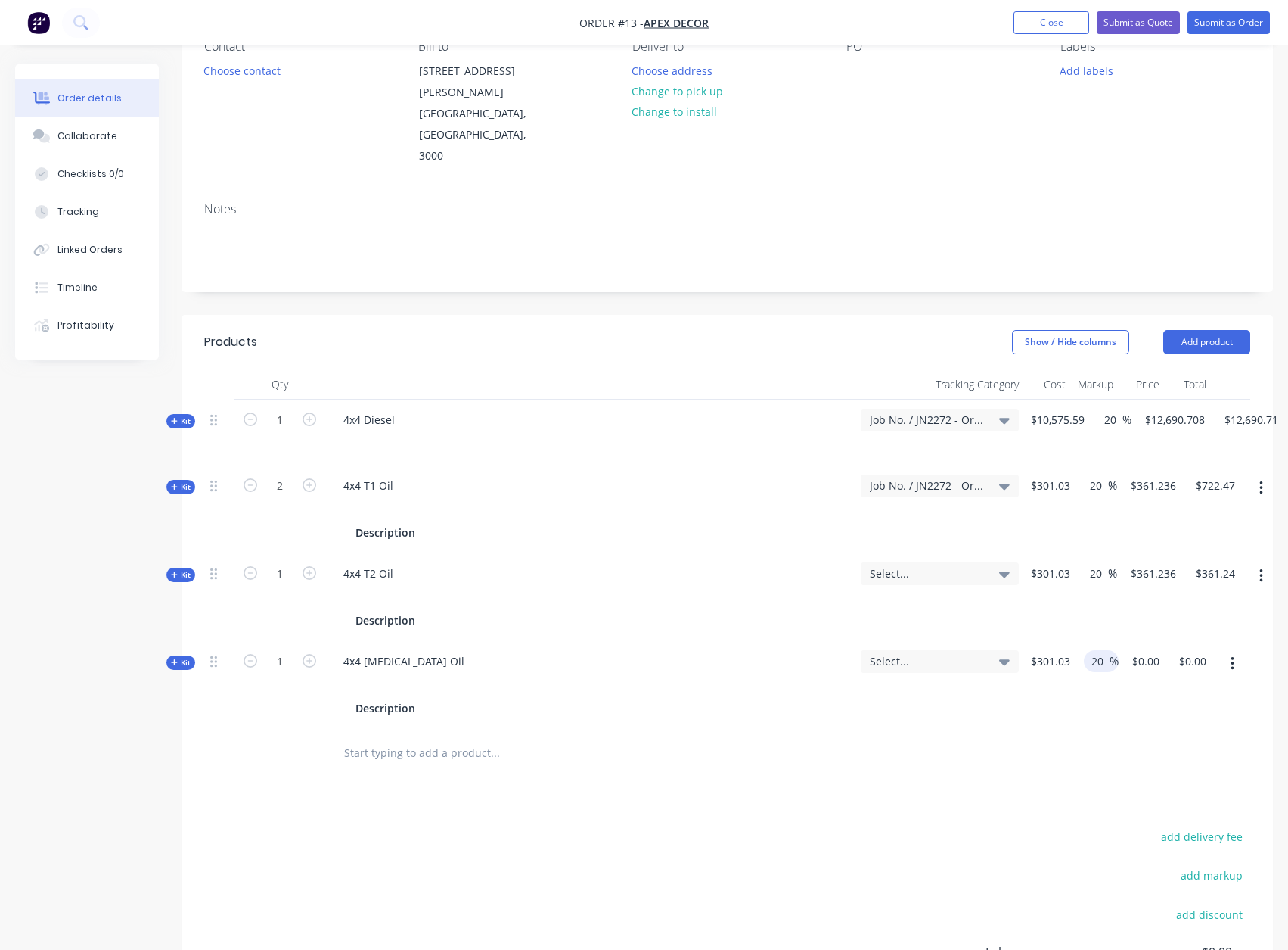
type input "20"
type input "$361.236"
type input "$361.24"
click at [1133, 729] on div at bounding box center [727, 753] width 1046 height 49
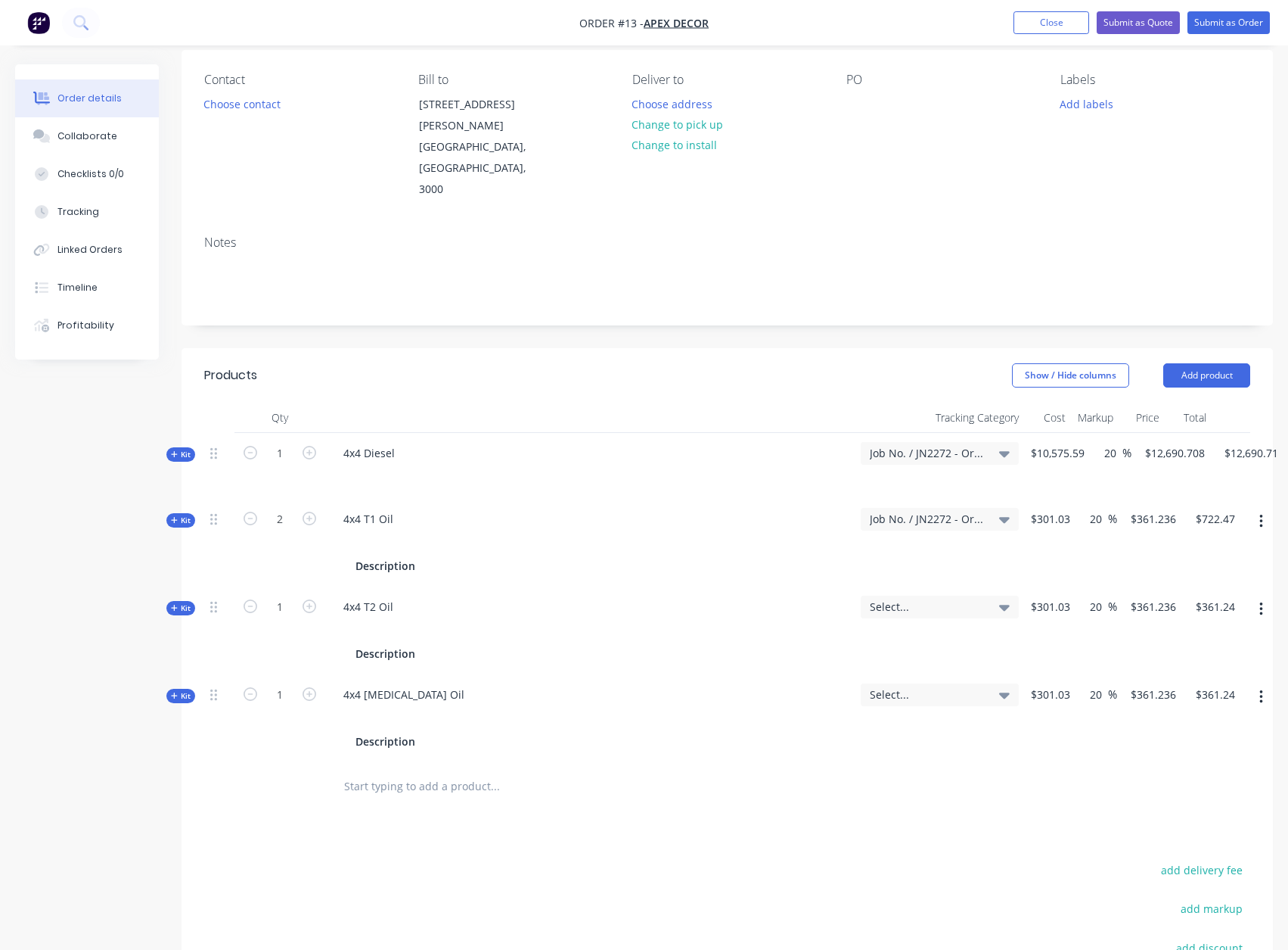
scroll to position [96, 0]
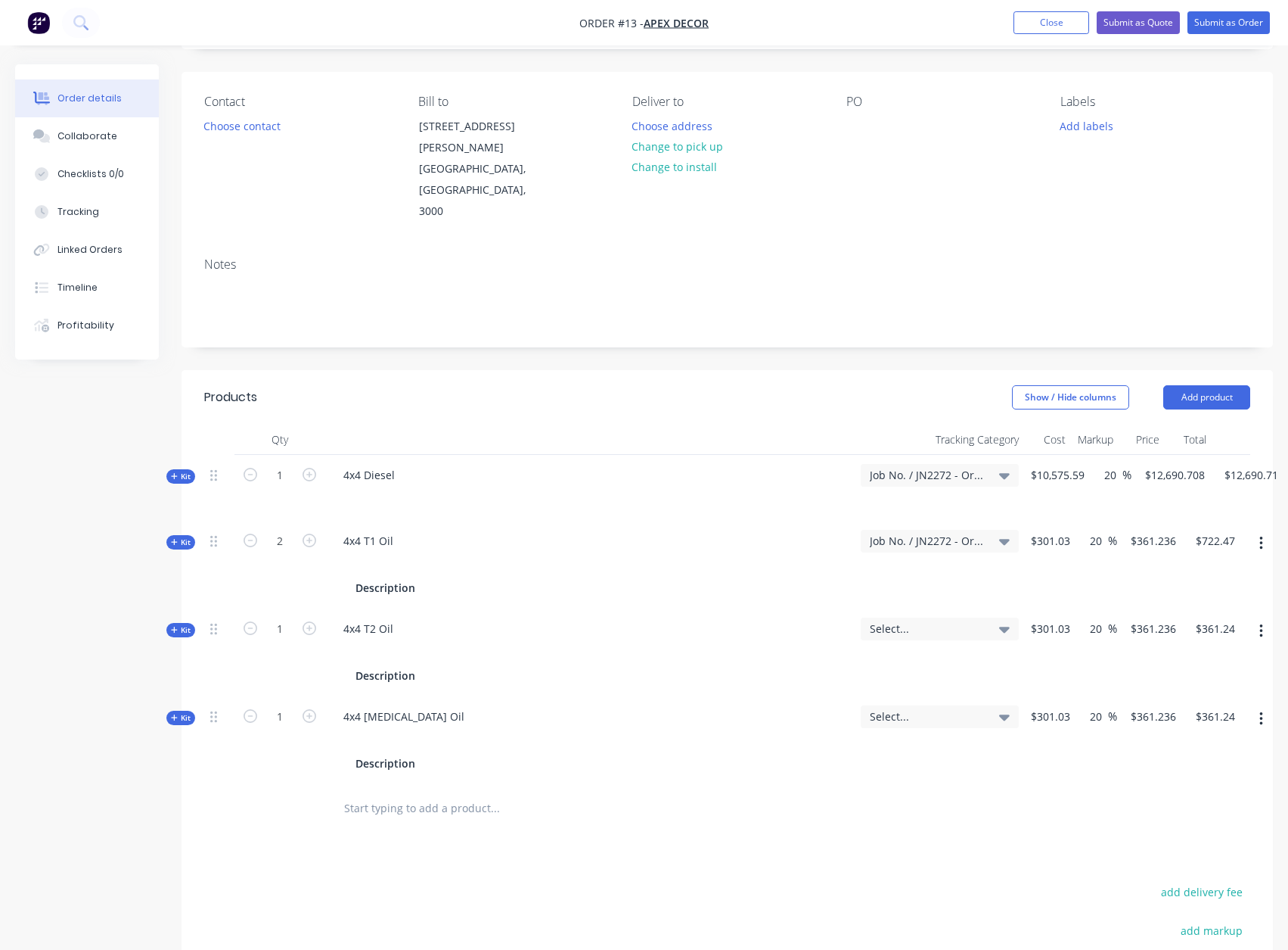
click at [928, 620] on span "Select..." at bounding box center [927, 628] width 114 height 16
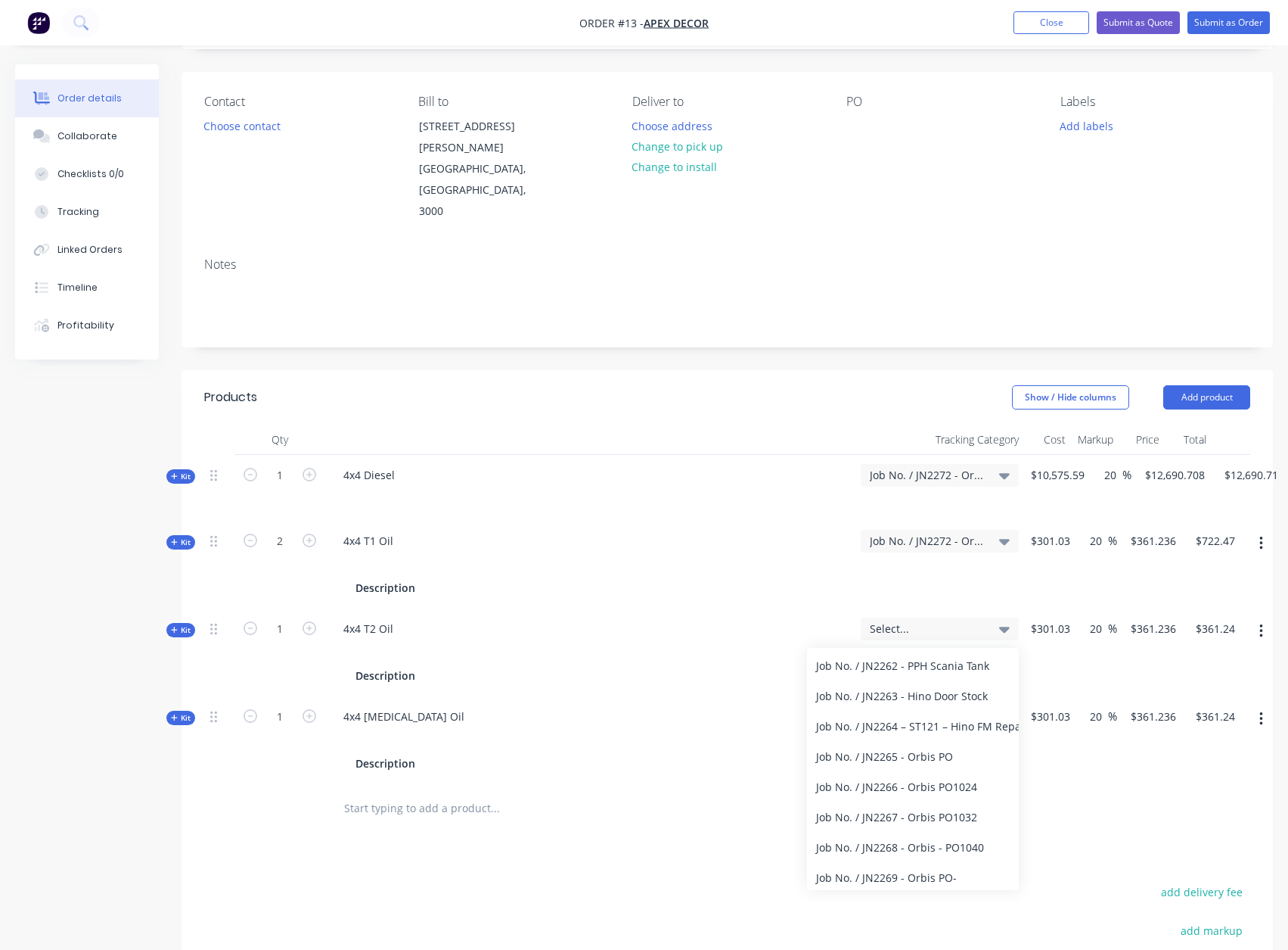
scroll to position [1662, 0]
click at [930, 799] on div "Job No. / JN2272 - Orbis PO1049" at bounding box center [912, 815] width 212 height 31
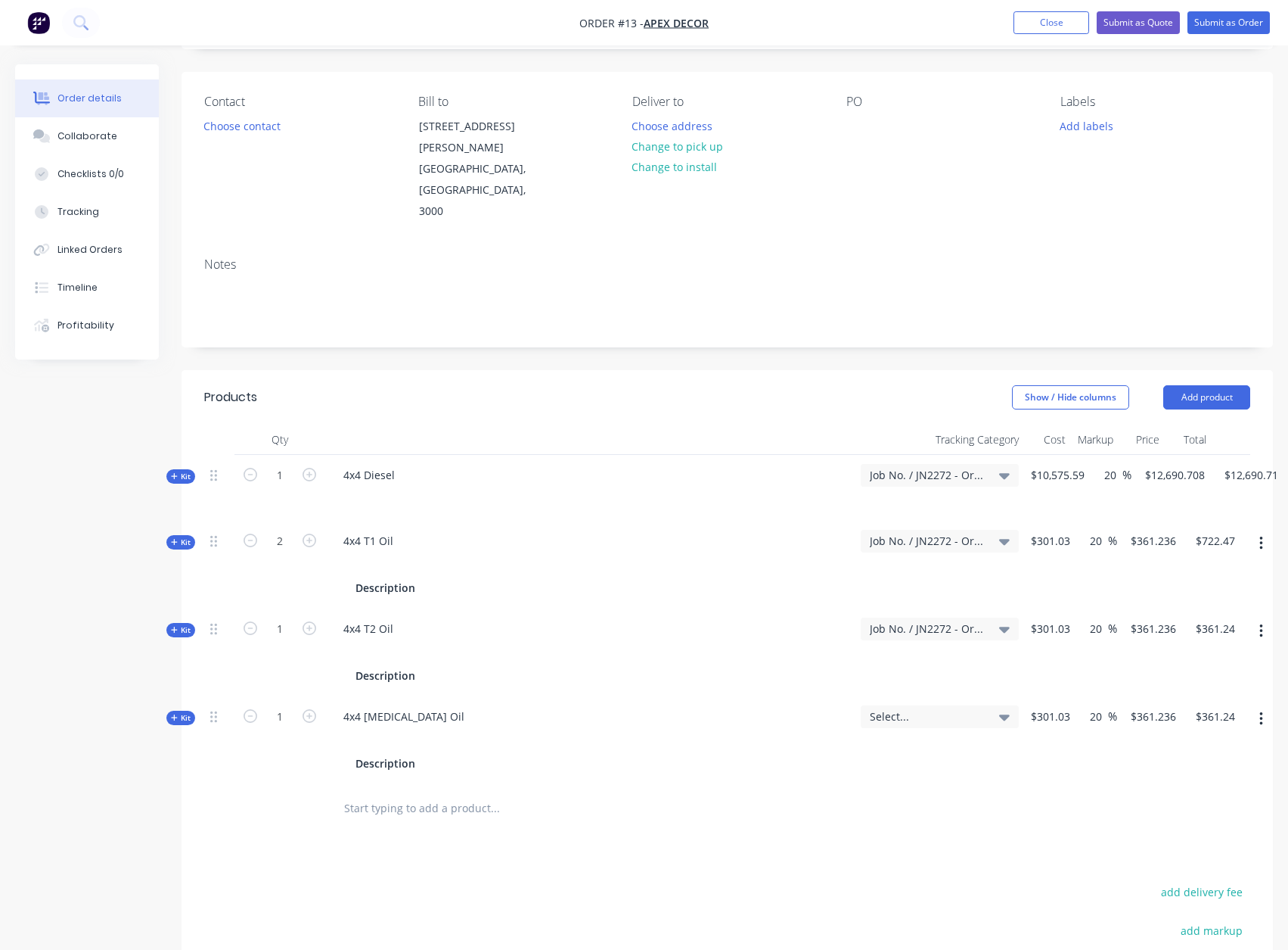
click at [939, 708] on span "Select..." at bounding box center [927, 716] width 114 height 16
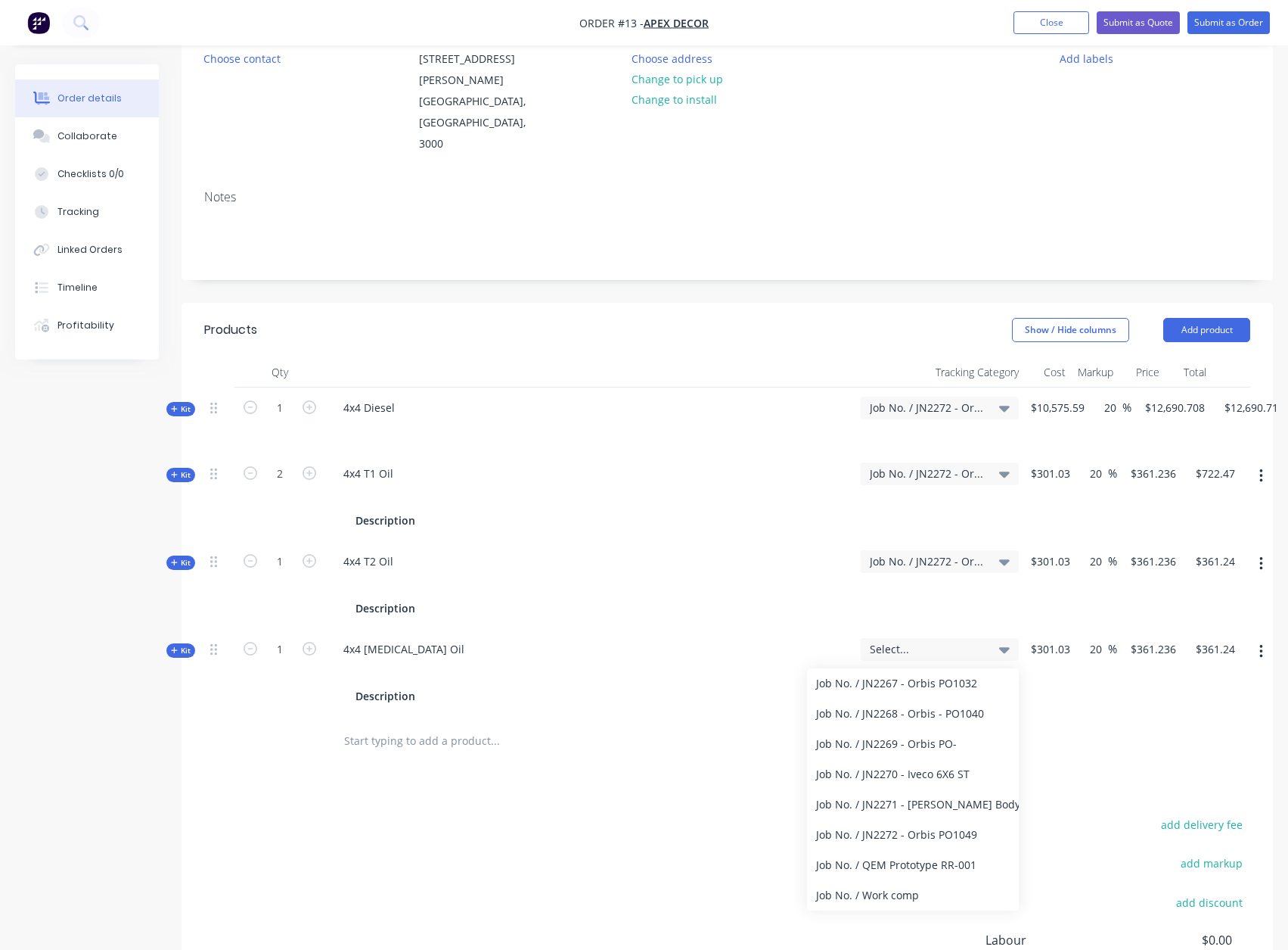
scroll to position [323, 0]
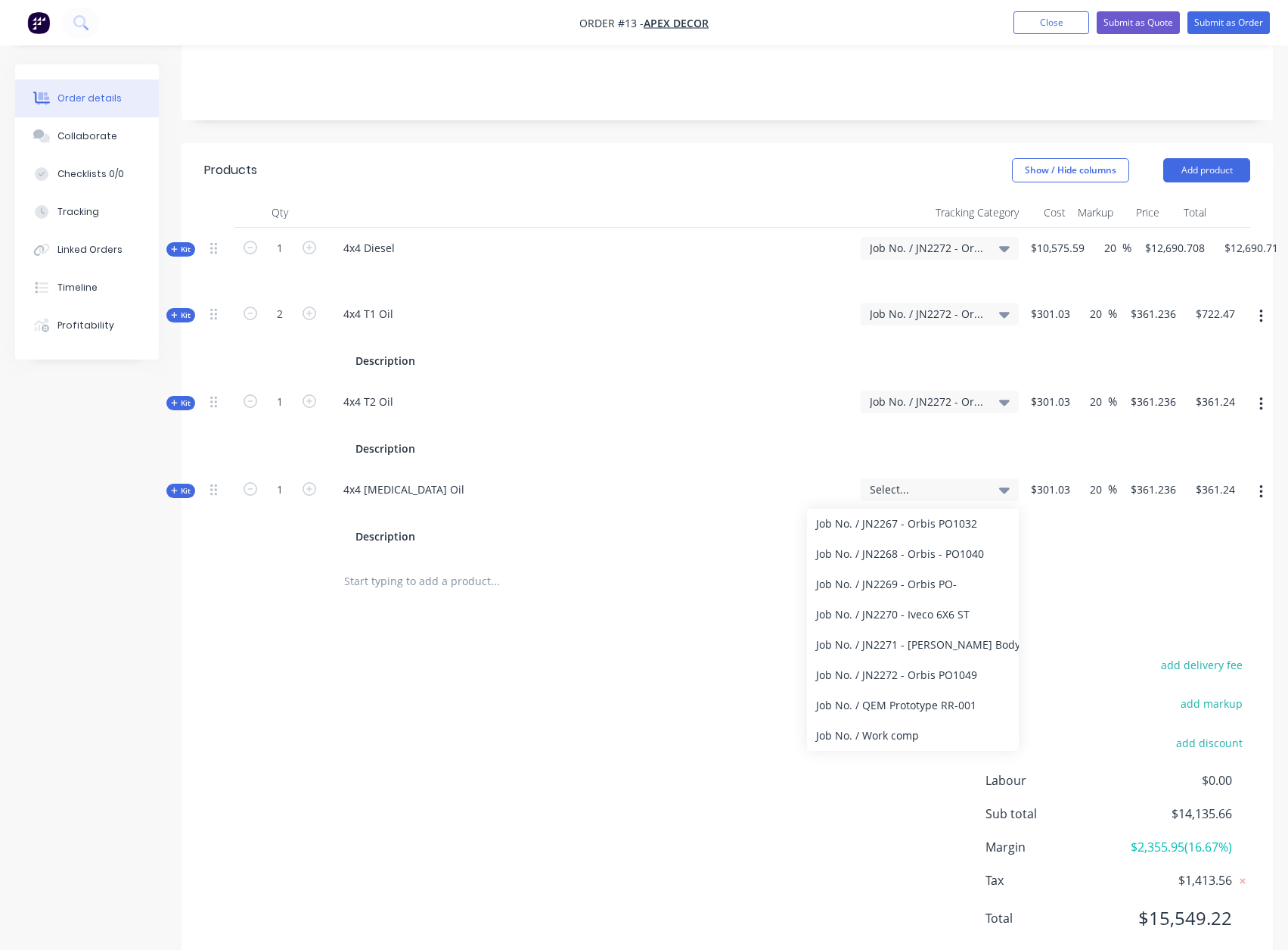
click at [932, 660] on div "Job No. / JN2272 - Orbis PO1049" at bounding box center [912, 675] width 212 height 31
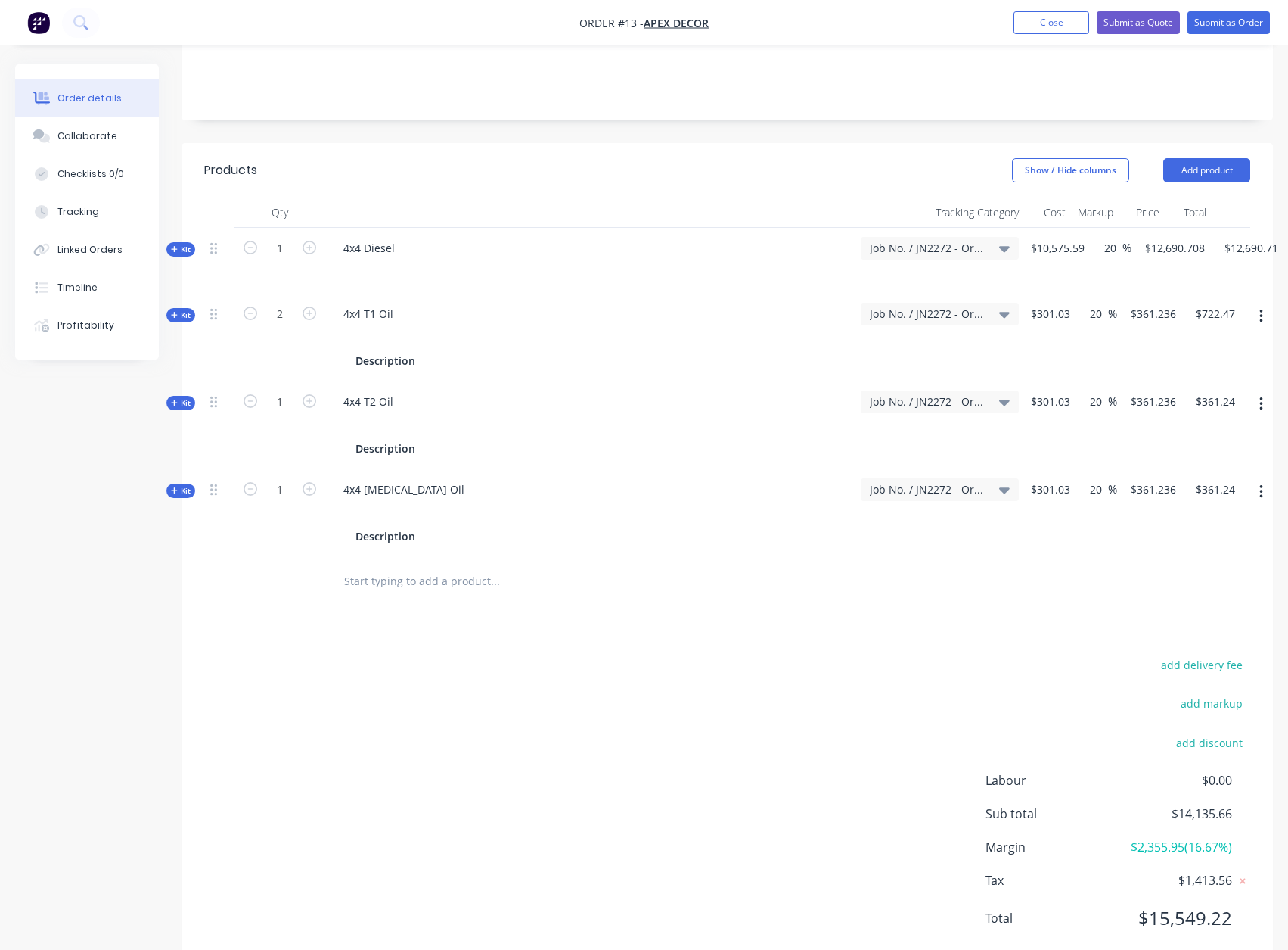
click at [727, 660] on div "add delivery fee add markup add discount Labour $0.00 Sub total $14,135.66 Marg…" at bounding box center [727, 800] width 1046 height 292
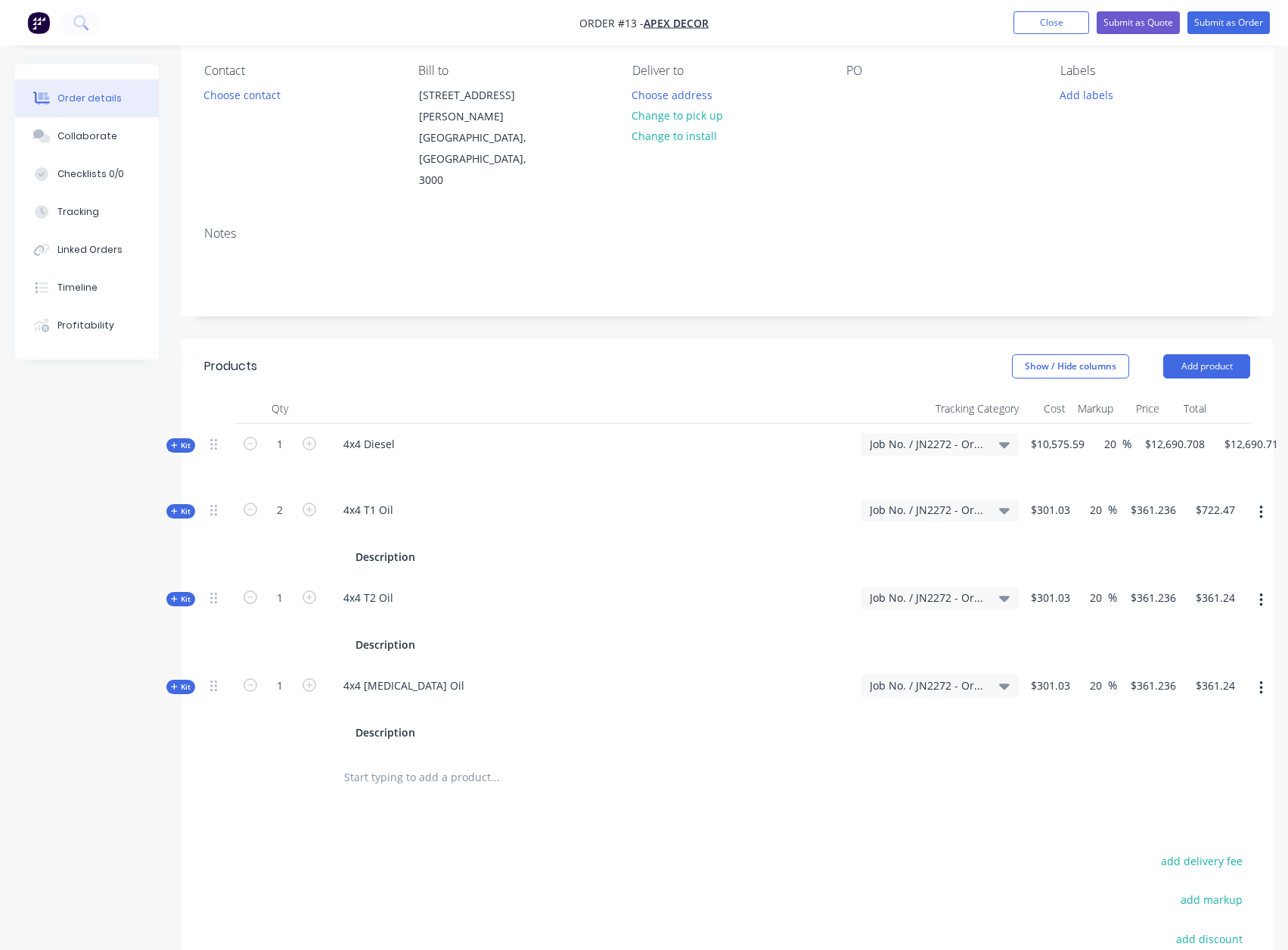
scroll to position [96, 0]
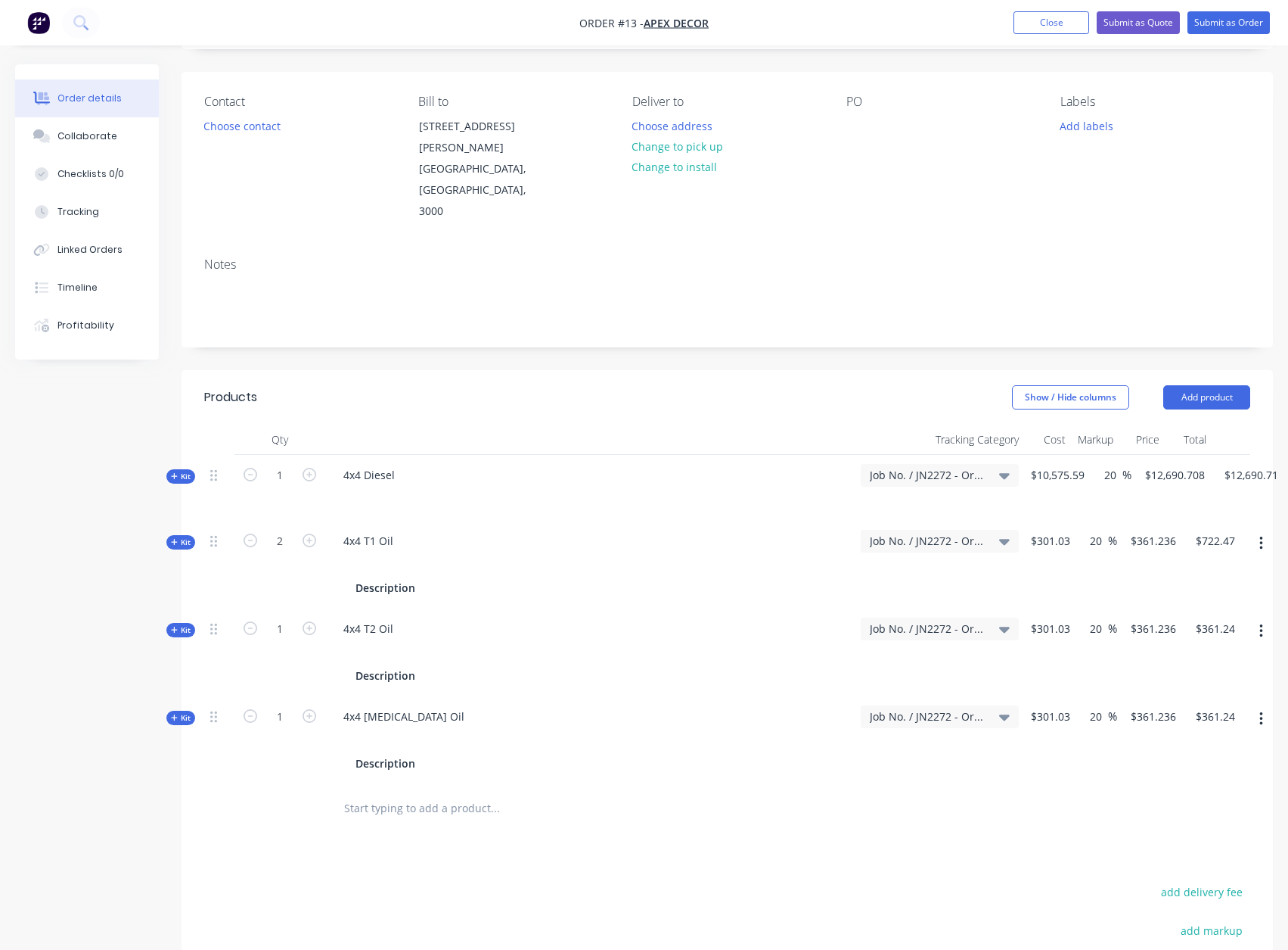
click at [176, 538] on icon "button" at bounding box center [173, 542] width 7 height 8
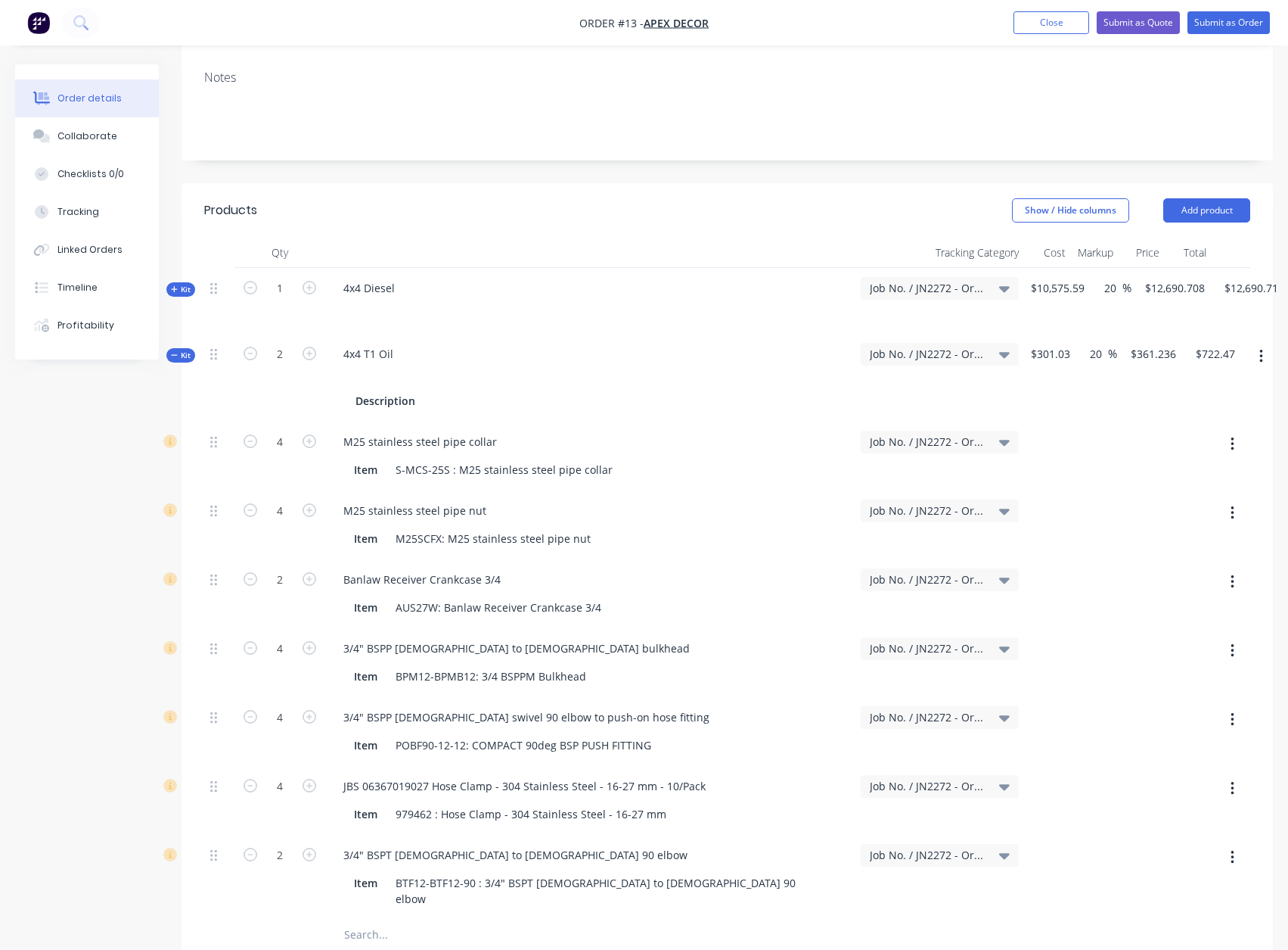
scroll to position [323, 0]
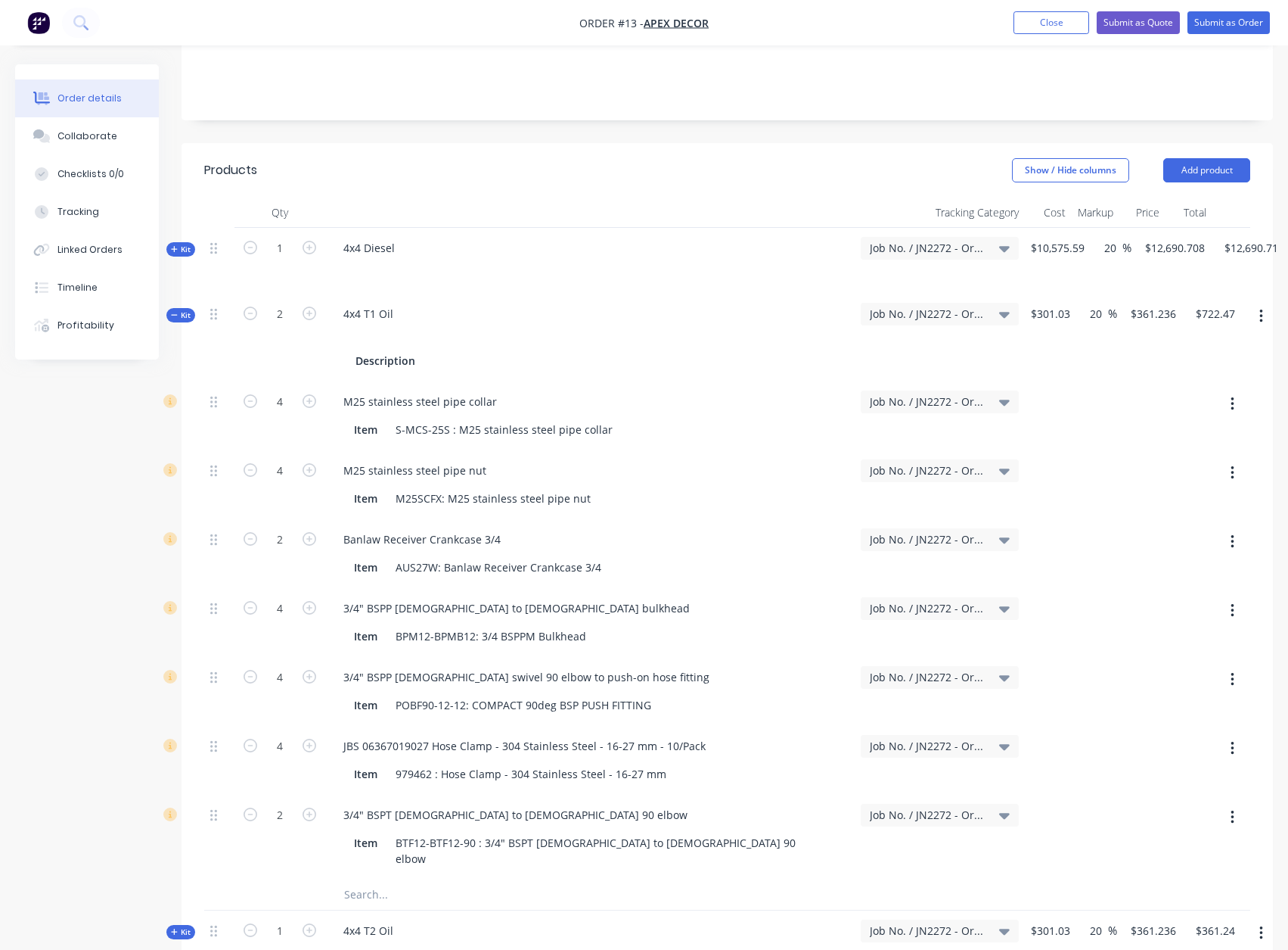
click at [313, 394] on icon "button" at bounding box center [310, 401] width 13 height 13
type input "$365.256"
type input "$730.51"
type input "5"
click at [310, 394] on icon "button" at bounding box center [310, 401] width 13 height 13
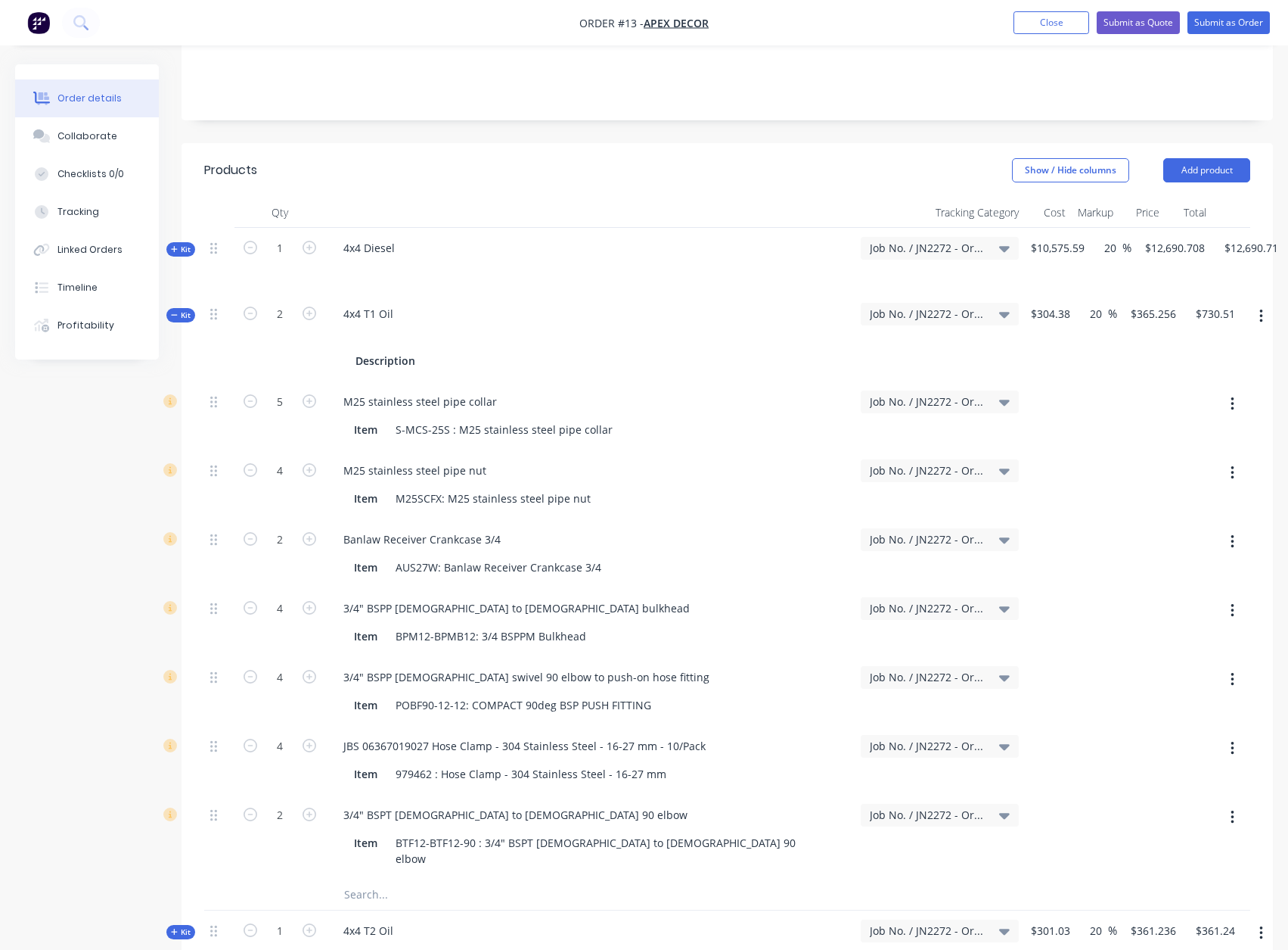
type input "$369.276"
type input "$738.55"
type input "6"
drag, startPoint x: 447, startPoint y: 391, endPoint x: 389, endPoint y: 396, distance: 58.2
click at [389, 418] on div "Item S-MCS-25S : M25 stainless steel pipe collar" at bounding box center [586, 429] width 478 height 22
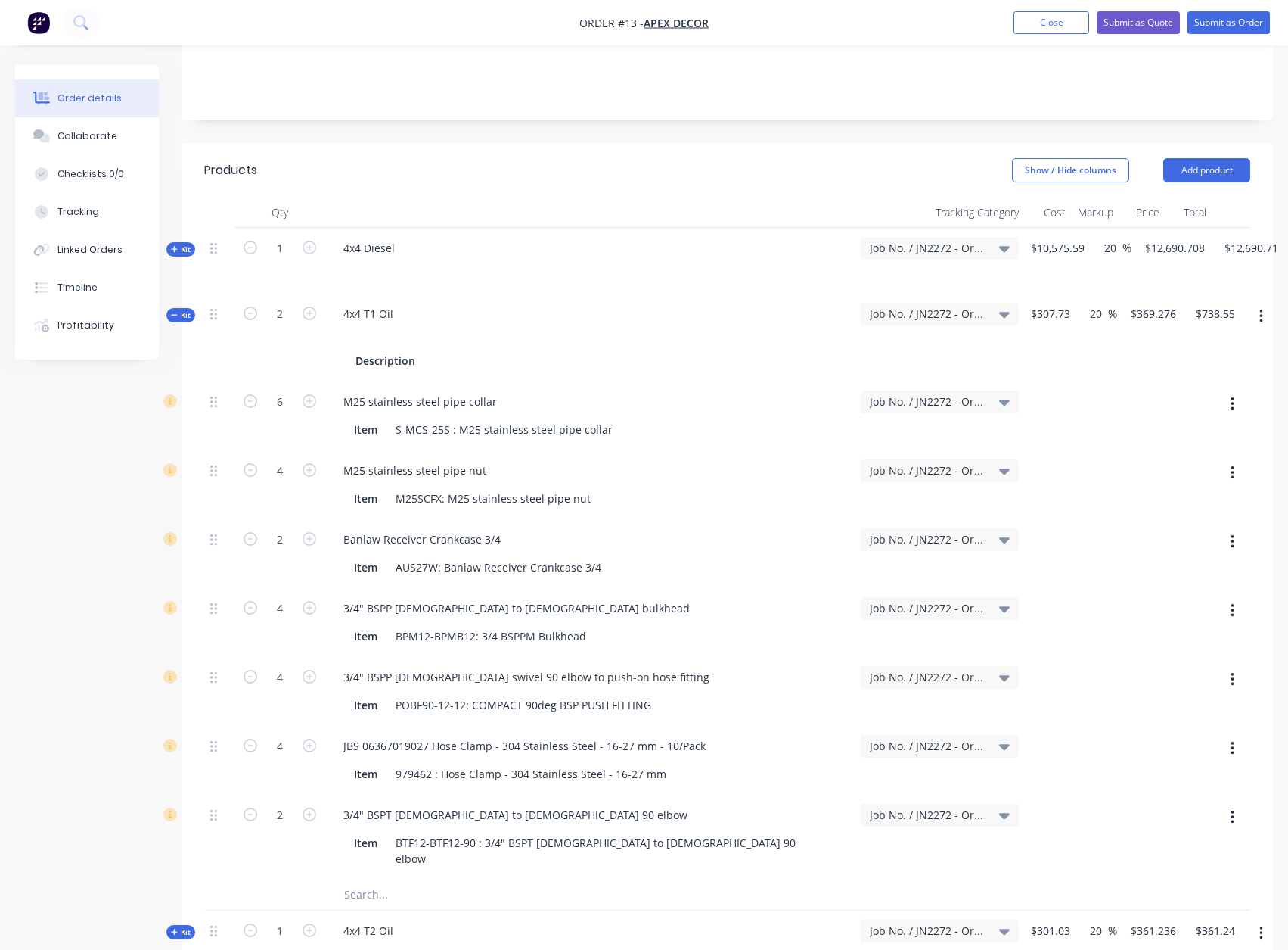
click at [455, 451] on div "M25 stainless steel pipe nut Item M25SCFX: M25 stainless steel pipe nut" at bounding box center [589, 485] width 530 height 69
drag, startPoint x: 448, startPoint y: 389, endPoint x: 395, endPoint y: 389, distance: 53.0
click at [395, 418] on div "S-MCS-25S : M25 stainless steel pipe collar" at bounding box center [503, 429] width 229 height 22
click at [365, 418] on div "Item" at bounding box center [365, 429] width 35 height 22
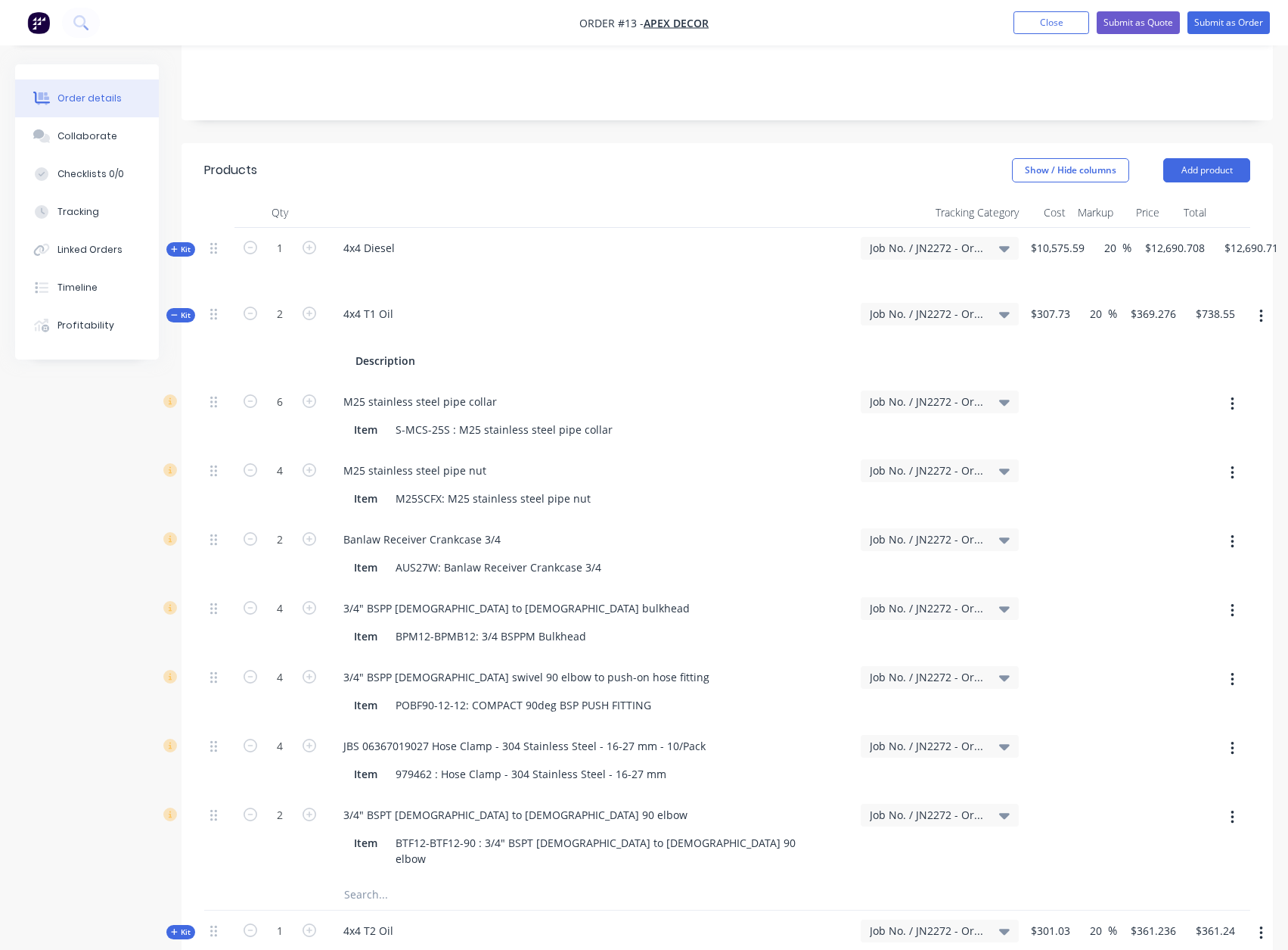
click at [588, 451] on div "M25 stainless steel pipe nut Item M25SCFX: M25 stainless steel pipe nut" at bounding box center [589, 485] width 530 height 69
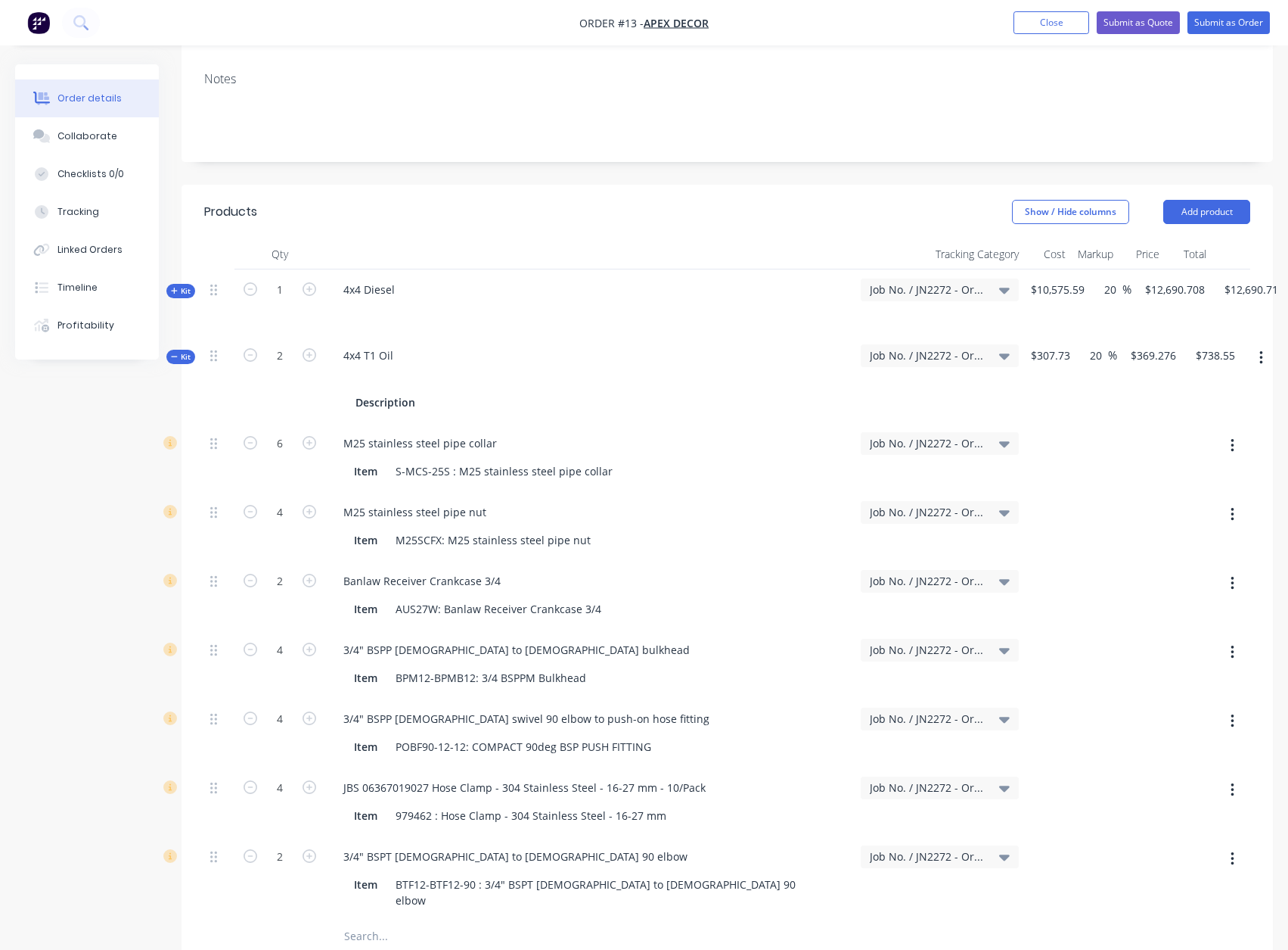
scroll to position [247, 0]
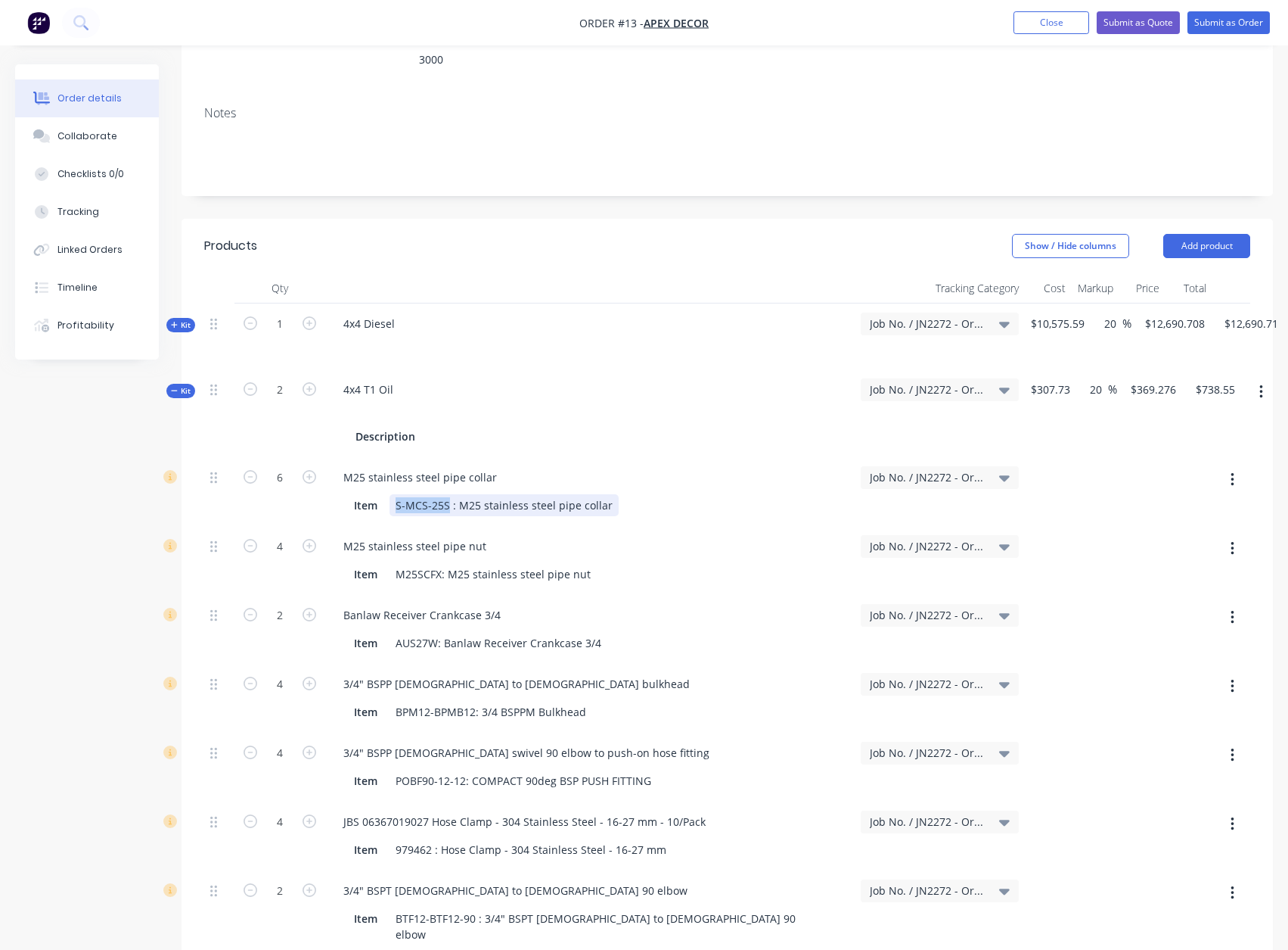
drag, startPoint x: 447, startPoint y: 465, endPoint x: 395, endPoint y: 456, distance: 52.8
click at [395, 494] on div "S-MCS-25S : M25 stainless steel pipe collar" at bounding box center [503, 504] width 229 height 22
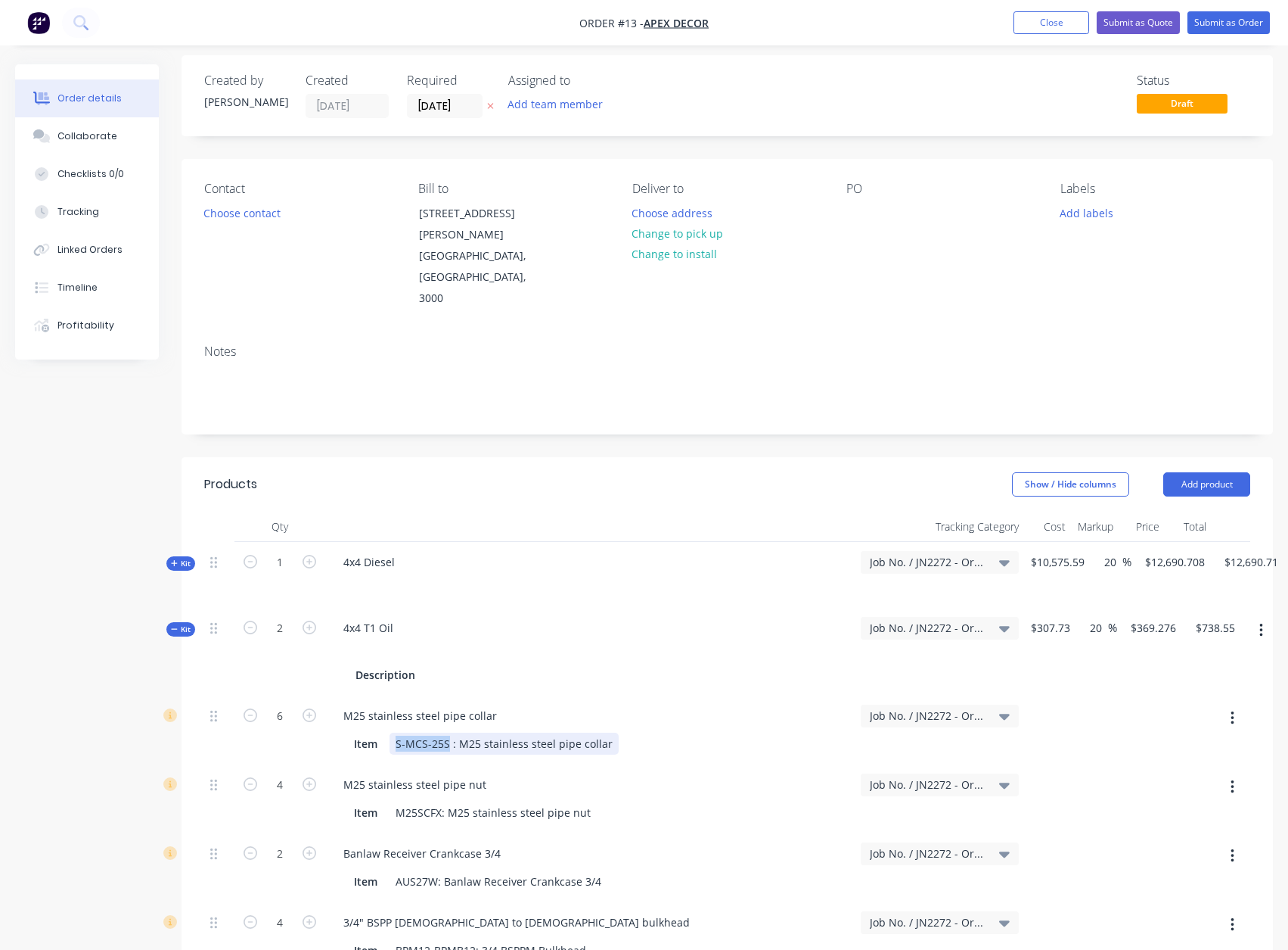
scroll to position [0, 0]
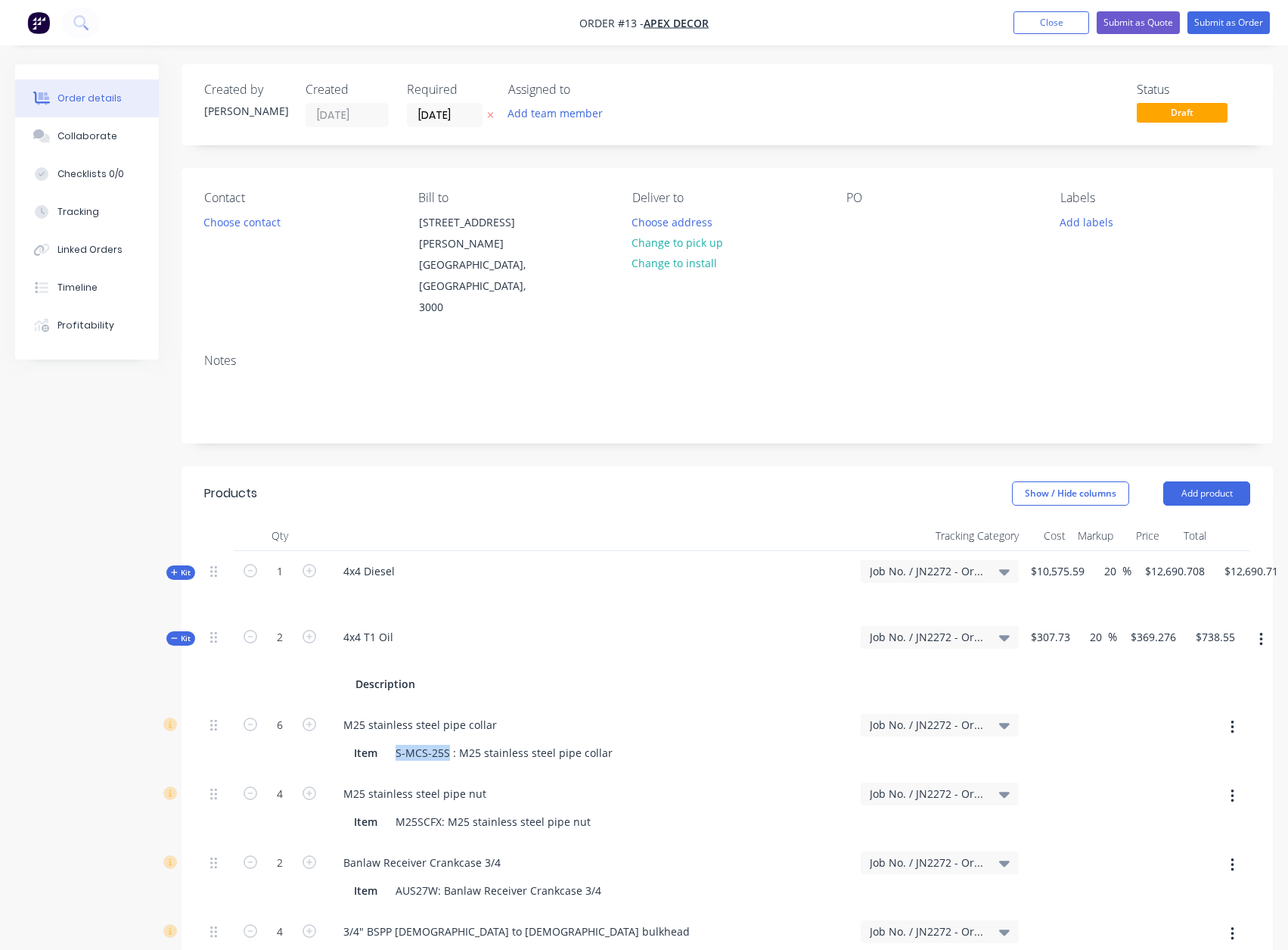
click at [1215, 481] on button "Add product" at bounding box center [1207, 493] width 87 height 24
click at [1169, 521] on div "Product catalogue" at bounding box center [1179, 531] width 117 height 22
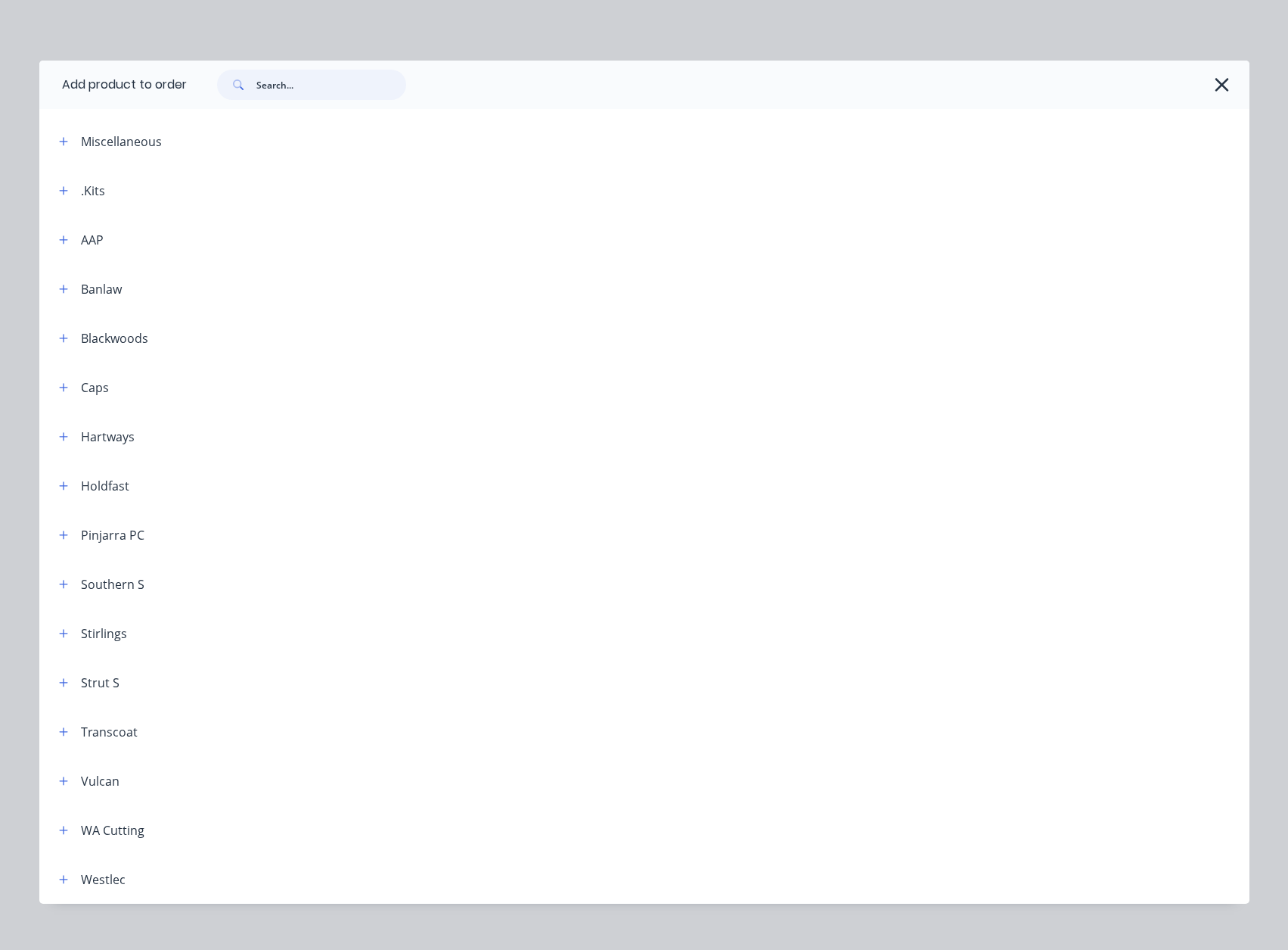
click at [284, 85] on input "text" at bounding box center [332, 85] width 150 height 31
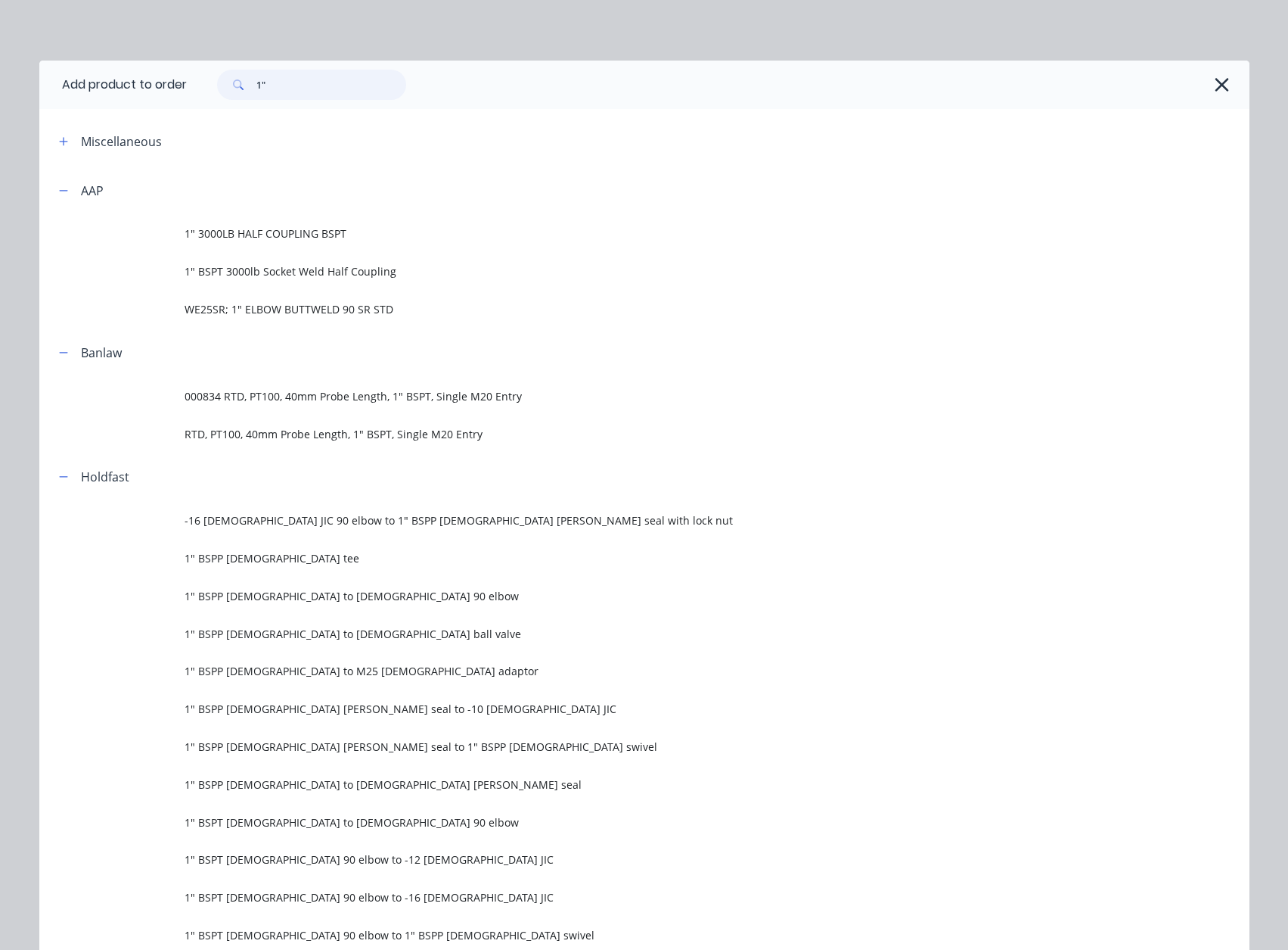
type input "1""
click at [339, 267] on span "1" BSPT 3000lb Socket Weld Half Coupling" at bounding box center [610, 271] width 852 height 16
